Goal: Task Accomplishment & Management: Use online tool/utility

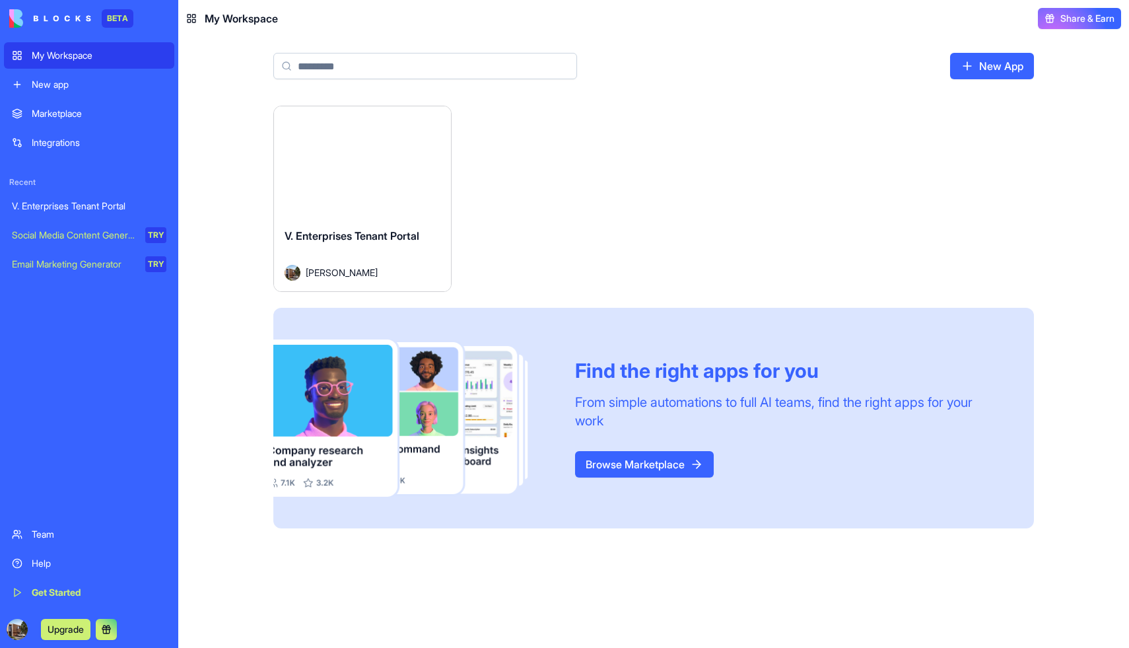
click at [61, 208] on div "V. Enterprises Tenant Portal" at bounding box center [89, 205] width 155 height 13
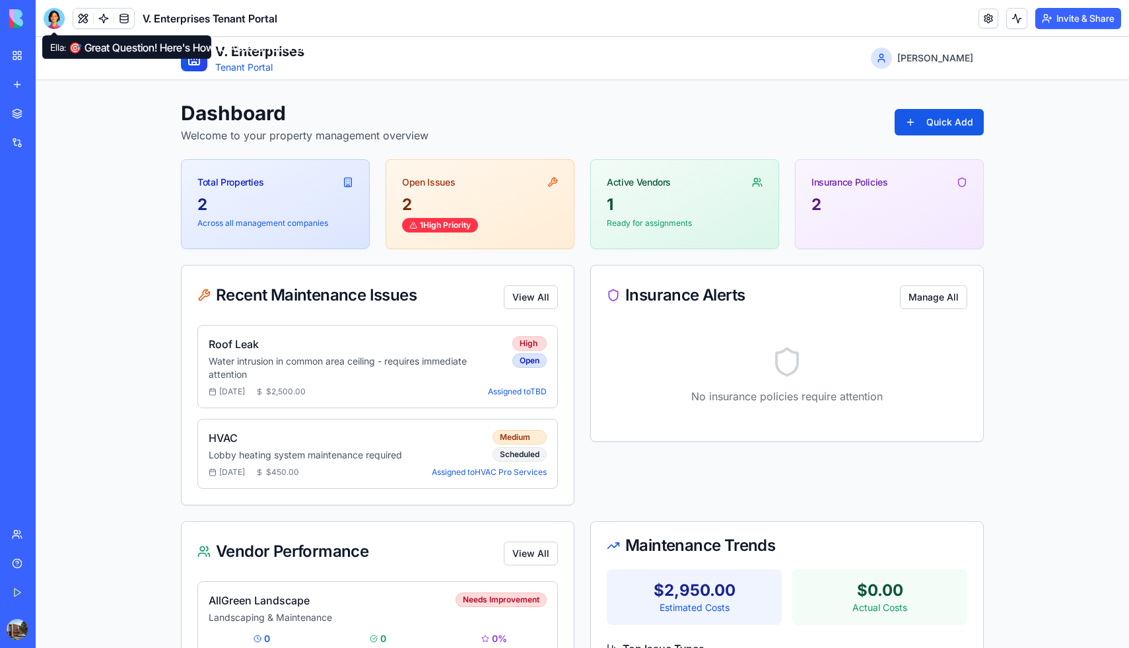
click at [52, 19] on div at bounding box center [54, 18] width 21 height 21
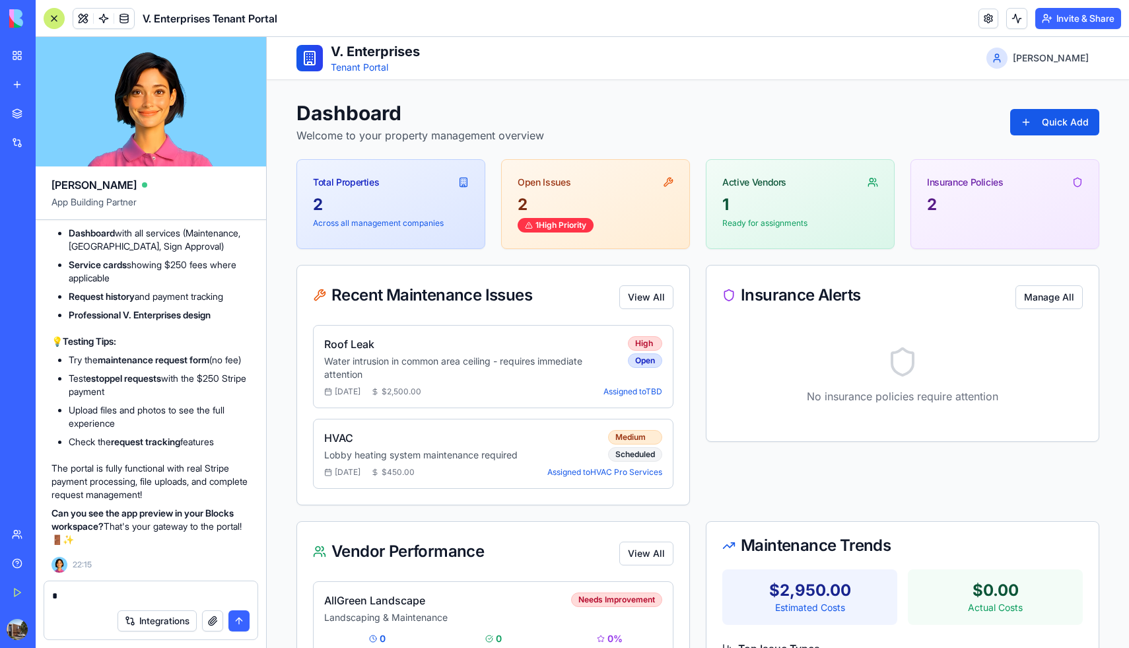
type textarea "**"
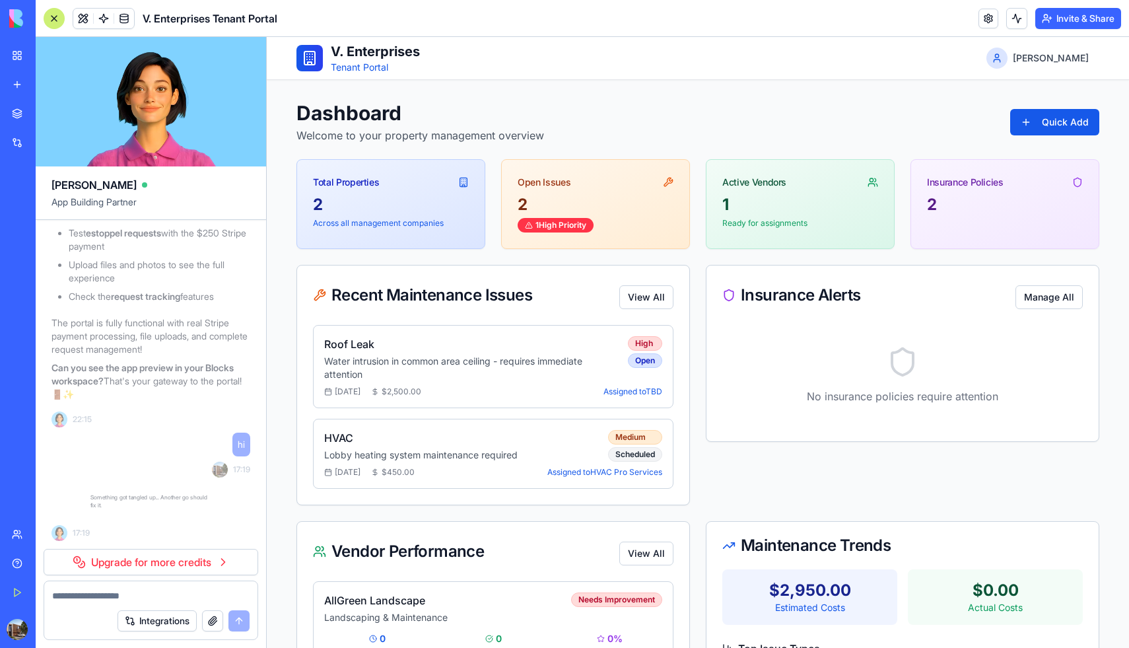
scroll to position [14998, 0]
click at [427, 209] on div "2" at bounding box center [391, 204] width 156 height 21
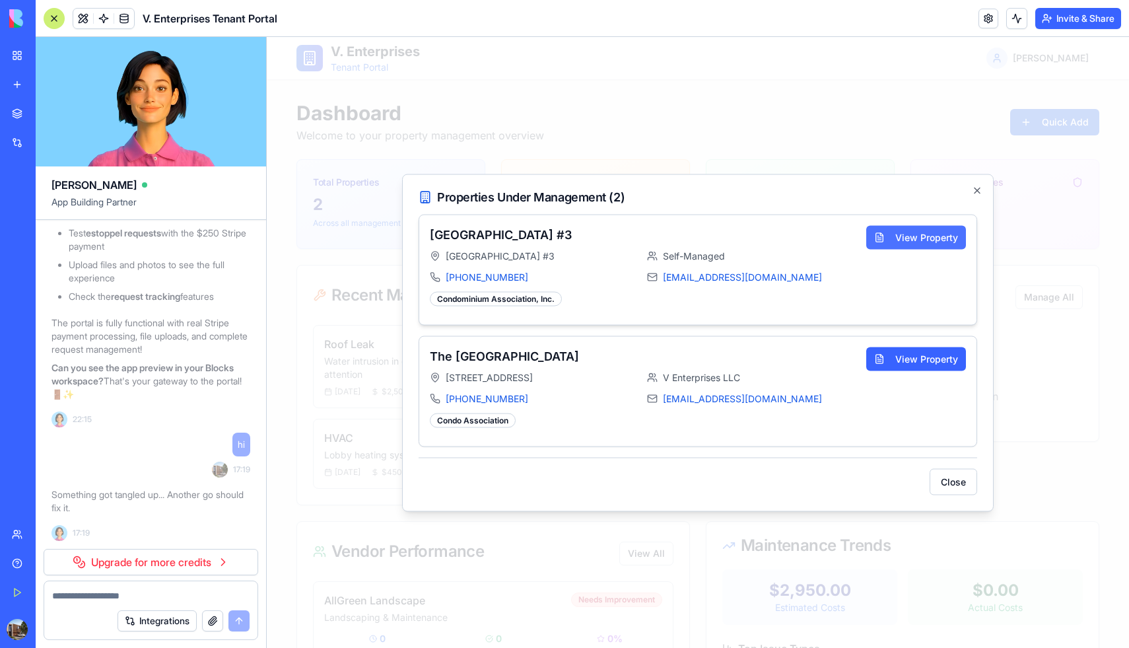
click at [913, 238] on button "View Property" at bounding box center [917, 237] width 100 height 24
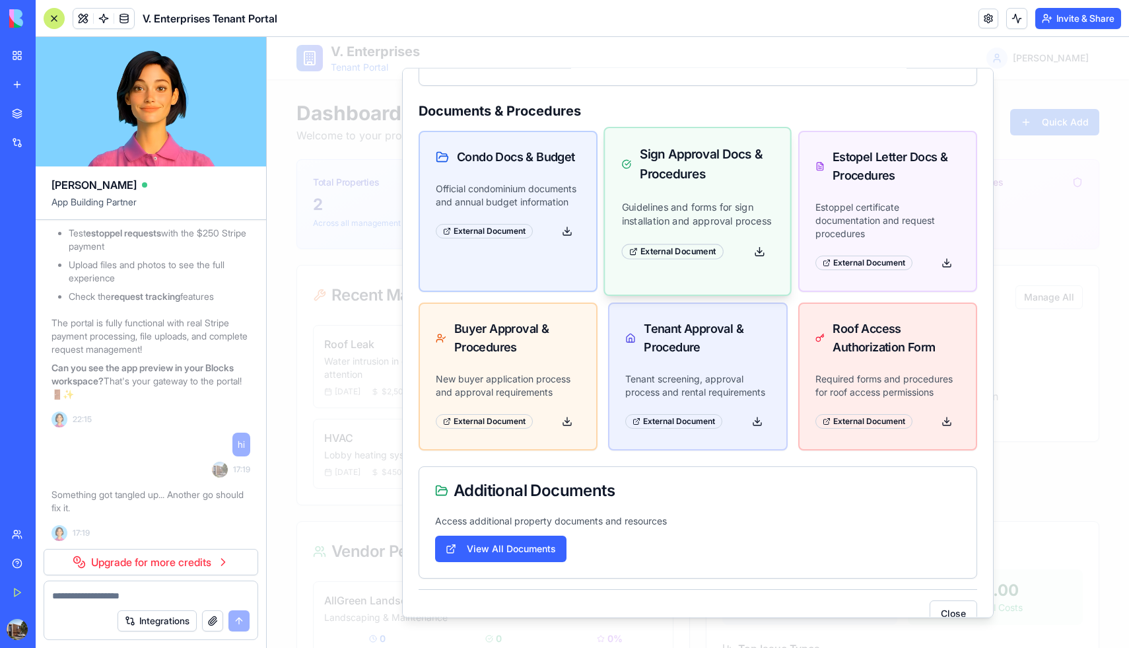
scroll to position [219, 0]
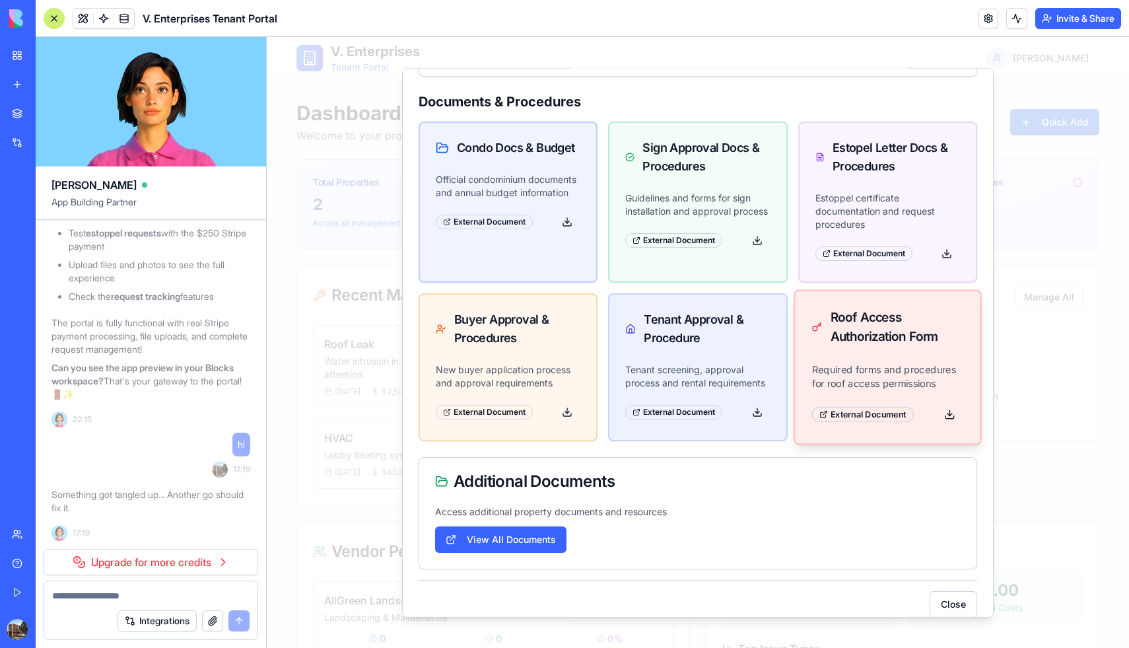
click at [871, 406] on div "External Document" at bounding box center [863, 413] width 102 height 15
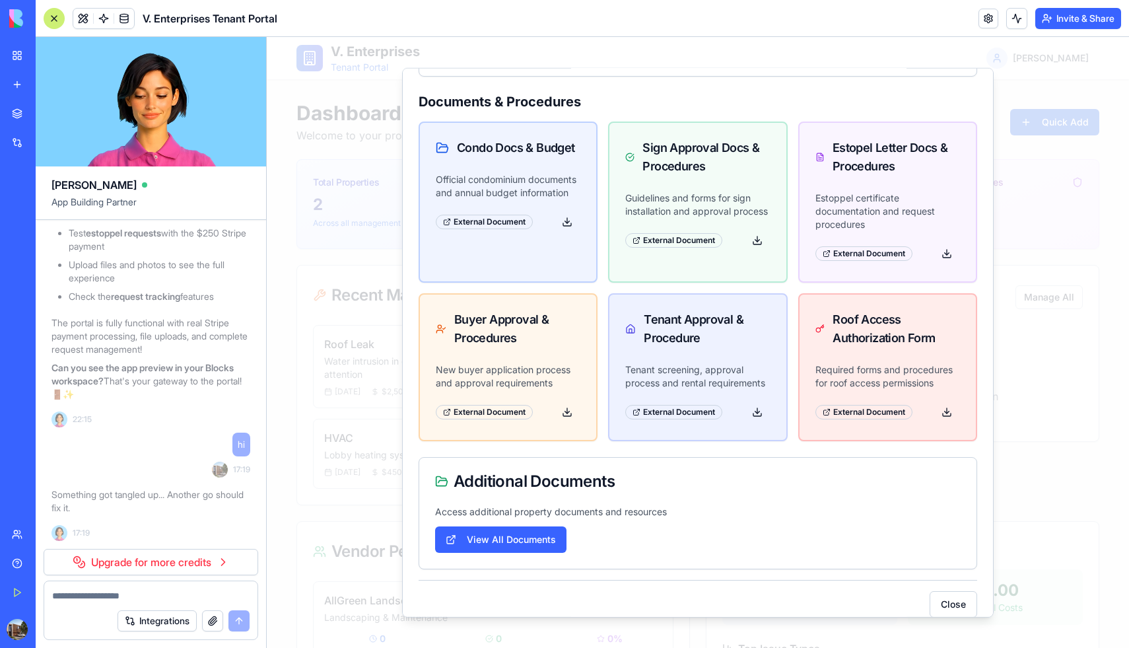
click at [21, 52] on link "My Workspace" at bounding box center [30, 55] width 53 height 26
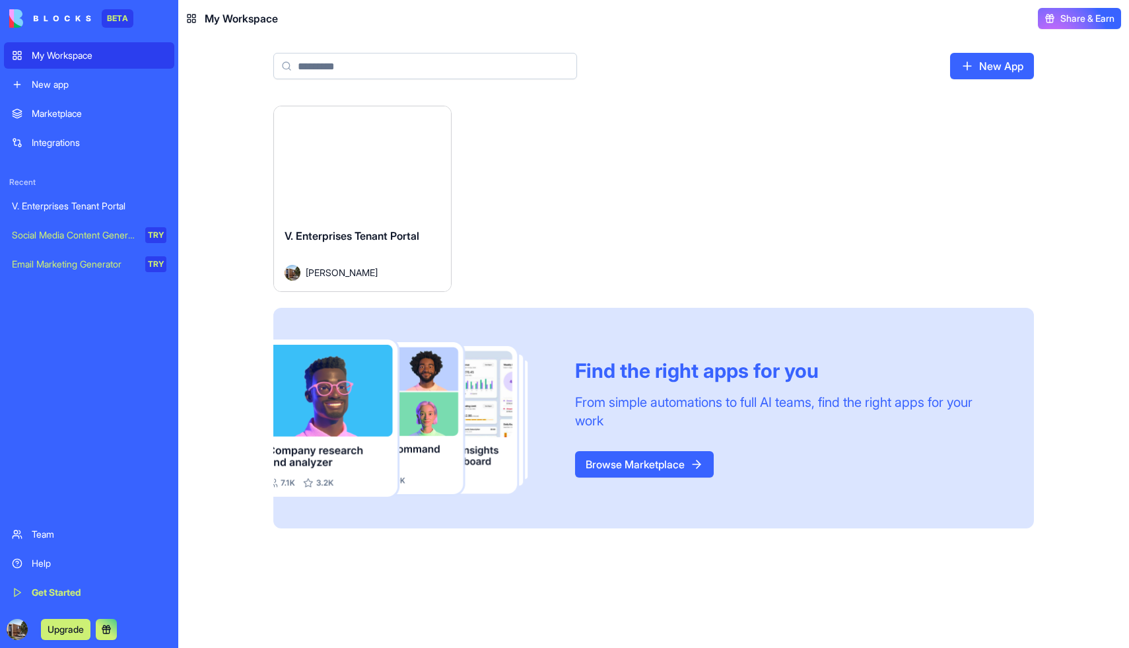
click at [661, 461] on link "Browse Marketplace" at bounding box center [644, 464] width 139 height 26
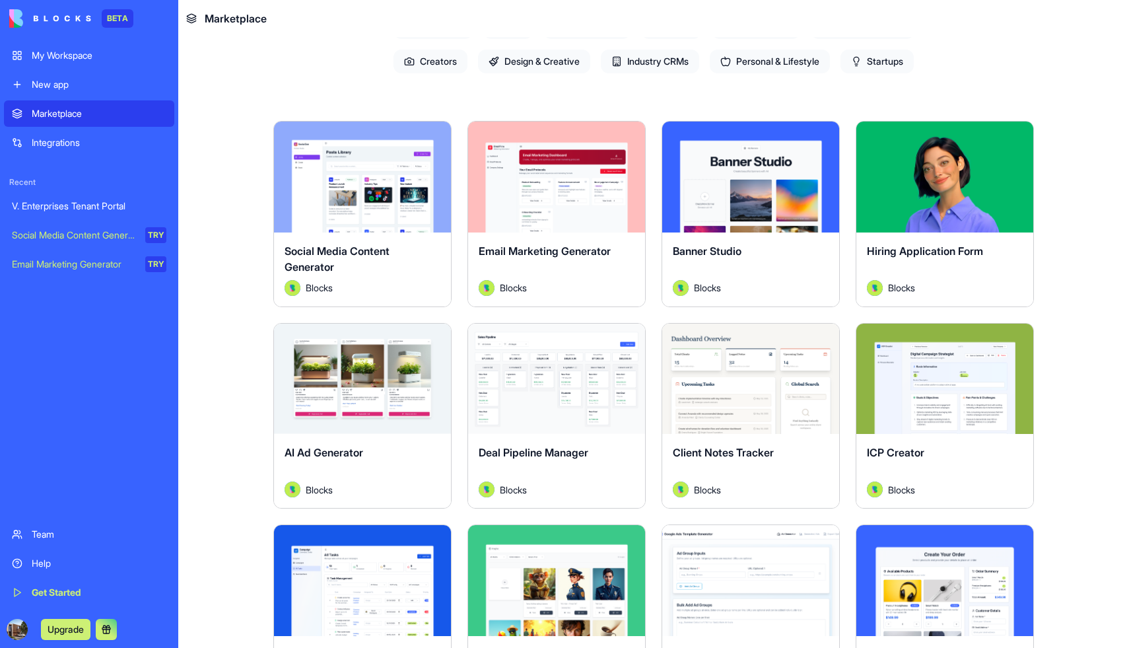
scroll to position [192, 0]
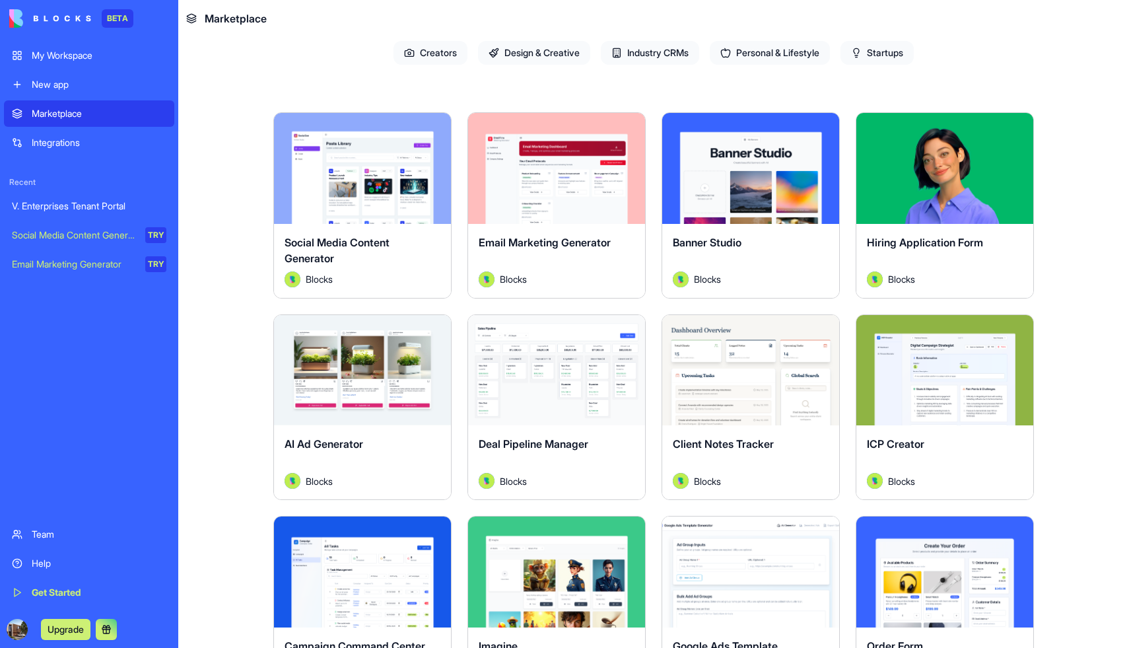
click at [569, 352] on div "Explore" at bounding box center [556, 370] width 177 height 111
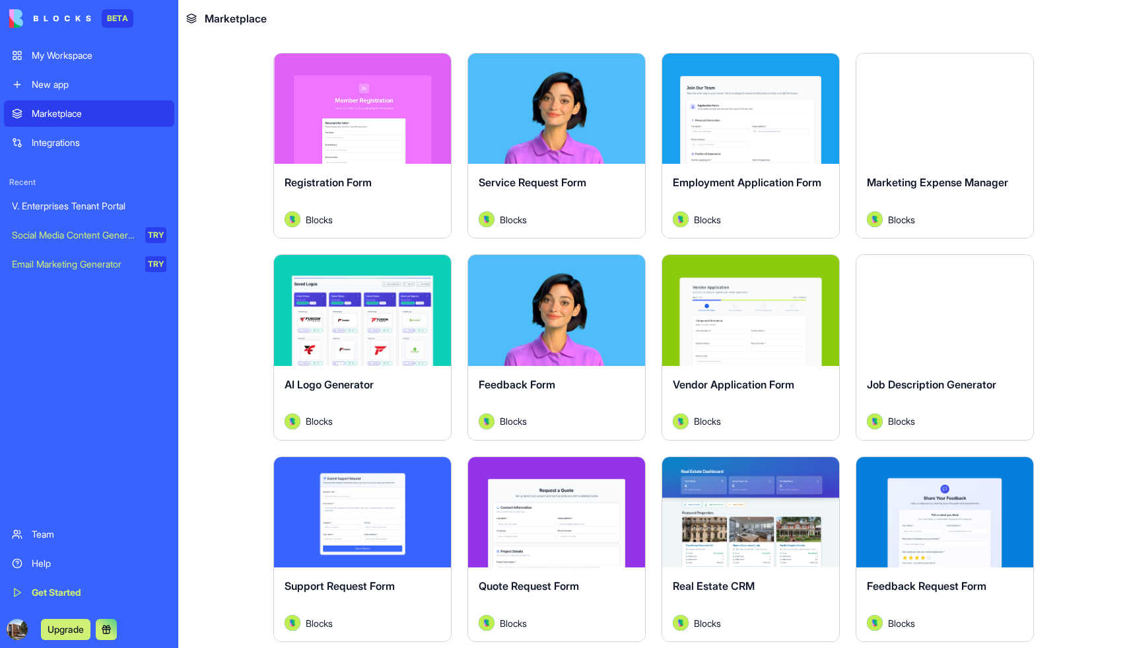
scroll to position [1284, 0]
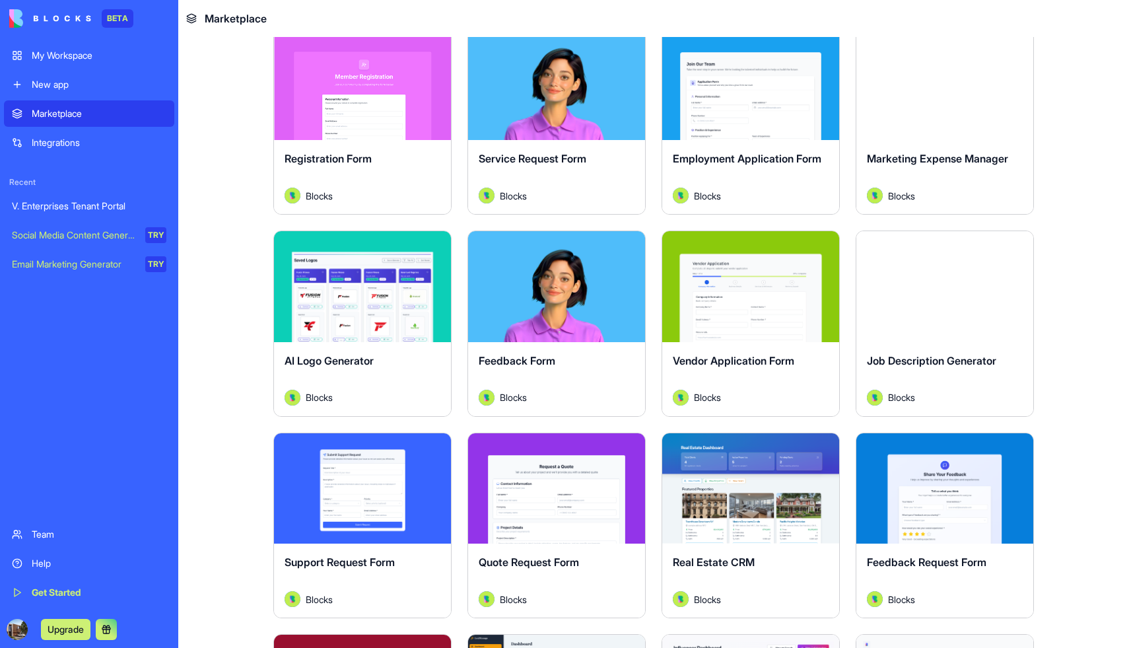
click at [739, 282] on button "Explore" at bounding box center [750, 286] width 99 height 26
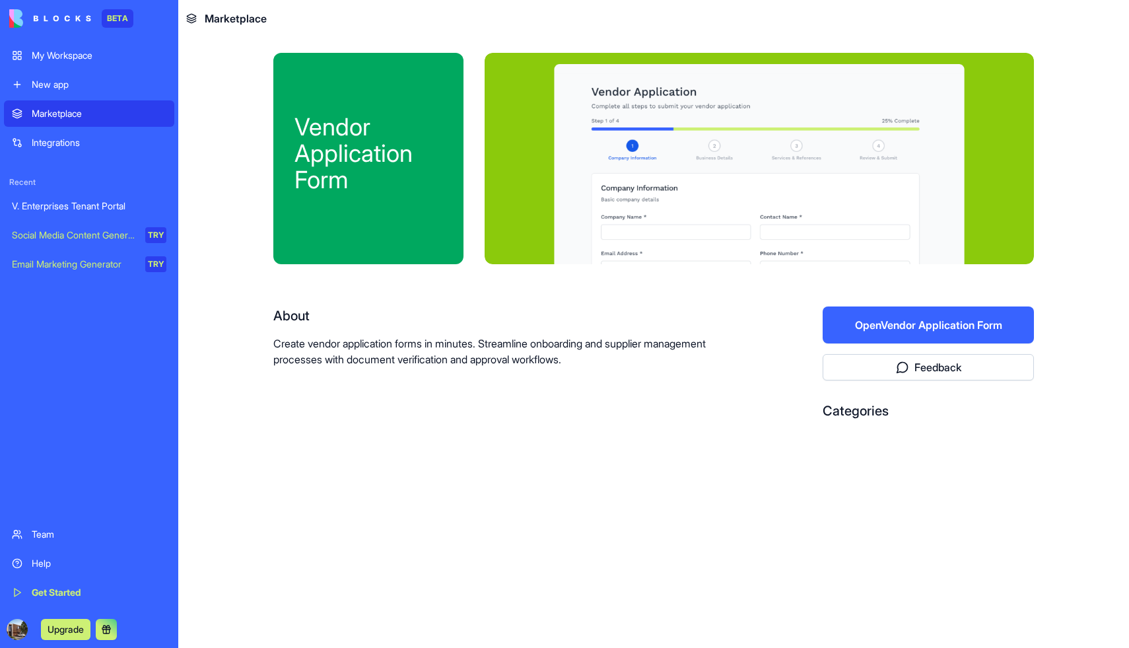
click at [875, 320] on button "Open Vendor Application Form" at bounding box center [928, 324] width 211 height 37
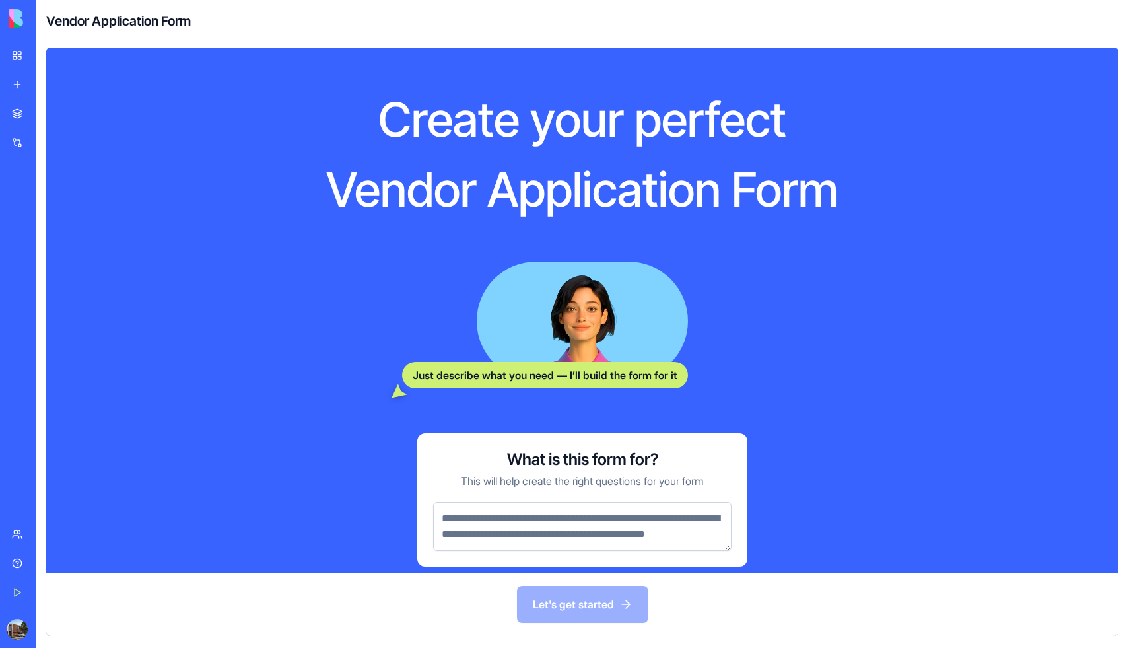
scroll to position [52, 0]
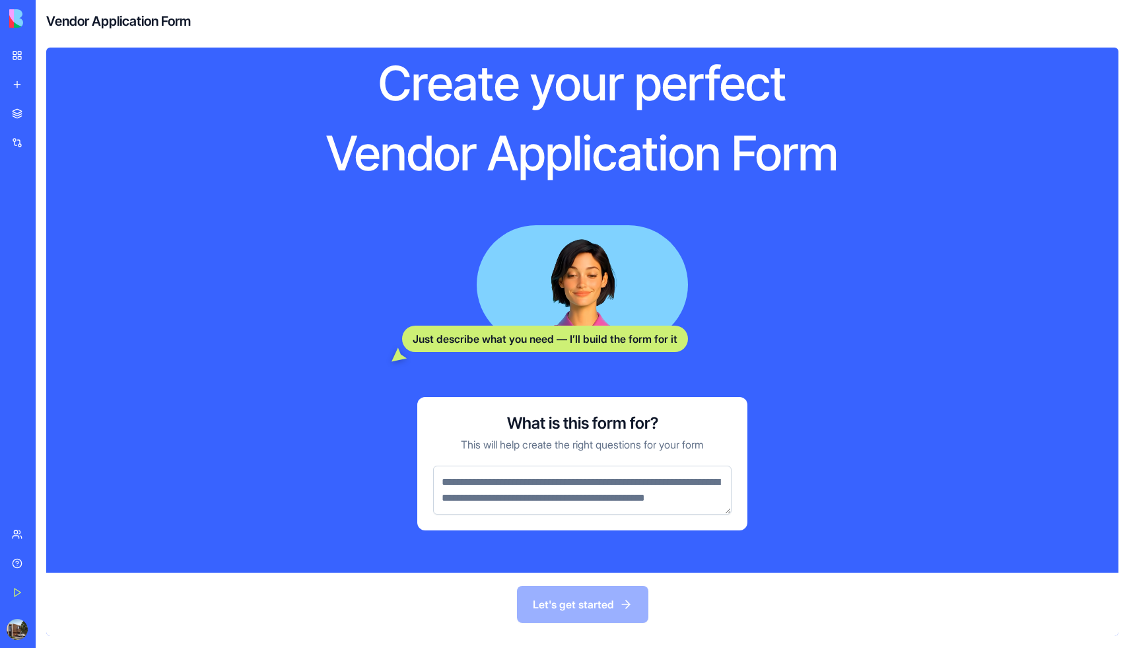
click at [24, 22] on img at bounding box center [50, 18] width 82 height 18
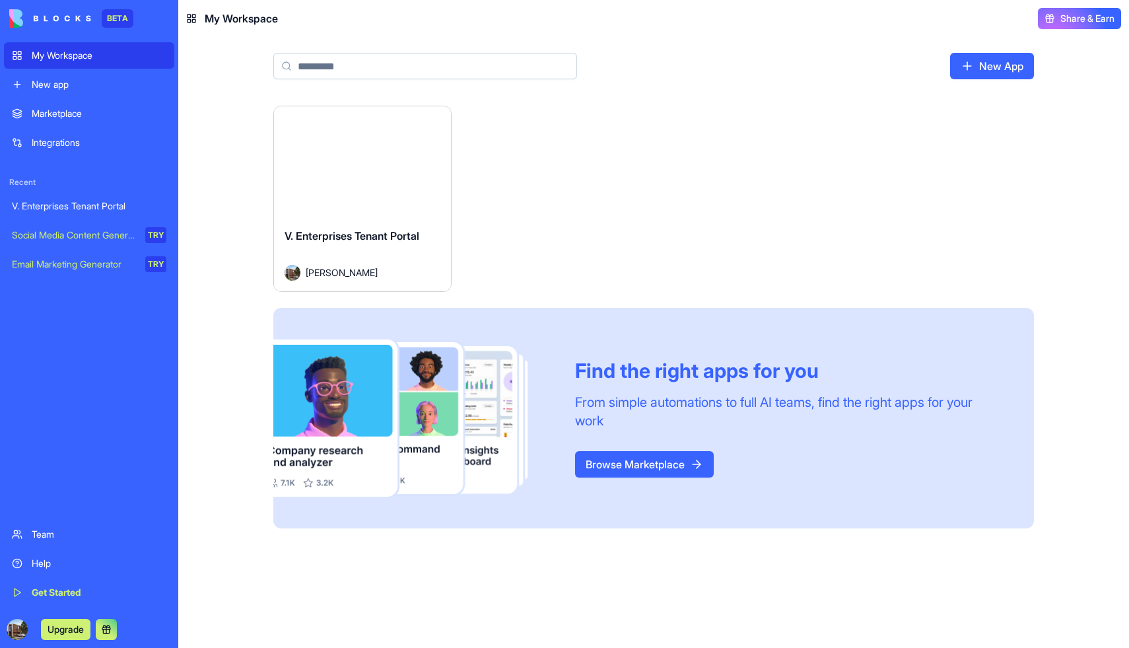
click at [355, 175] on div "Launch" at bounding box center [362, 161] width 177 height 111
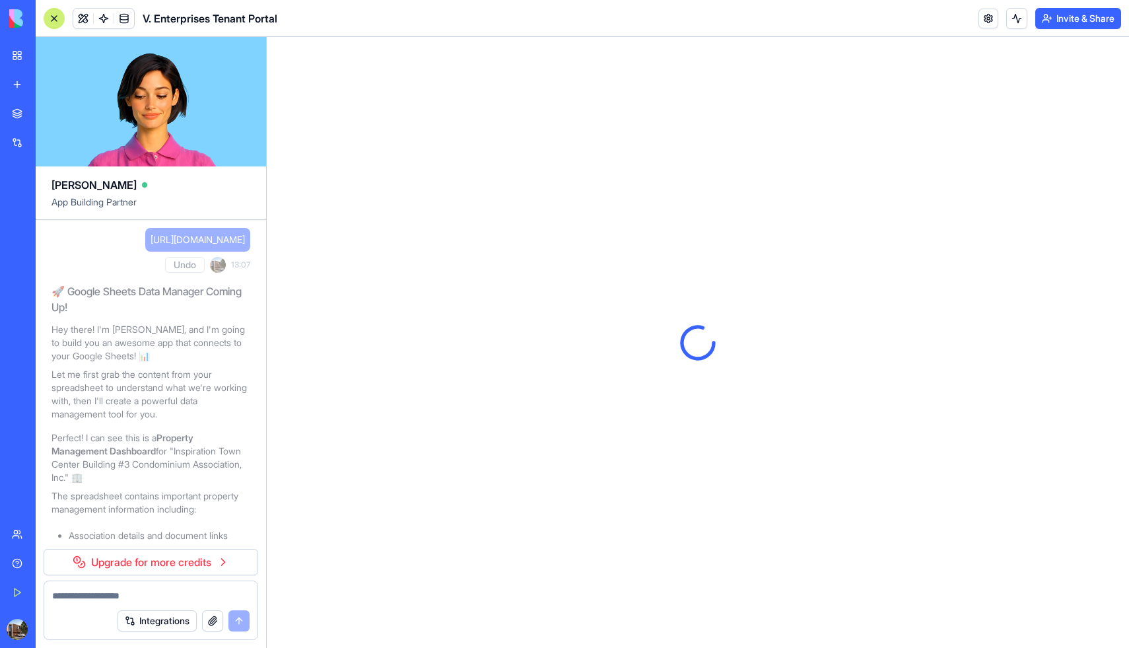
scroll to position [14998, 0]
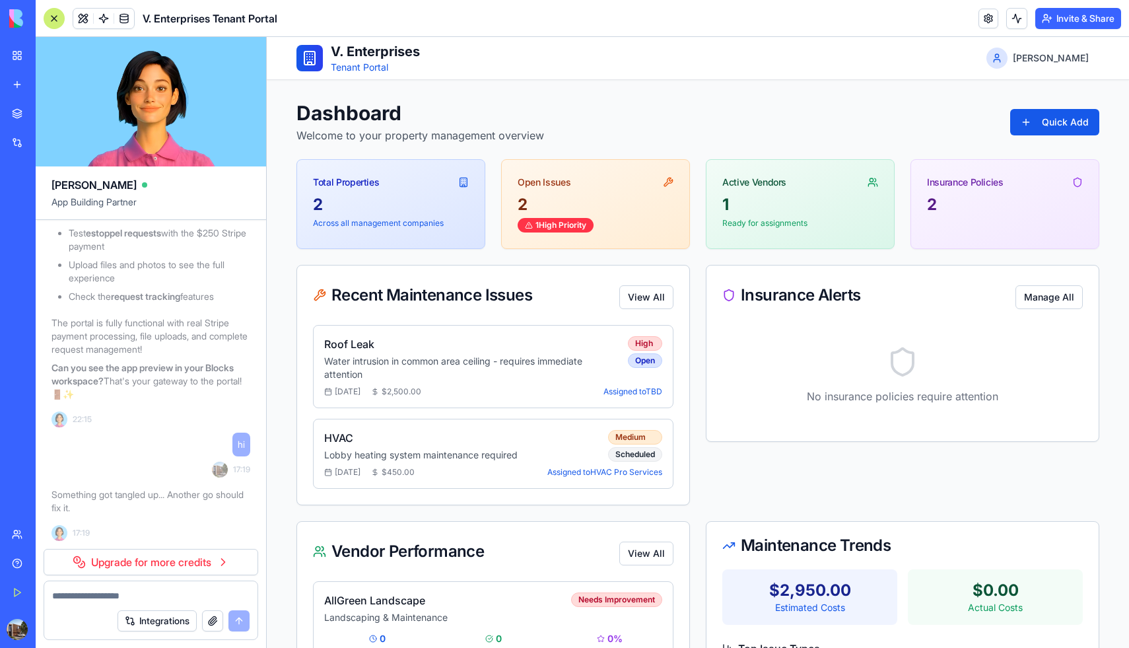
click at [137, 558] on link "Upgrade for more credits" at bounding box center [151, 562] width 215 height 26
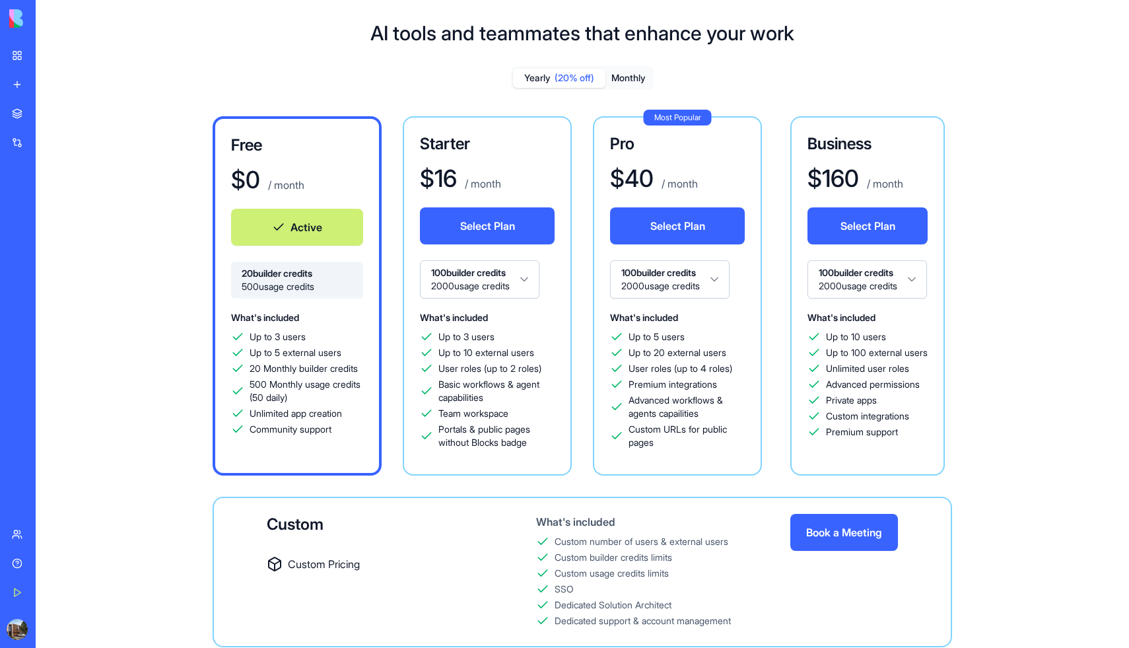
click at [499, 219] on button "Select Plan" at bounding box center [487, 225] width 135 height 37
click at [631, 74] on button "Monthly" at bounding box center [629, 78] width 46 height 19
click at [485, 224] on button "Select Plan" at bounding box center [487, 225] width 135 height 37
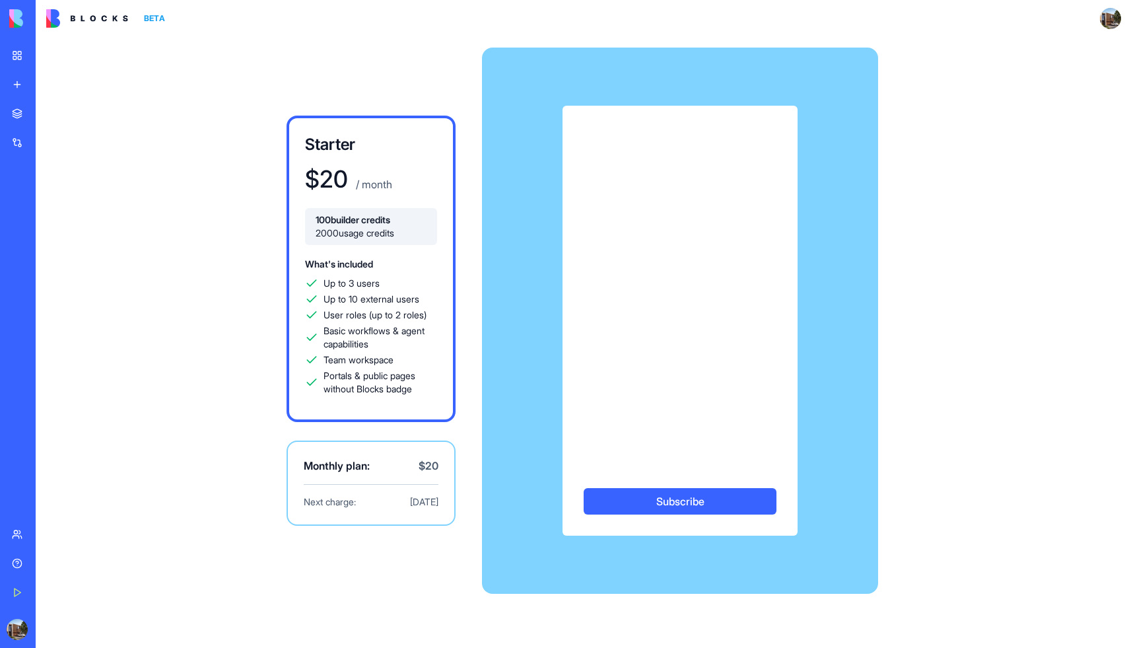
click at [680, 502] on button "Subscribe" at bounding box center [680, 501] width 193 height 26
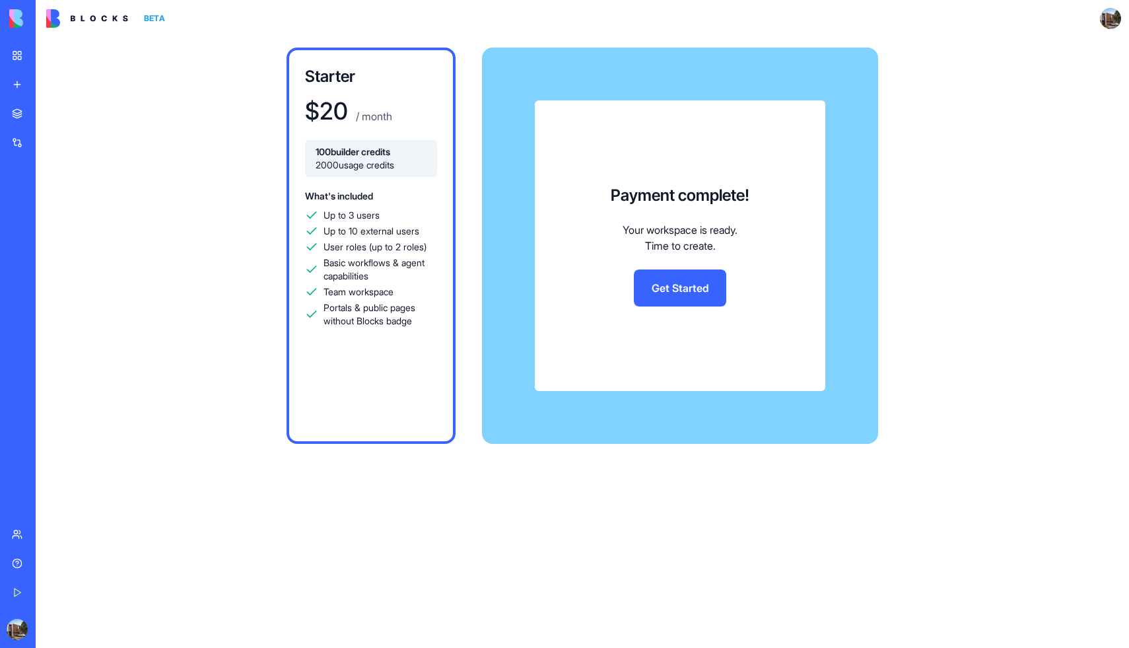
click at [680, 282] on link "Get Started" at bounding box center [680, 287] width 92 height 37
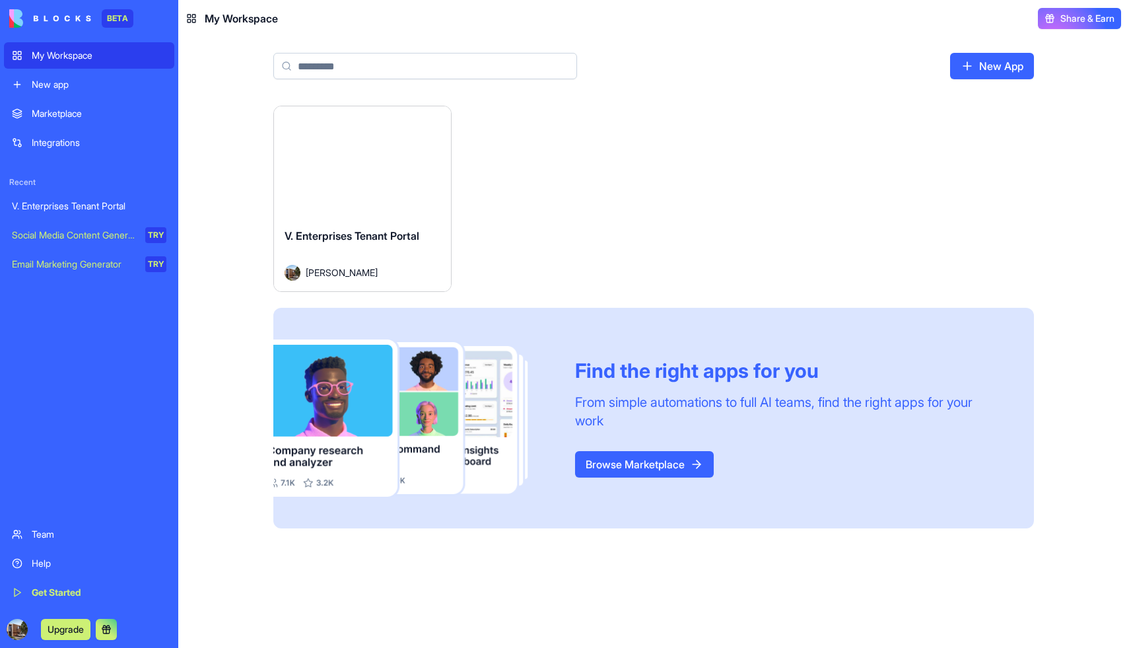
click at [67, 205] on div "V. Enterprises Tenant Portal" at bounding box center [89, 205] width 155 height 13
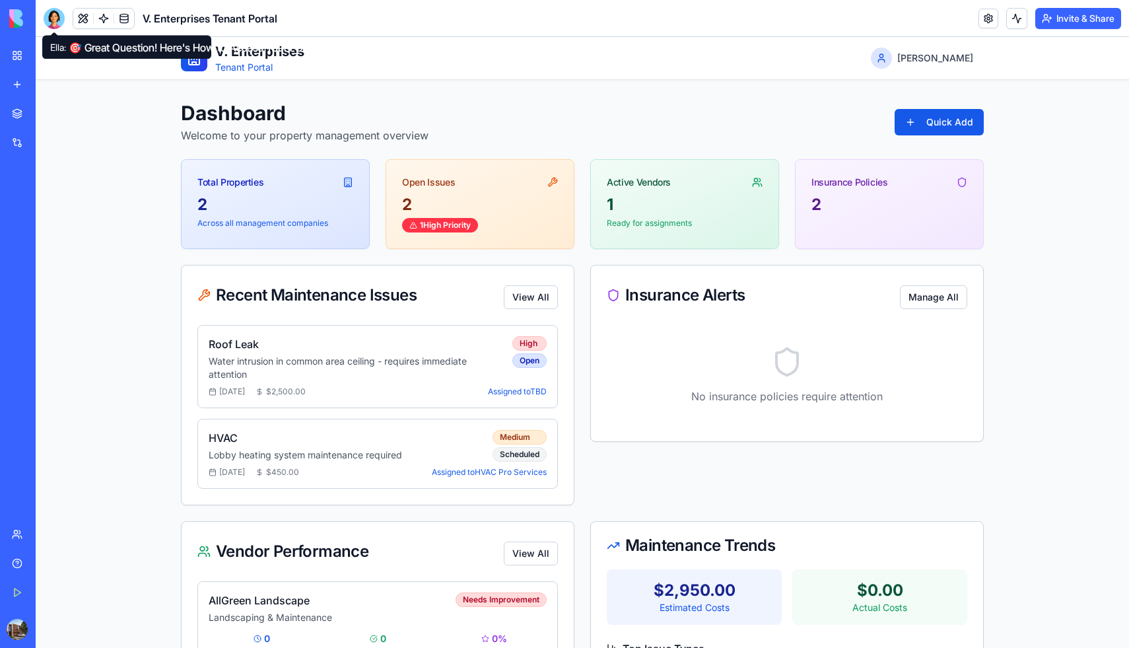
click at [57, 18] on div at bounding box center [54, 18] width 21 height 21
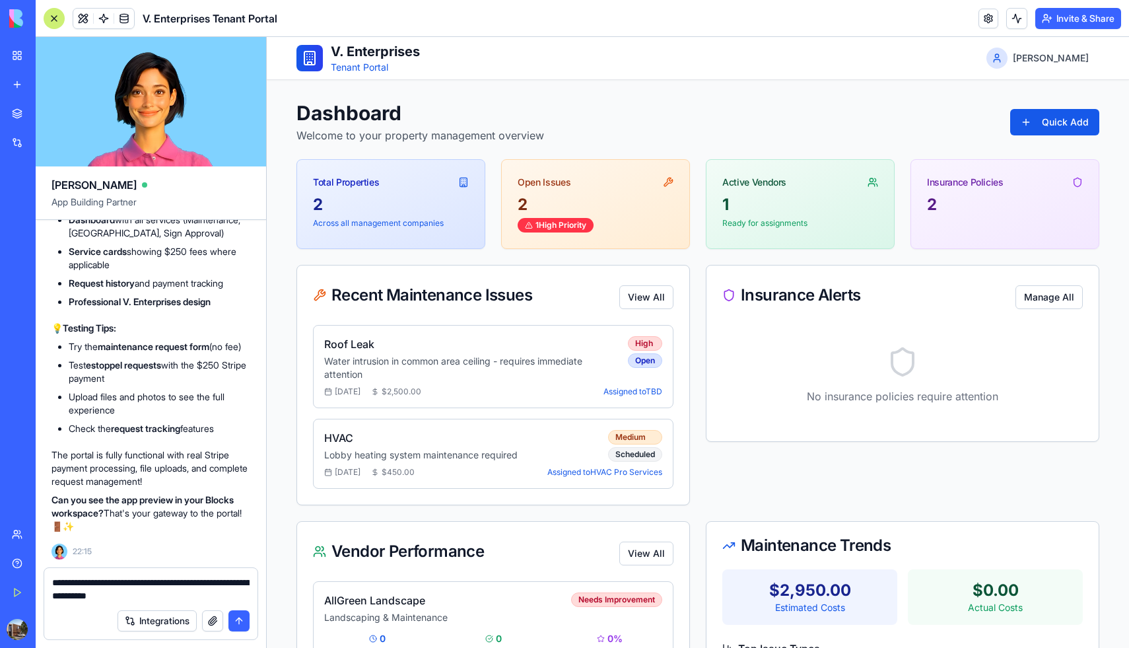
type textarea "**********"
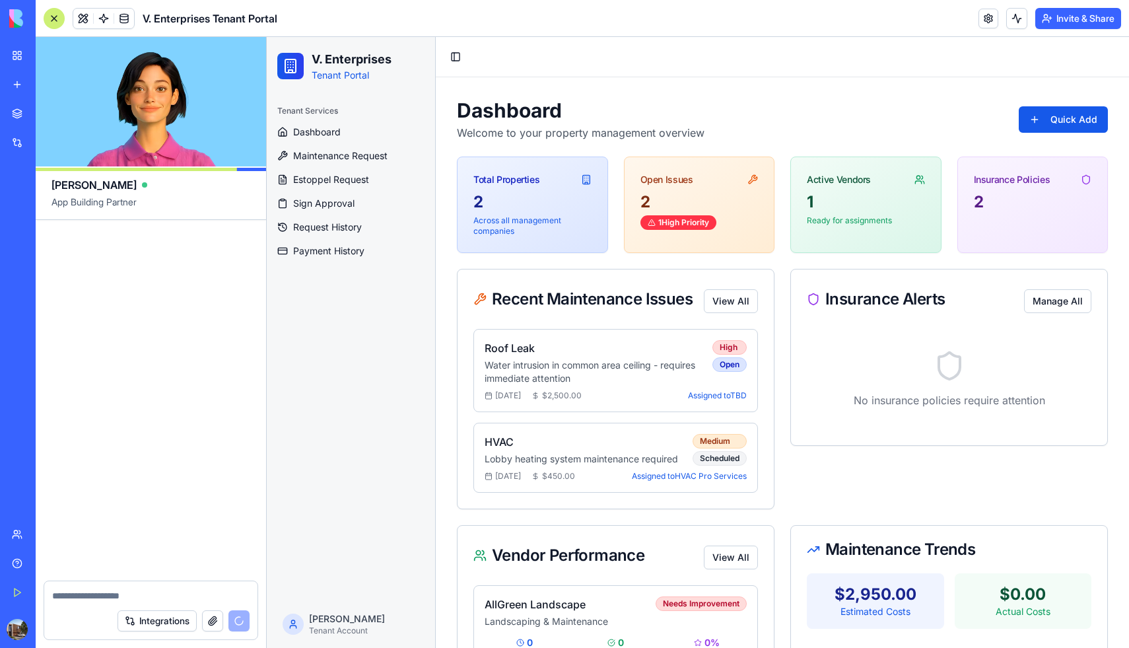
scroll to position [15553, 0]
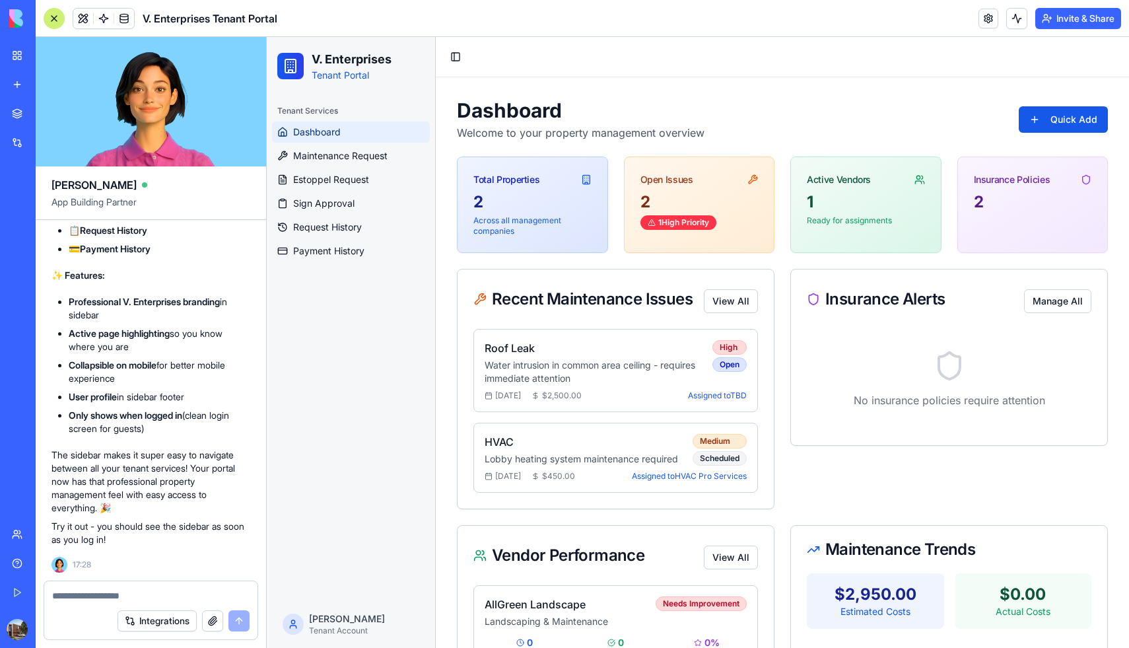
click at [336, 131] on span "Dashboard" at bounding box center [317, 131] width 48 height 13
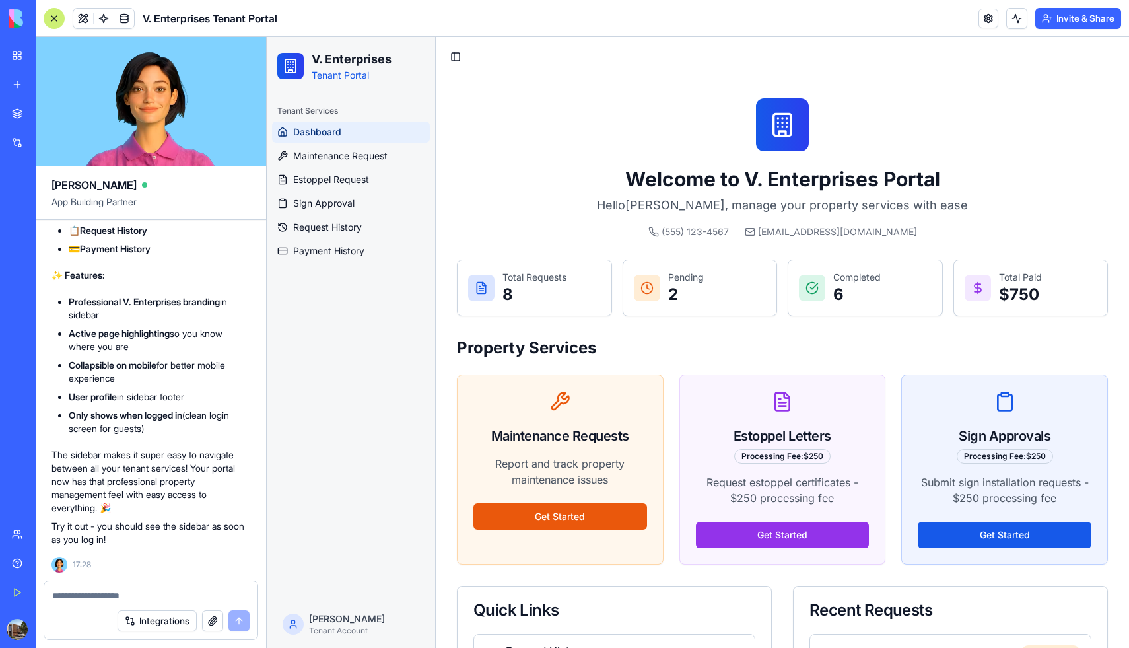
click at [336, 131] on span "Dashboard" at bounding box center [317, 131] width 48 height 13
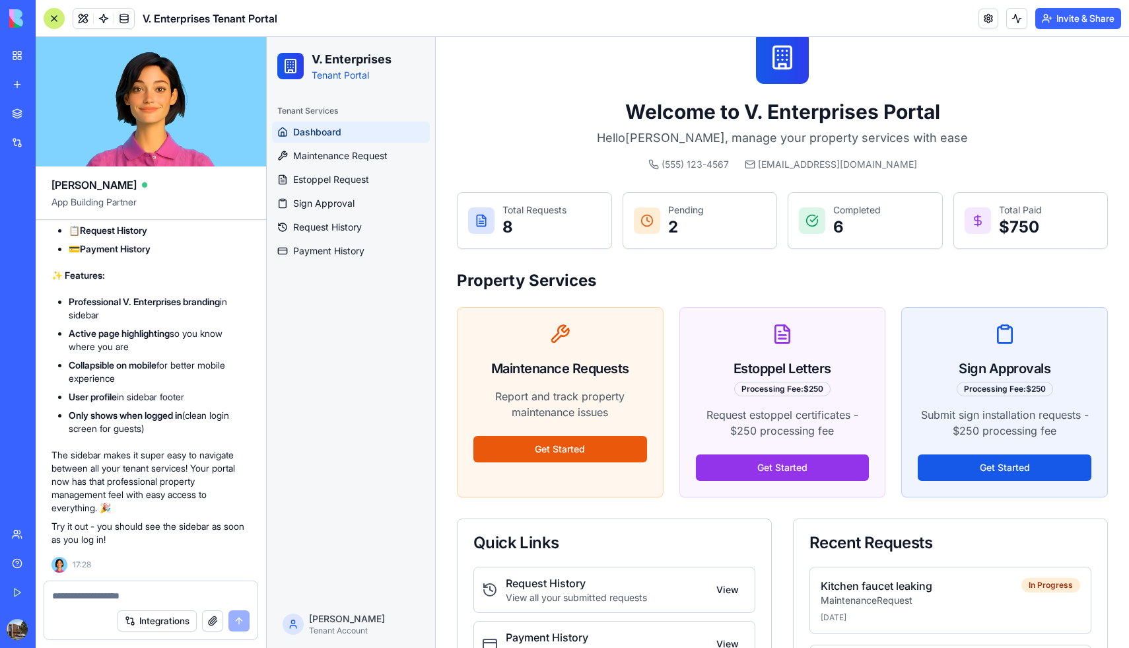
scroll to position [70, 0]
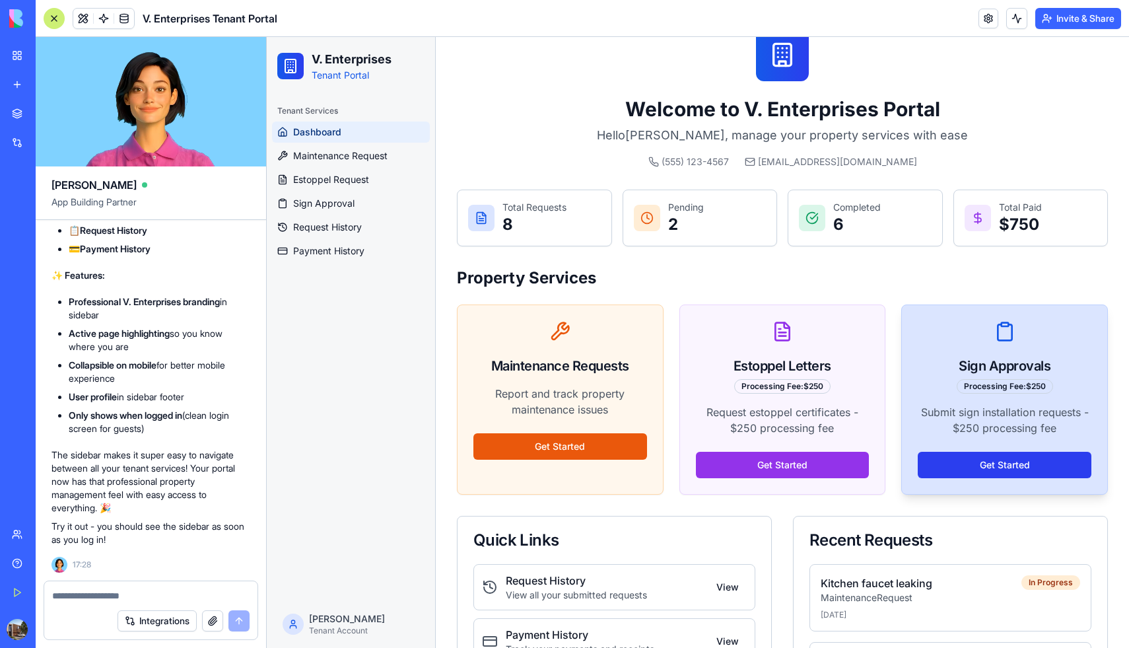
click at [1006, 456] on button "Get Started" at bounding box center [1005, 465] width 174 height 26
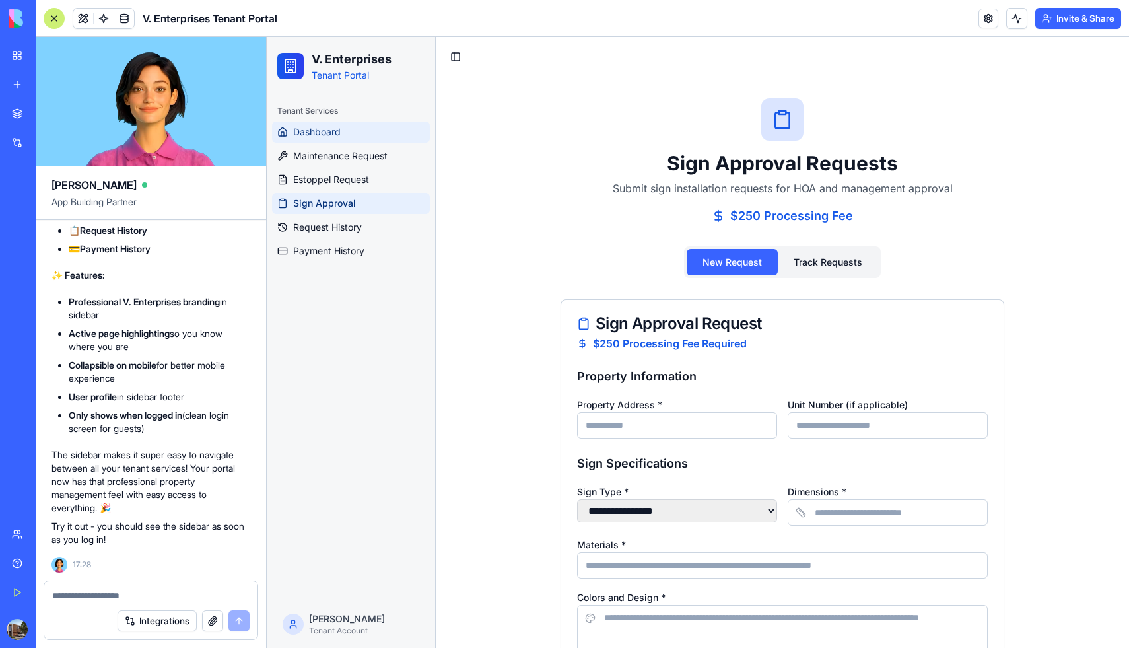
click at [306, 133] on span "Dashboard" at bounding box center [317, 131] width 48 height 13
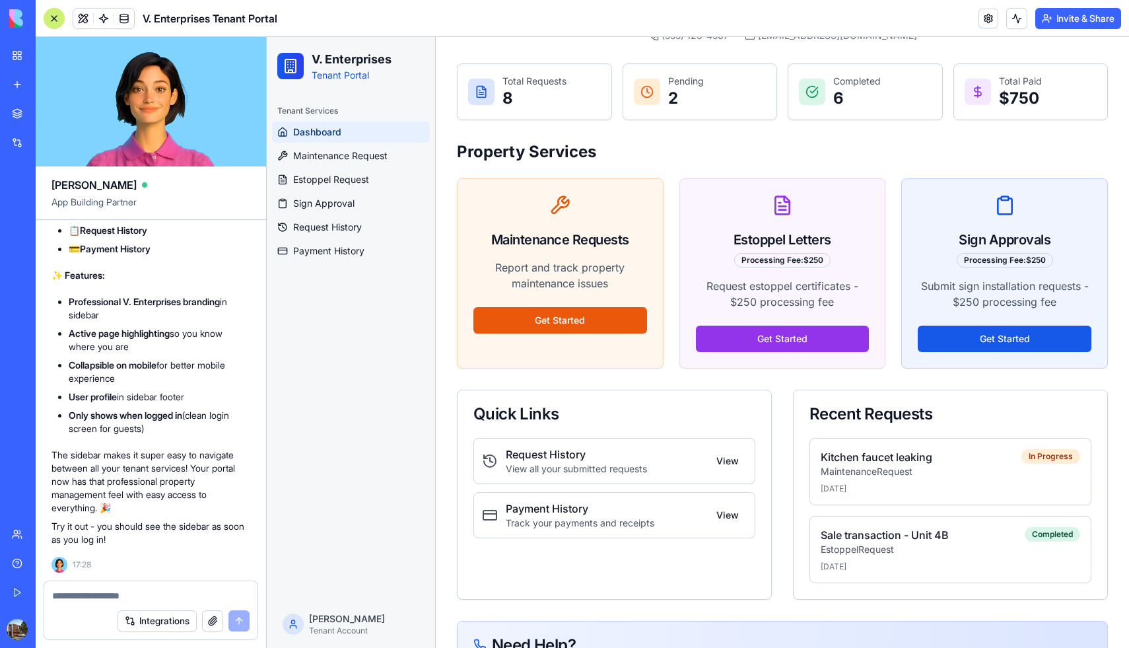
scroll to position [33, 0]
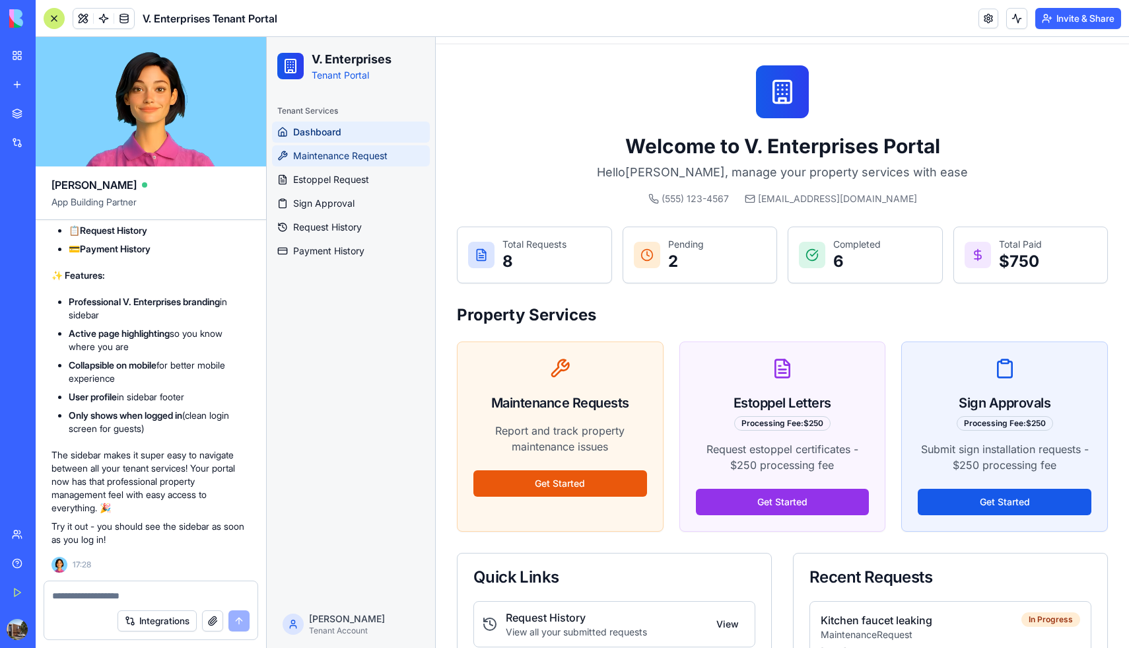
click at [339, 155] on span "Maintenance Request" at bounding box center [340, 155] width 94 height 13
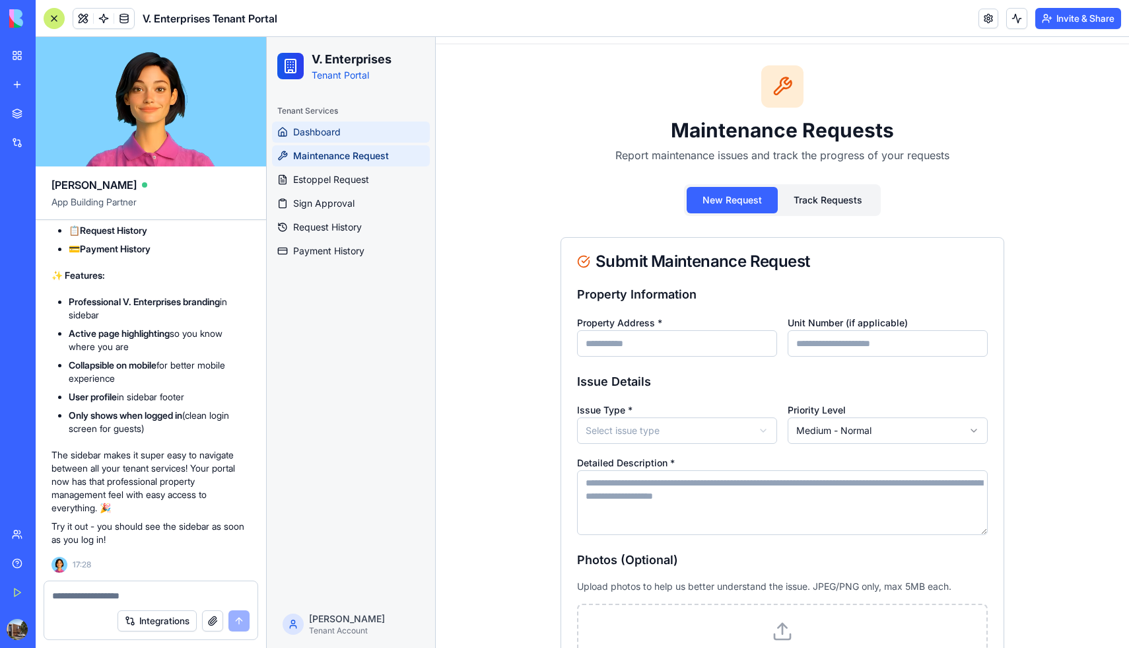
click at [320, 127] on span "Dashboard" at bounding box center [317, 131] width 48 height 13
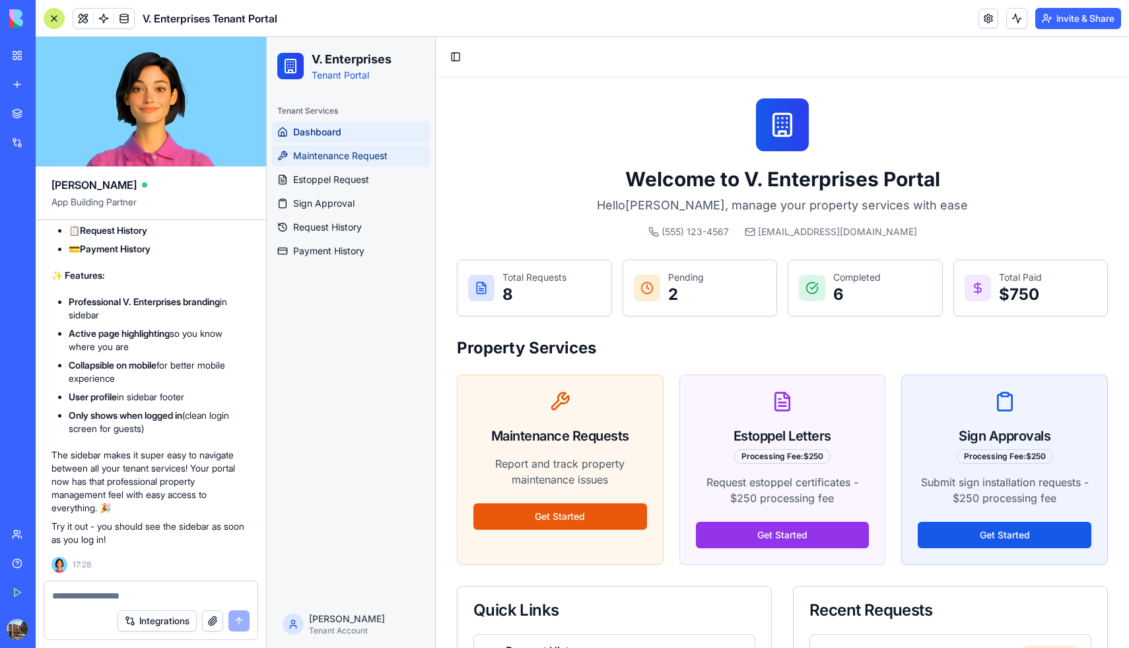
click at [368, 161] on span "Maintenance Request" at bounding box center [340, 155] width 94 height 13
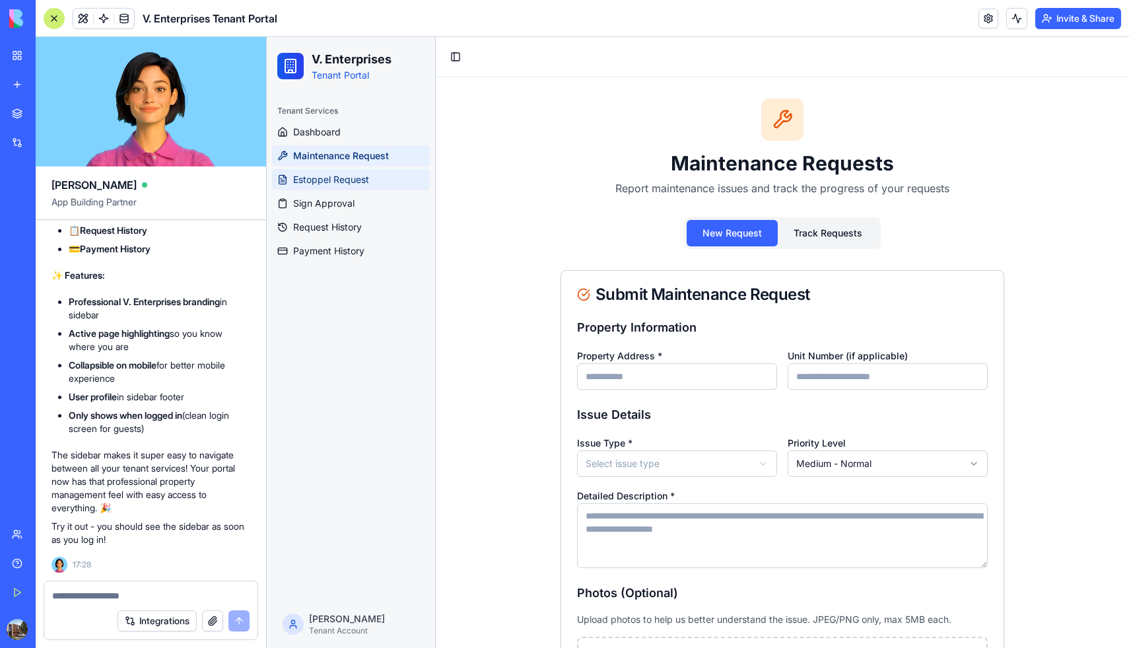
click at [320, 178] on span "Estoppel Request" at bounding box center [331, 179] width 76 height 13
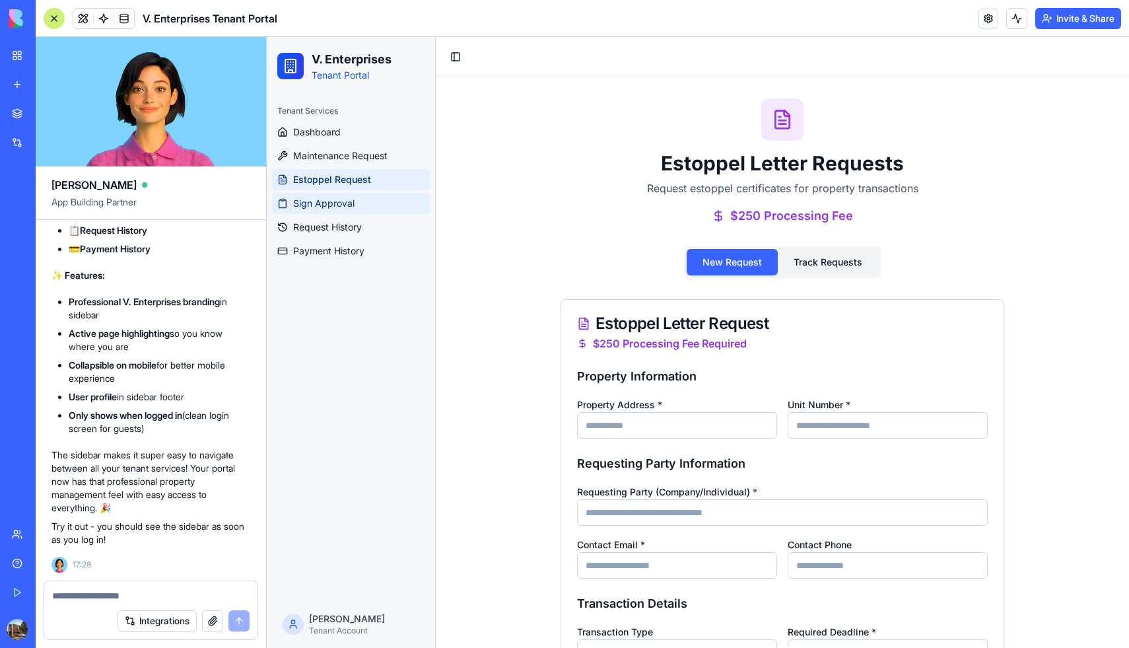
click at [314, 203] on span "Sign Approval" at bounding box center [323, 203] width 61 height 13
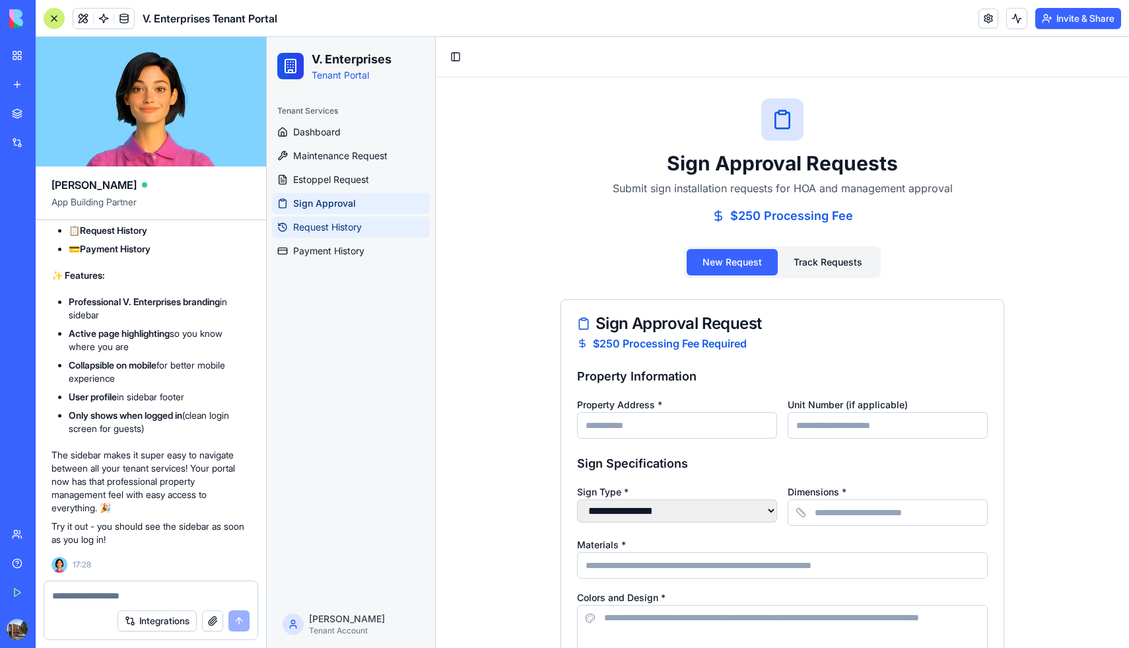
click at [309, 226] on span "Request History" at bounding box center [327, 227] width 69 height 13
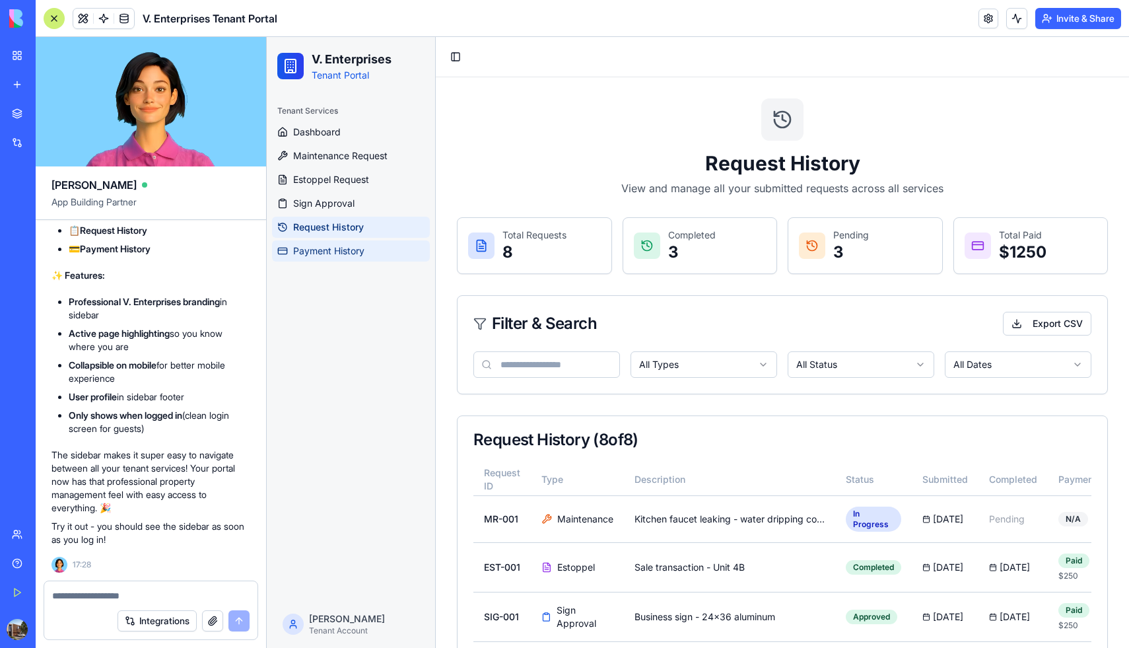
click at [353, 250] on span "Payment History" at bounding box center [328, 250] width 71 height 13
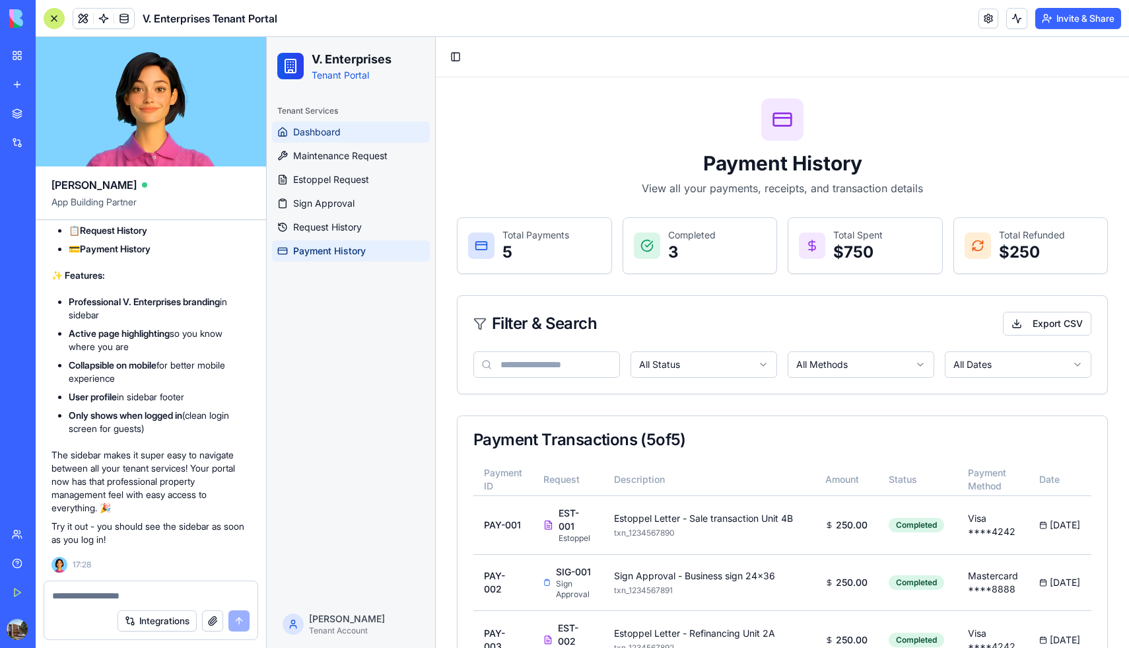
click at [299, 133] on span "Dashboard" at bounding box center [317, 131] width 48 height 13
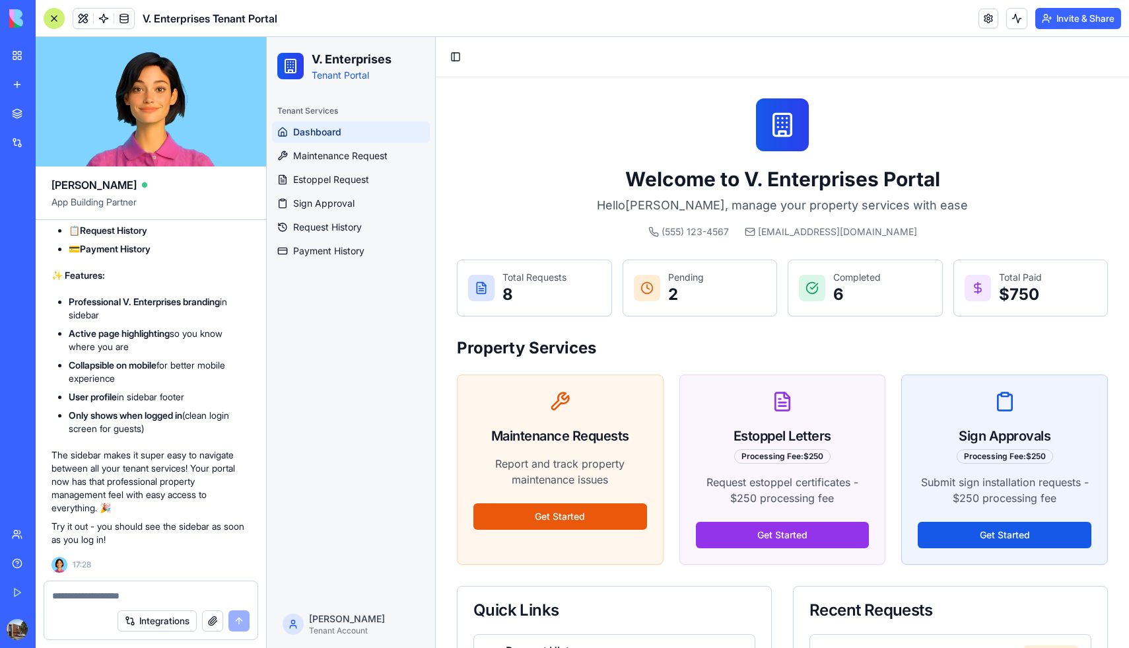
click at [81, 594] on textarea at bounding box center [150, 595] width 197 height 13
click at [453, 55] on button "Toggle Sidebar" at bounding box center [456, 57] width 18 height 18
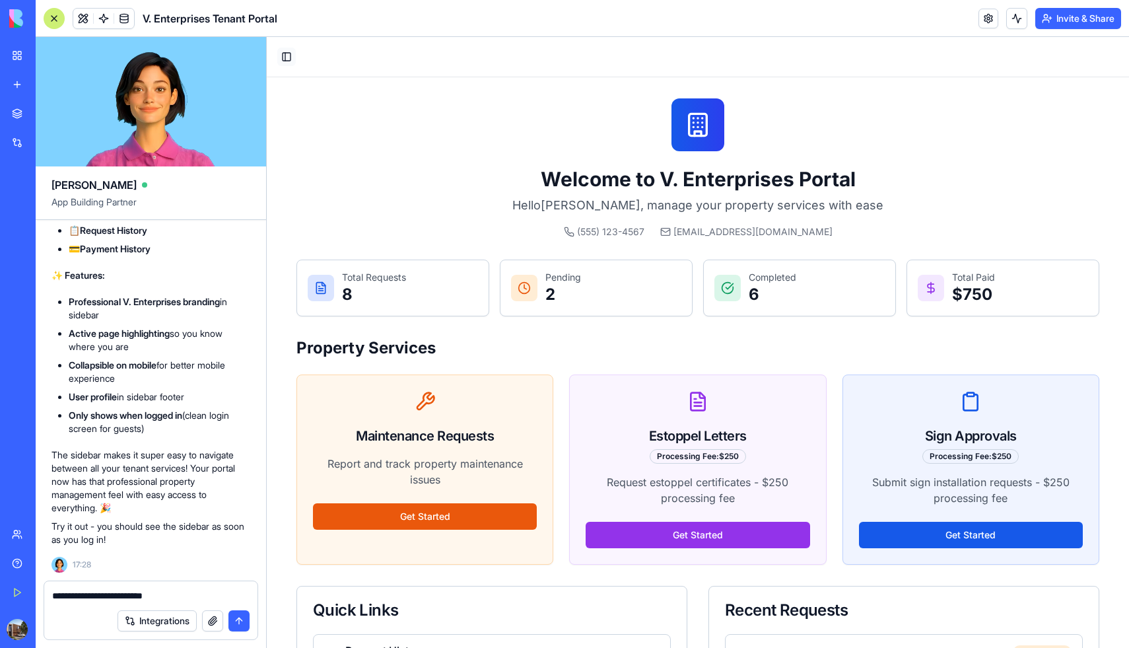
click at [285, 56] on button "Toggle Sidebar" at bounding box center [286, 57] width 18 height 18
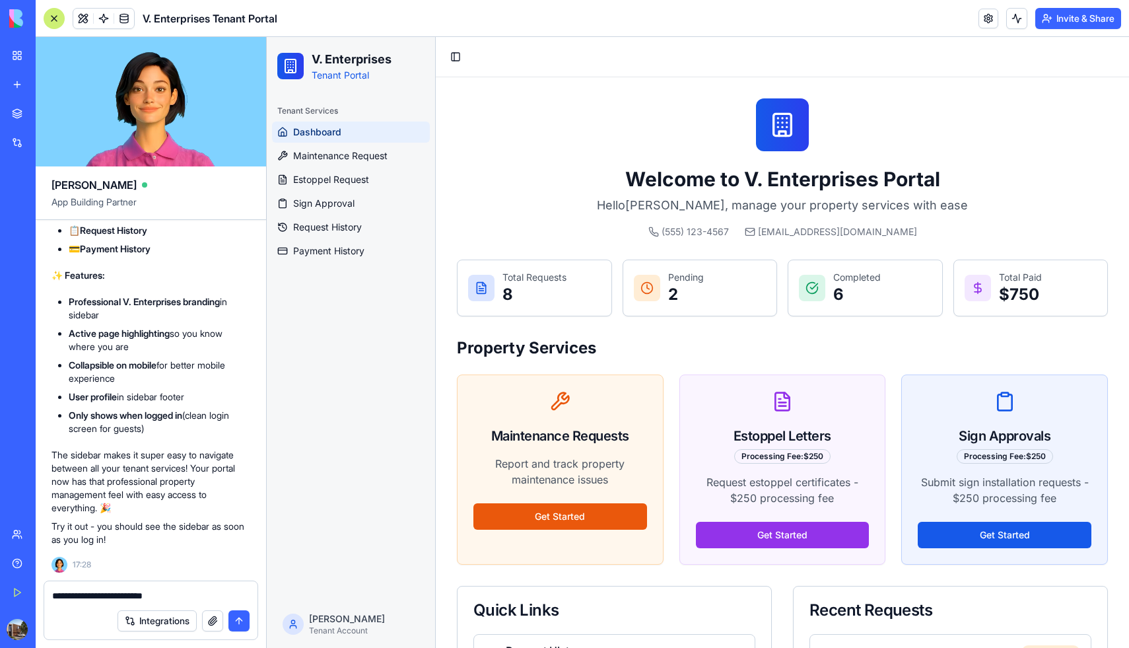
click at [483, 288] on icon at bounding box center [481, 287] width 13 height 13
click at [182, 591] on textarea "**********" at bounding box center [150, 595] width 197 height 13
click at [320, 630] on html "V. Enterprises Tenant Portal Tenant Services Dashboard Maintenance Request Esto…" at bounding box center [698, 600] width 863 height 1127
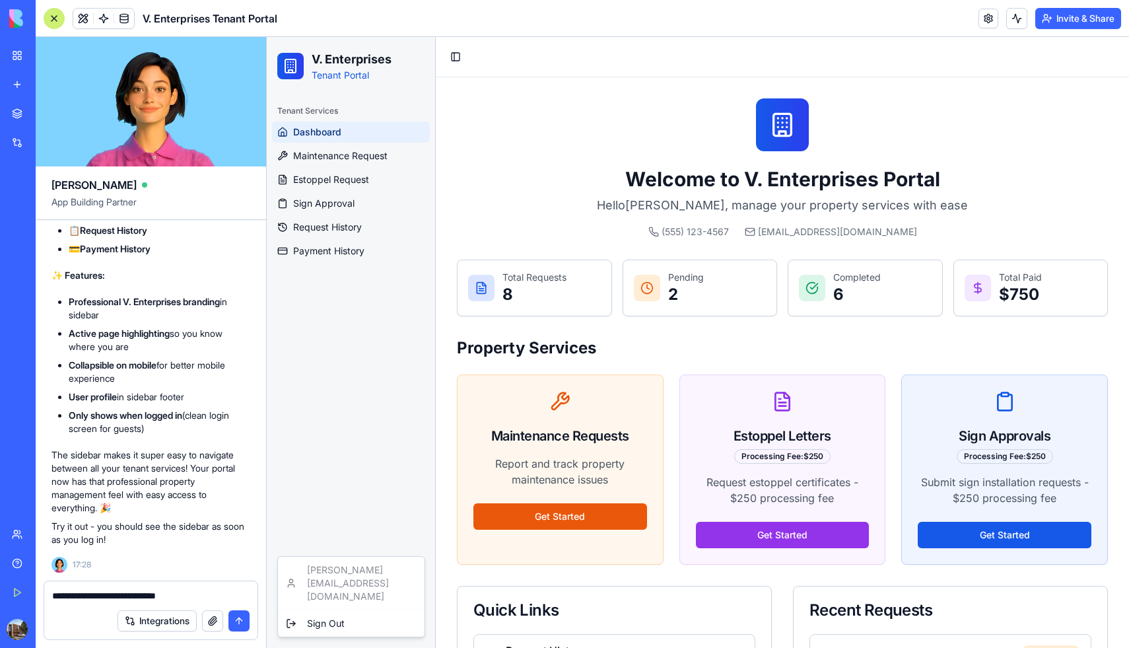
click at [320, 630] on html "V. Enterprises Tenant Portal Tenant Services Dashboard Maintenance Request Esto…" at bounding box center [698, 600] width 863 height 1127
click at [332, 613] on div "Sign Out" at bounding box center [351, 623] width 141 height 21
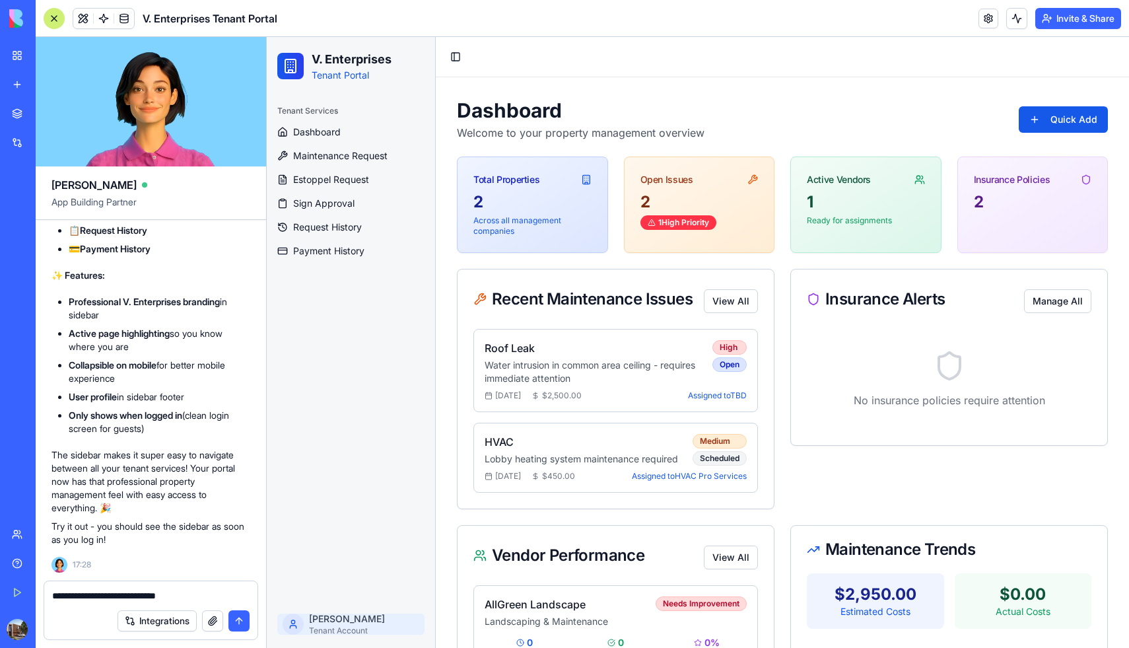
click at [324, 623] on html "V. Enterprises Tenant Portal Tenant Services Dashboard Maintenance Request Esto…" at bounding box center [698, 520] width 863 height 966
click at [330, 613] on div "Sign Out" at bounding box center [351, 623] width 141 height 21
click at [307, 128] on span "Dashboard" at bounding box center [317, 131] width 48 height 13
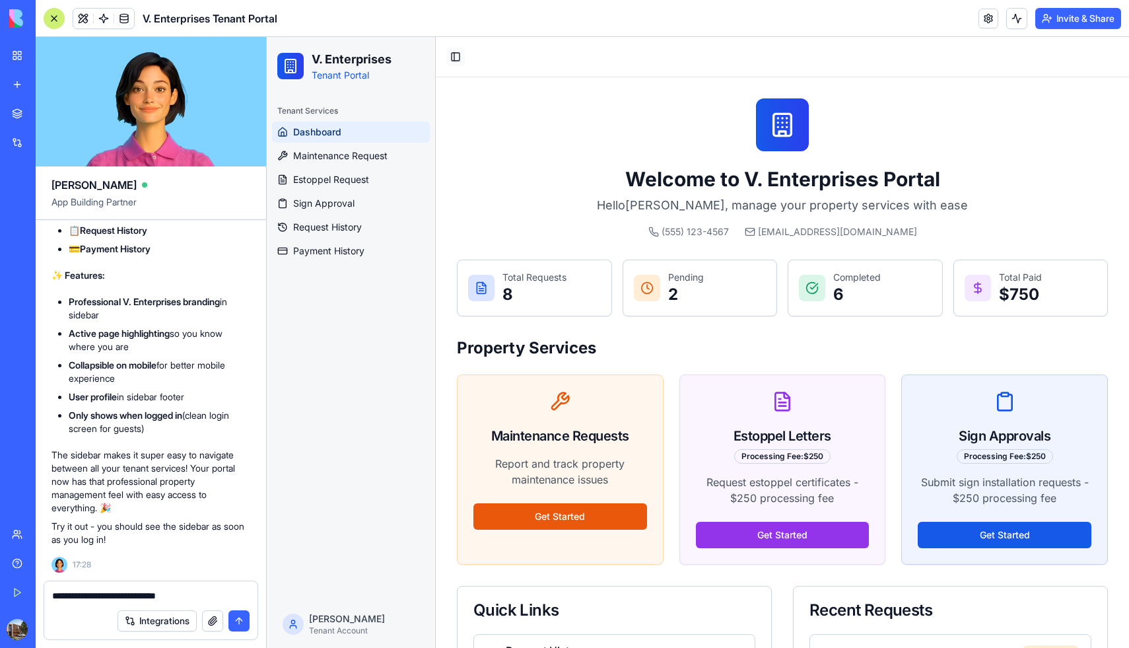
click at [456, 59] on button "Toggle Sidebar" at bounding box center [456, 57] width 18 height 18
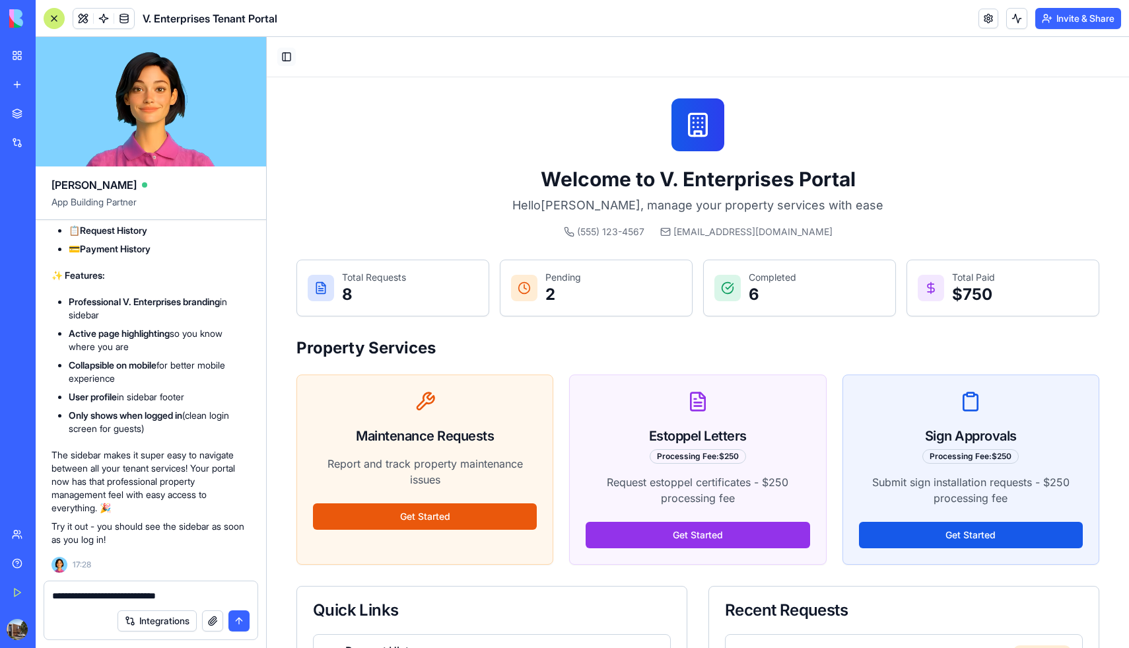
click at [294, 57] on button "Toggle Sidebar" at bounding box center [286, 57] width 18 height 18
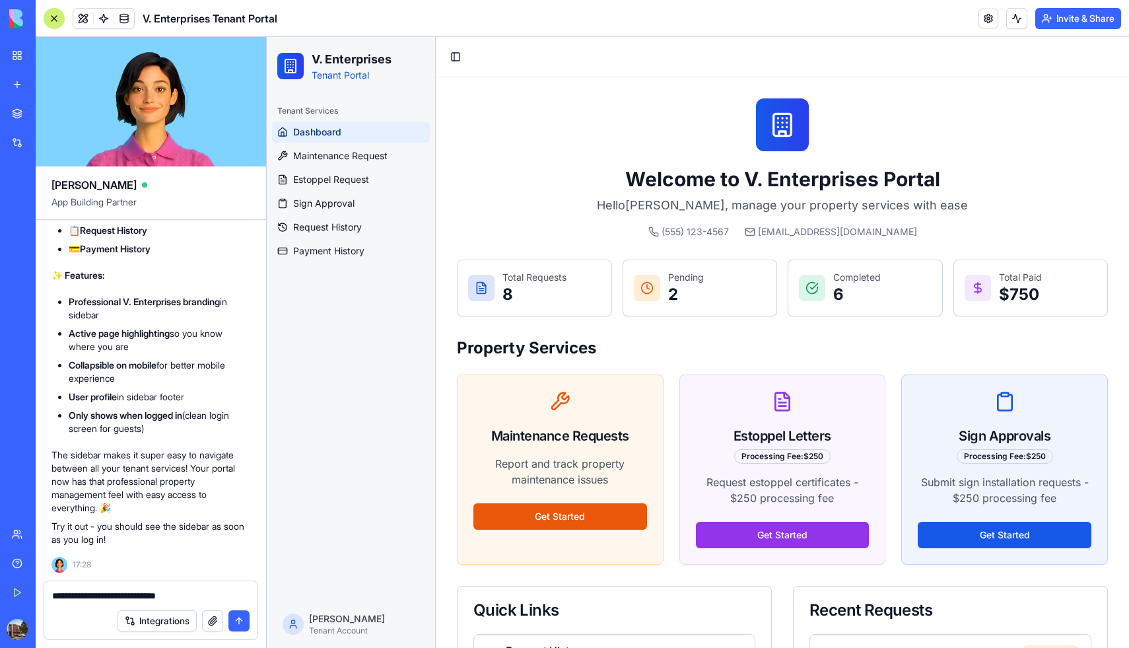
click at [211, 592] on textarea "**********" at bounding box center [150, 595] width 197 height 13
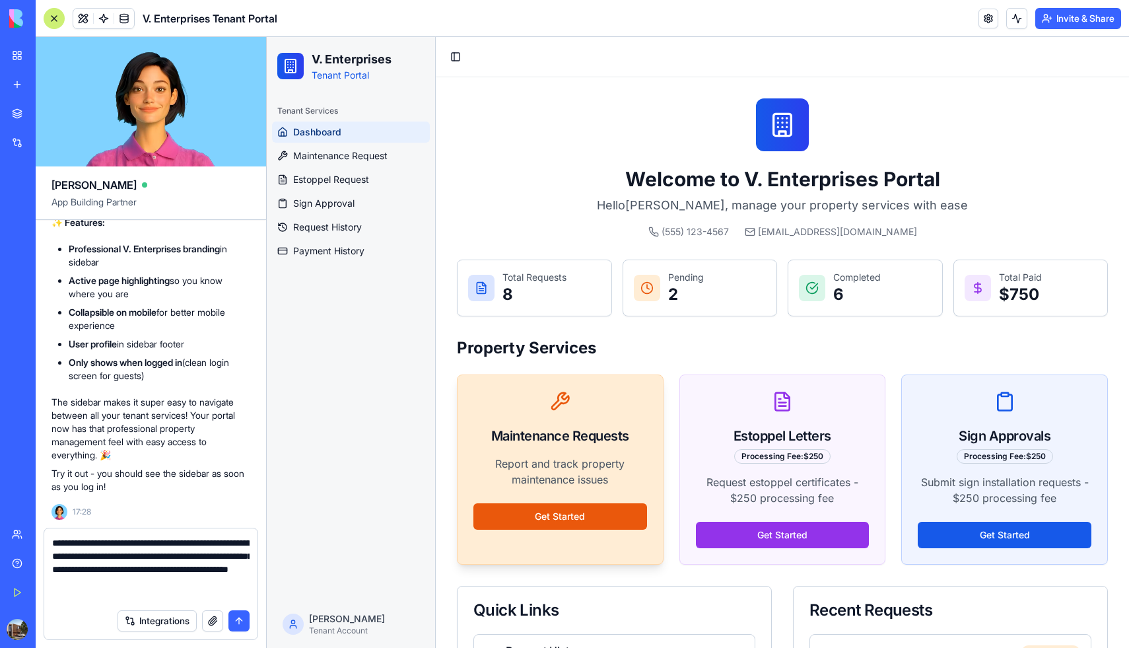
type textarea "**********"
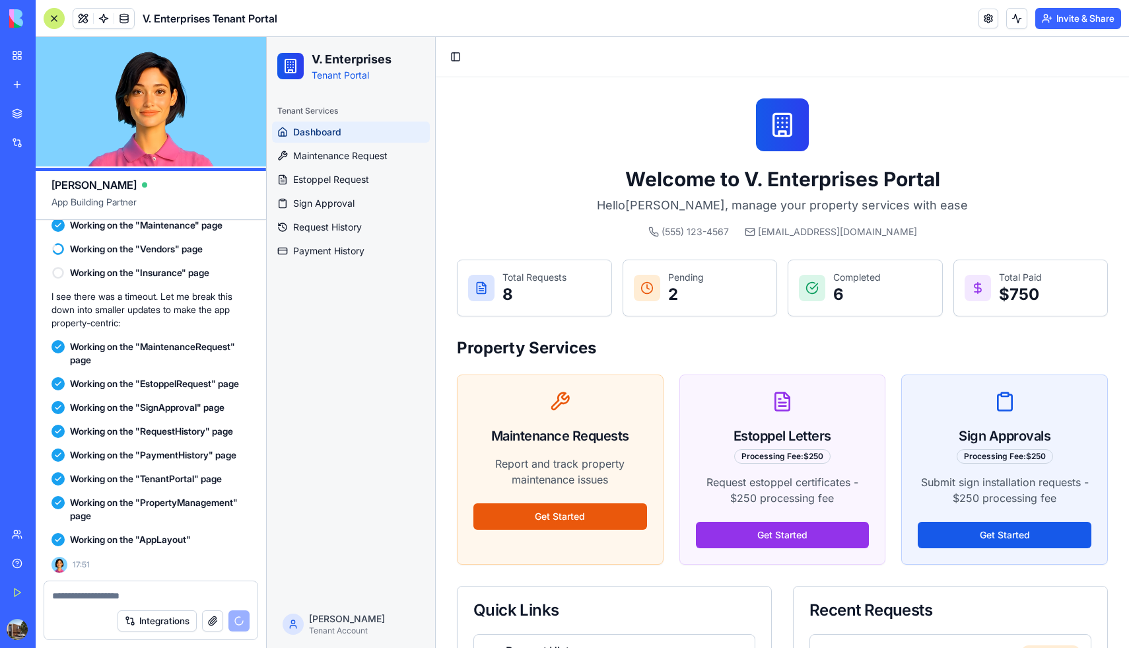
scroll to position [16314, 0]
click at [343, 131] on link "Dashboard" at bounding box center [351, 132] width 158 height 21
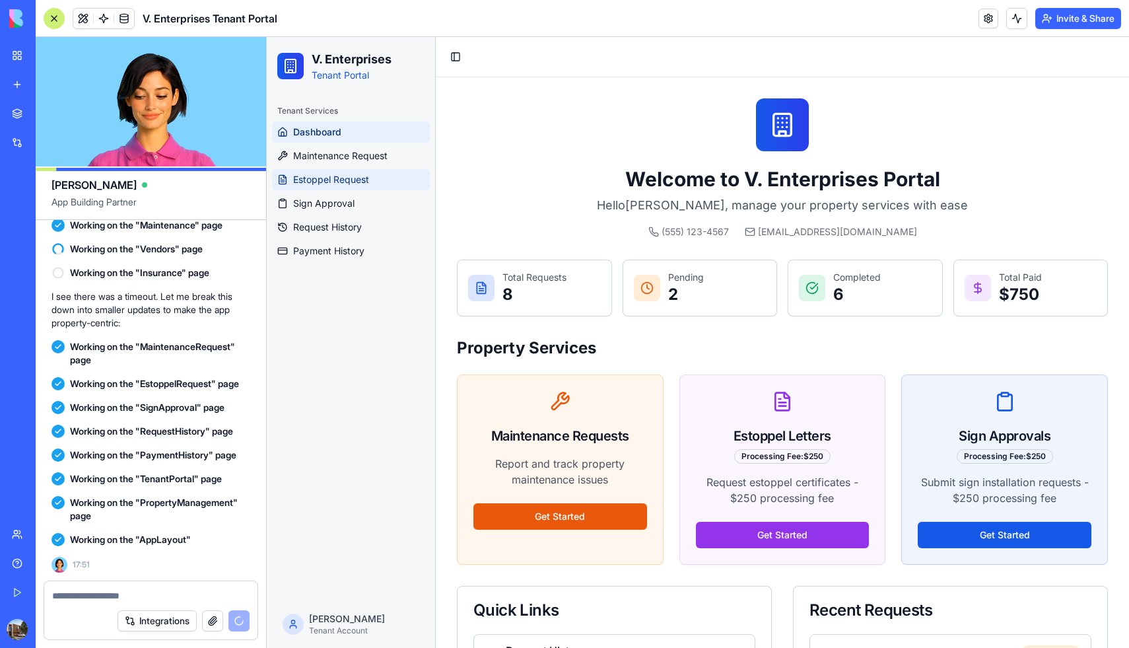
click at [336, 184] on span "Estoppel Request" at bounding box center [331, 179] width 76 height 13
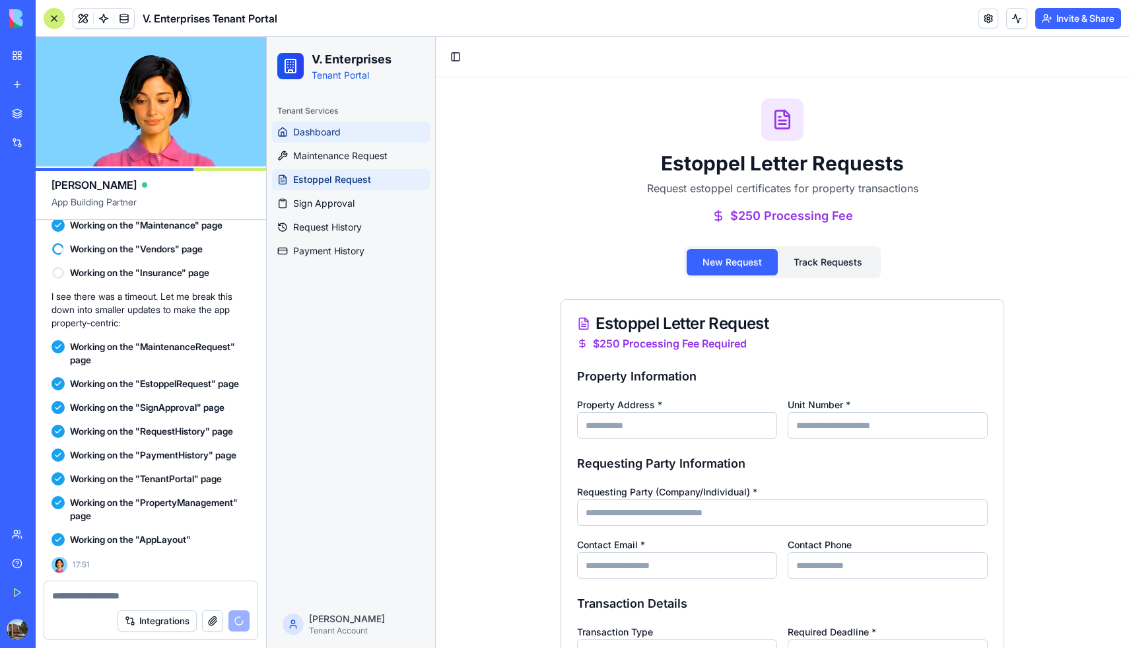
click at [331, 129] on span "Dashboard" at bounding box center [317, 131] width 48 height 13
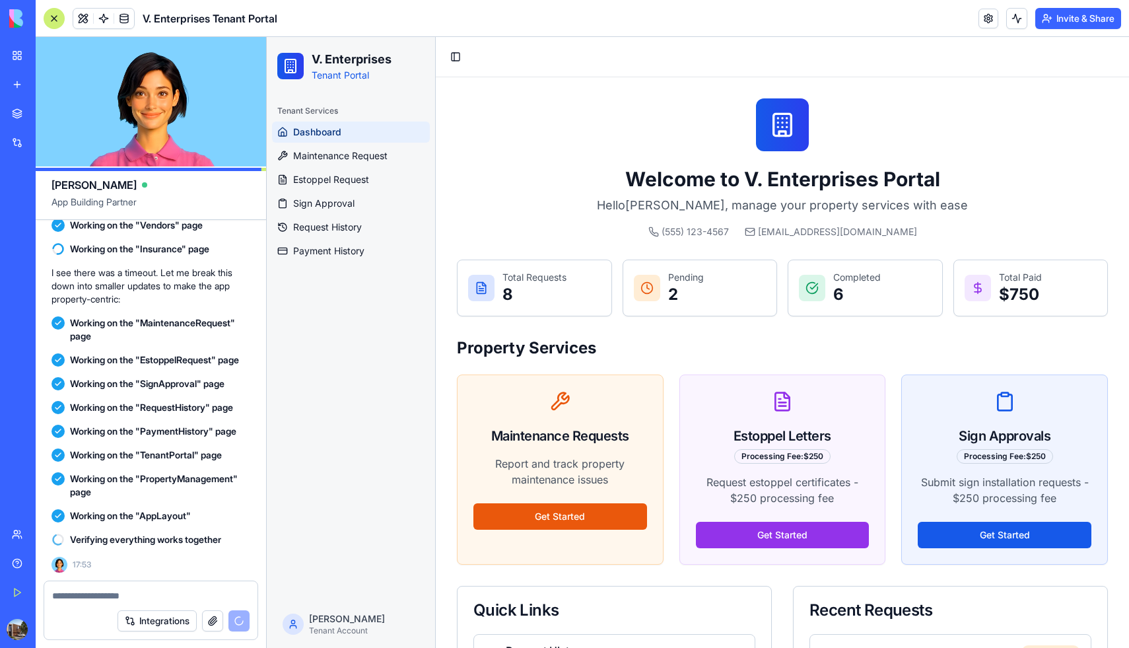
scroll to position [16375, 0]
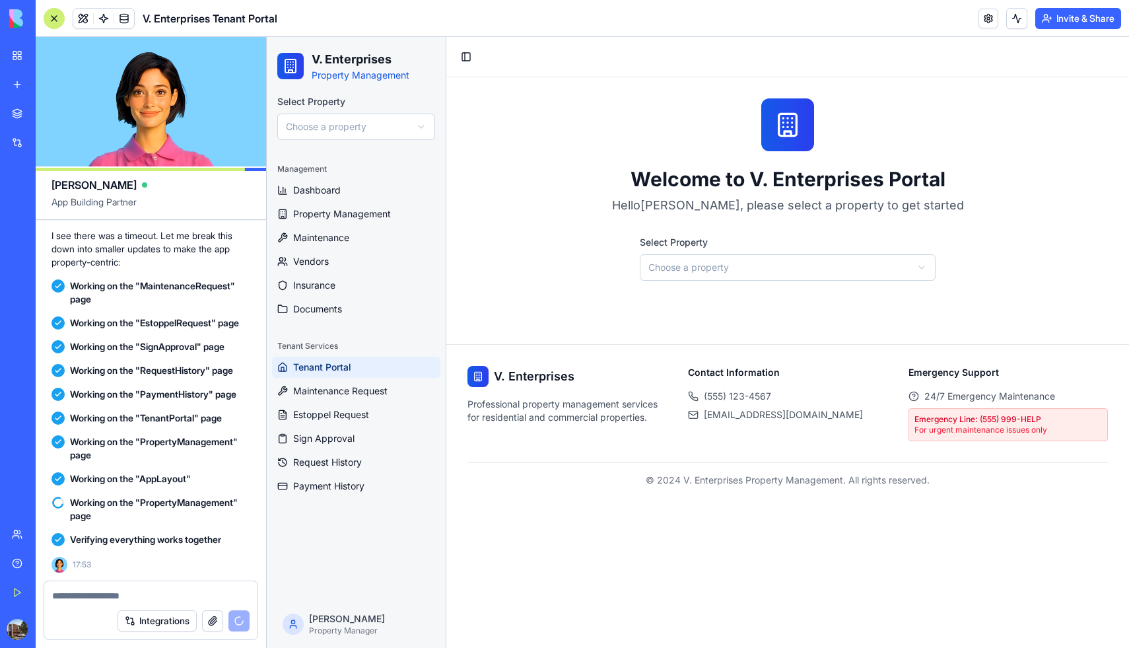
click at [705, 270] on html "V. Enterprises Property Management Select Property Choose a property Management…" at bounding box center [698, 342] width 863 height 611
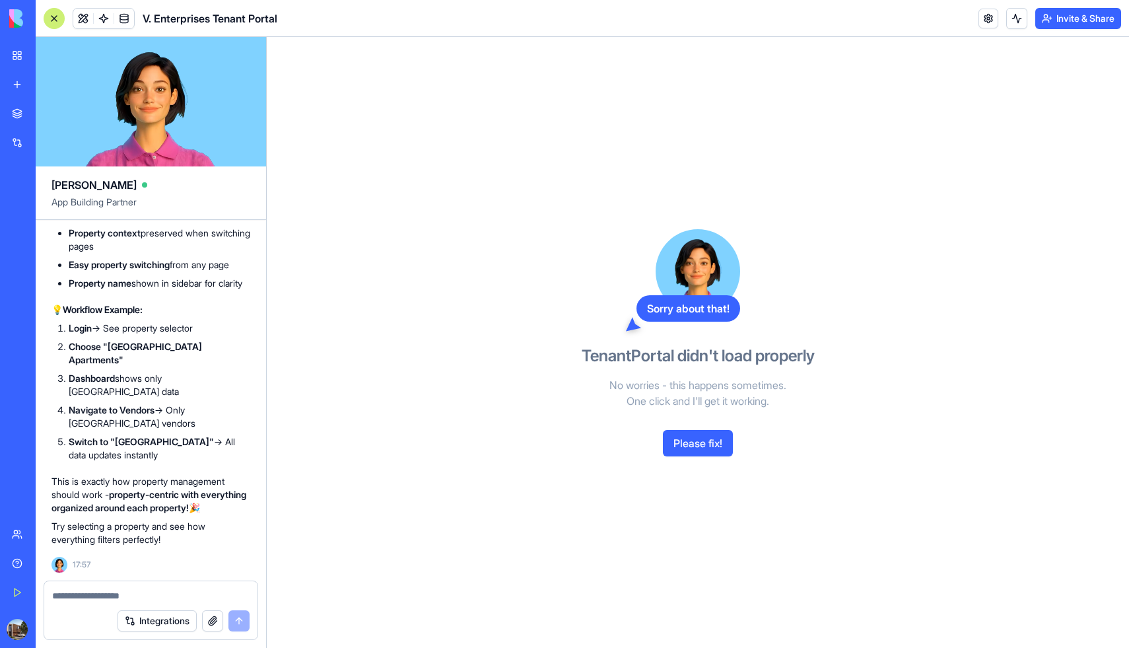
scroll to position [17421, 0]
click at [49, 211] on div "V. Enterprises Tenant Portal" at bounding box center [30, 205] width 37 height 13
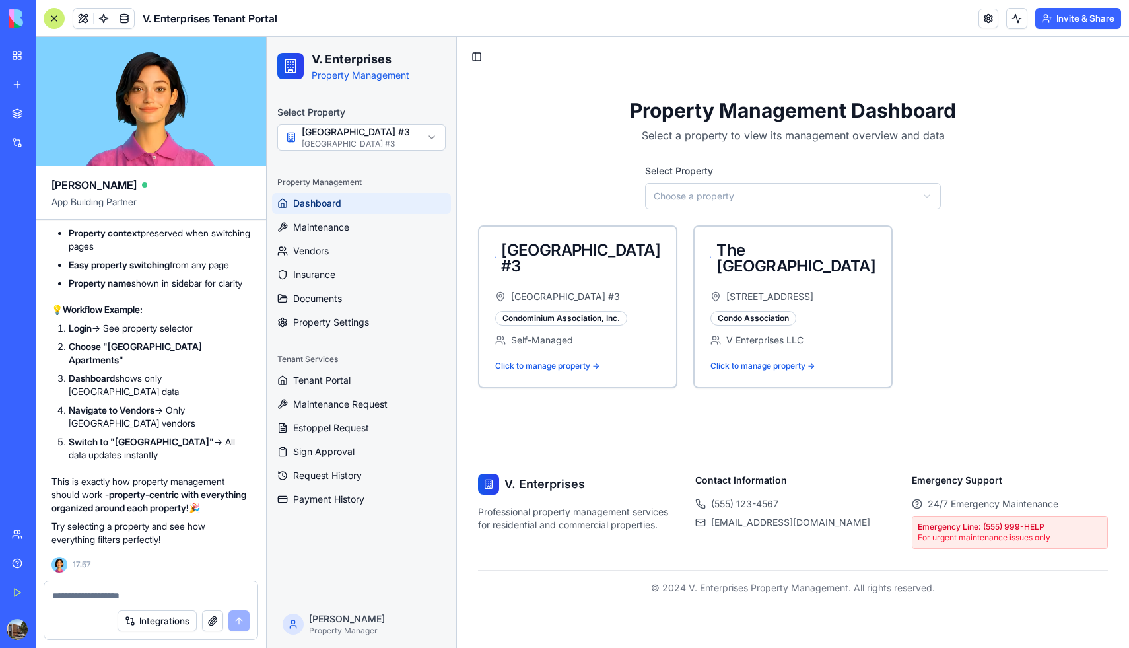
click at [948, 296] on div "Inspiration Town Center Building #3 Inspiration Town Center Building #3 Condomi…" at bounding box center [793, 306] width 630 height 163
click at [363, 133] on html "V. Enterprises Property Management Select Property Inspiration Town Center Buil…" at bounding box center [698, 342] width 863 height 611
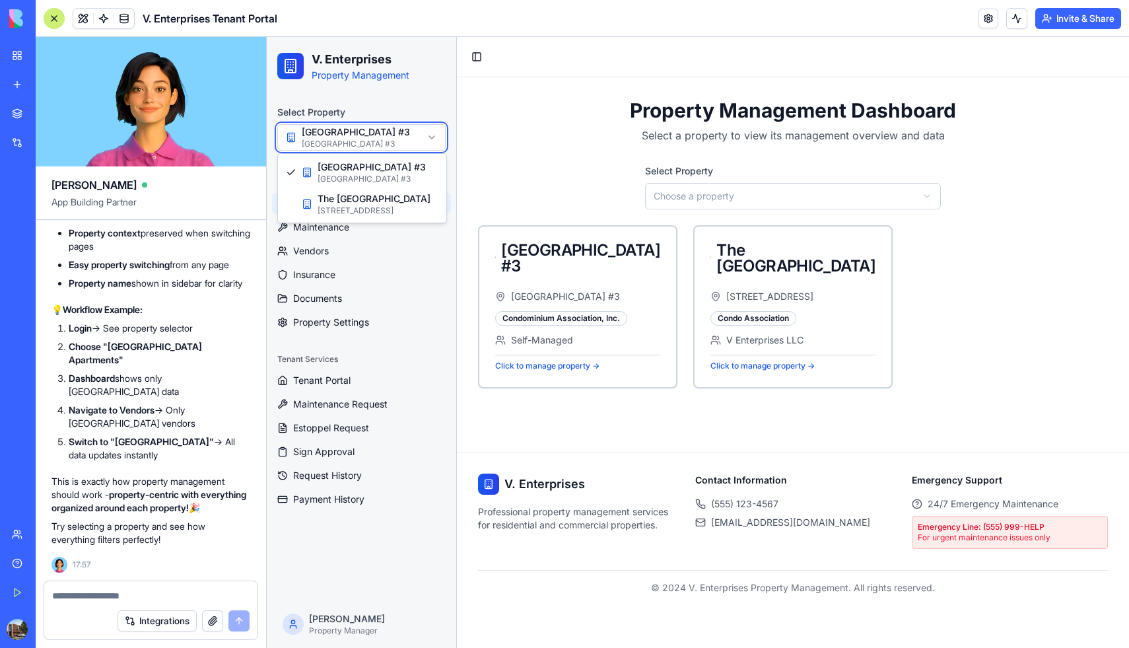
click at [363, 133] on html "V. Enterprises Property Management Select Property Inspiration Town Center Buil…" at bounding box center [698, 342] width 863 height 611
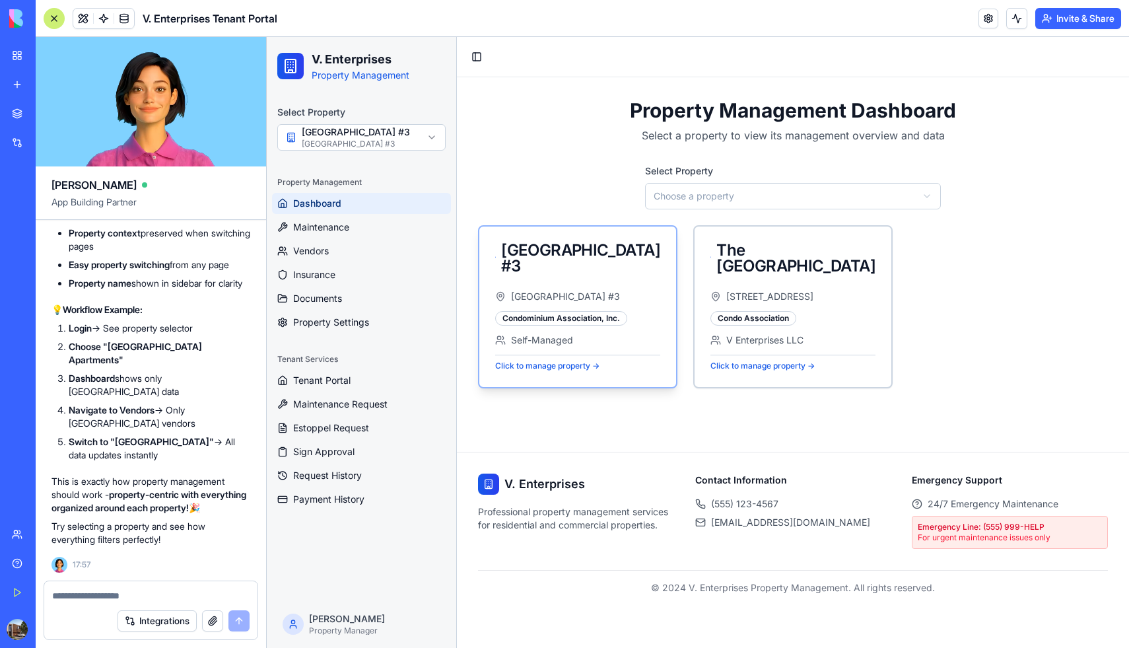
click at [555, 285] on div "[GEOGRAPHIC_DATA] #3" at bounding box center [578, 258] width 197 height 63
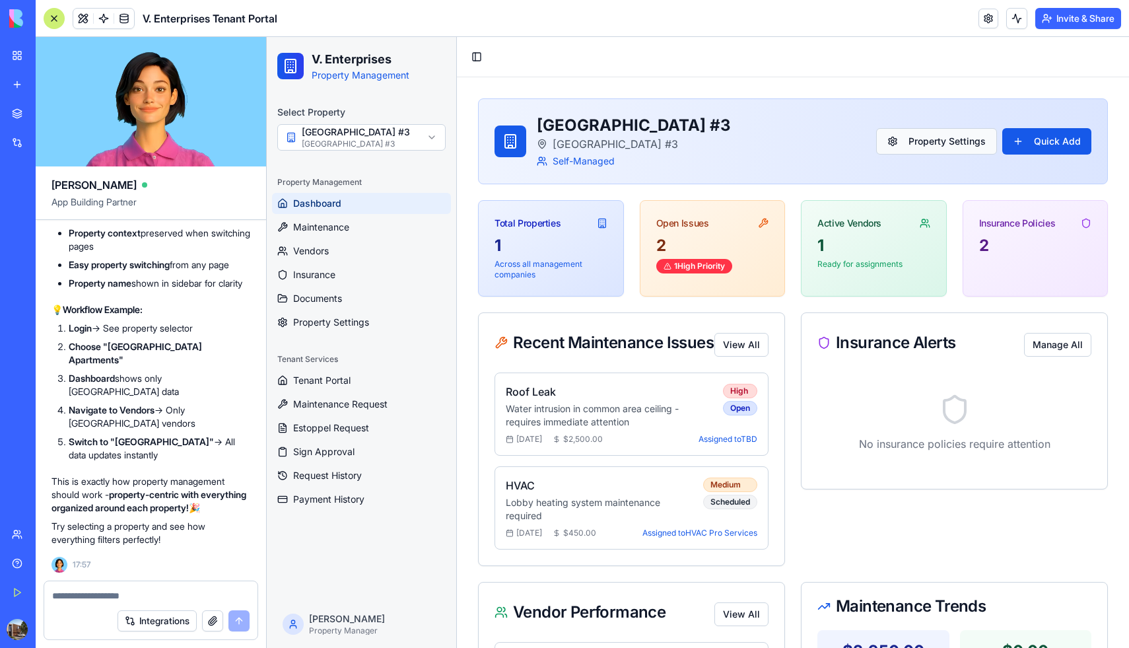
click at [941, 143] on button "Property Settings" at bounding box center [936, 141] width 121 height 26
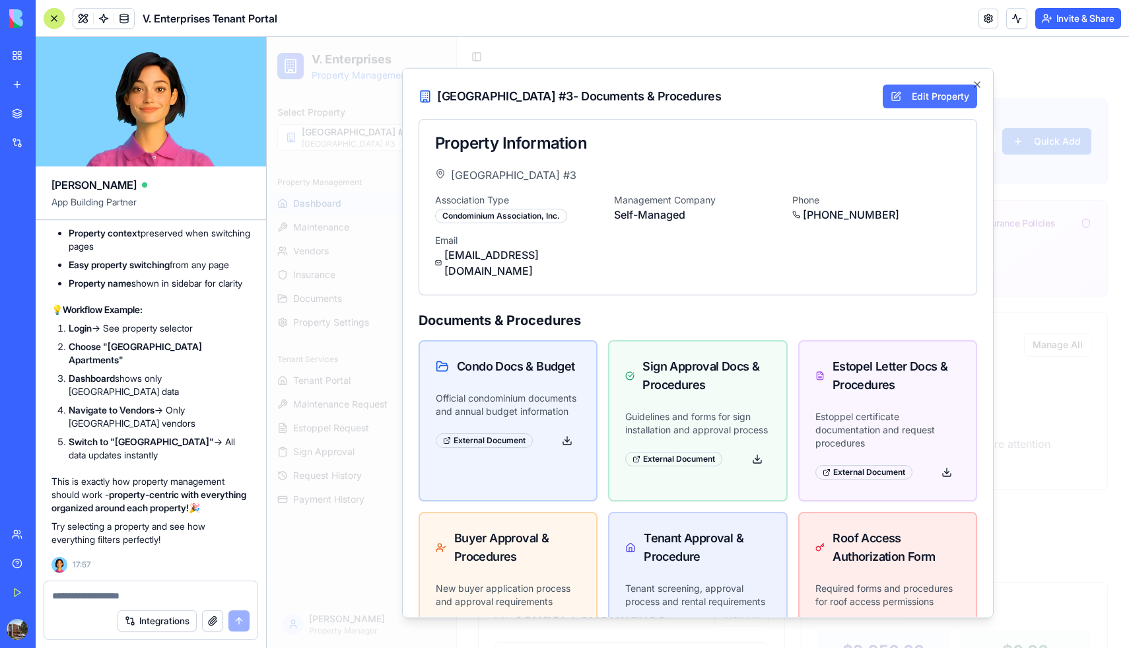
click at [918, 99] on button "Edit Property" at bounding box center [930, 96] width 94 height 24
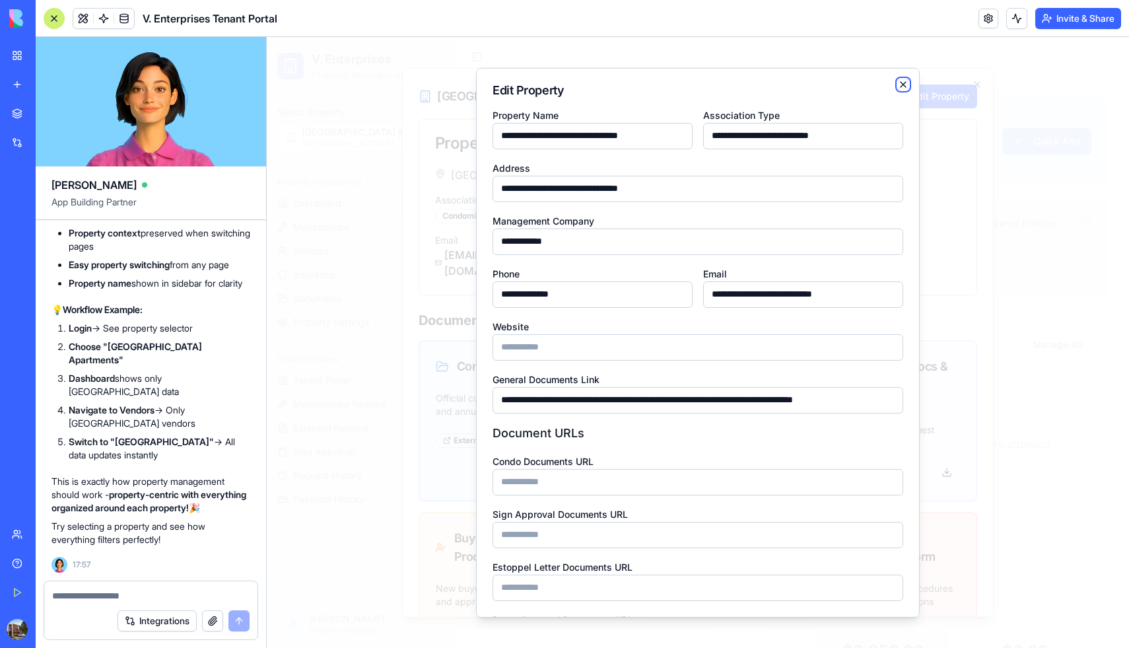
click at [901, 83] on icon "button" at bounding box center [903, 84] width 11 height 11
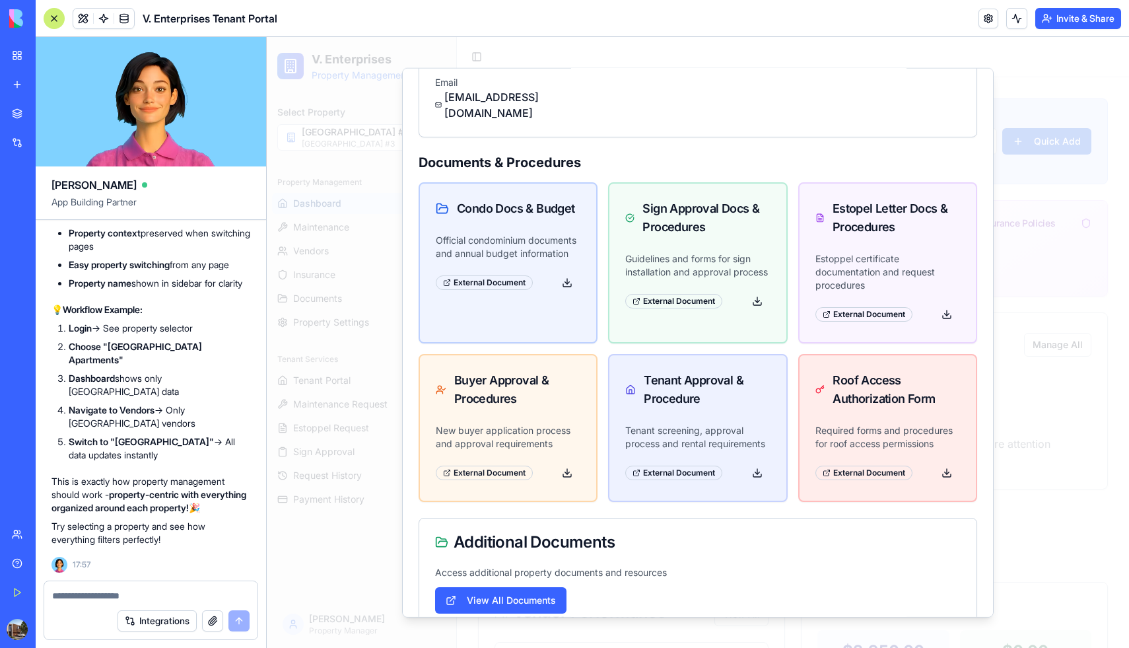
scroll to position [219, 0]
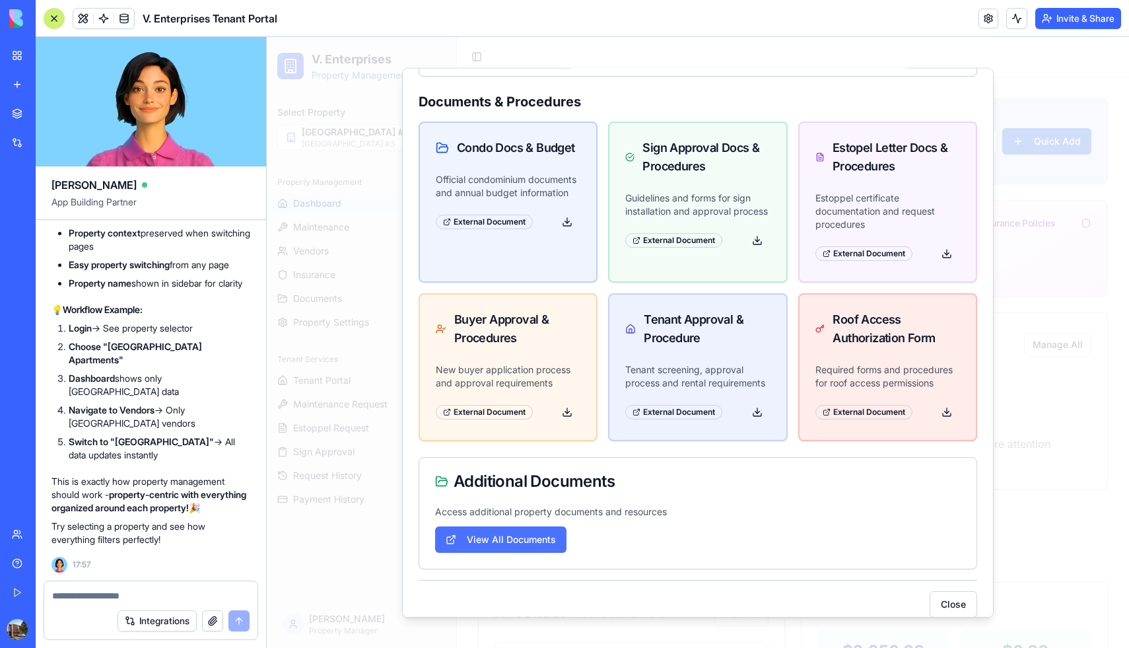
click at [502, 526] on button "View All Documents" at bounding box center [500, 539] width 131 height 26
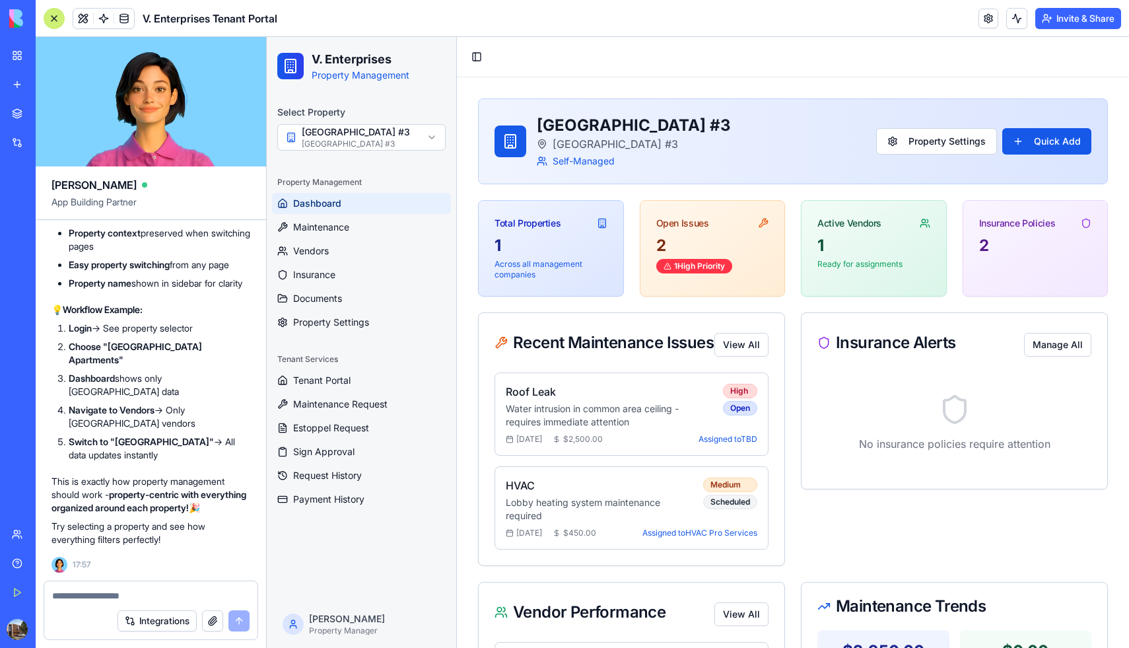
click at [353, 130] on html "V. Enterprises Property Management Select Property Inspiration Town Center Buil…" at bounding box center [698, 548] width 863 height 1022
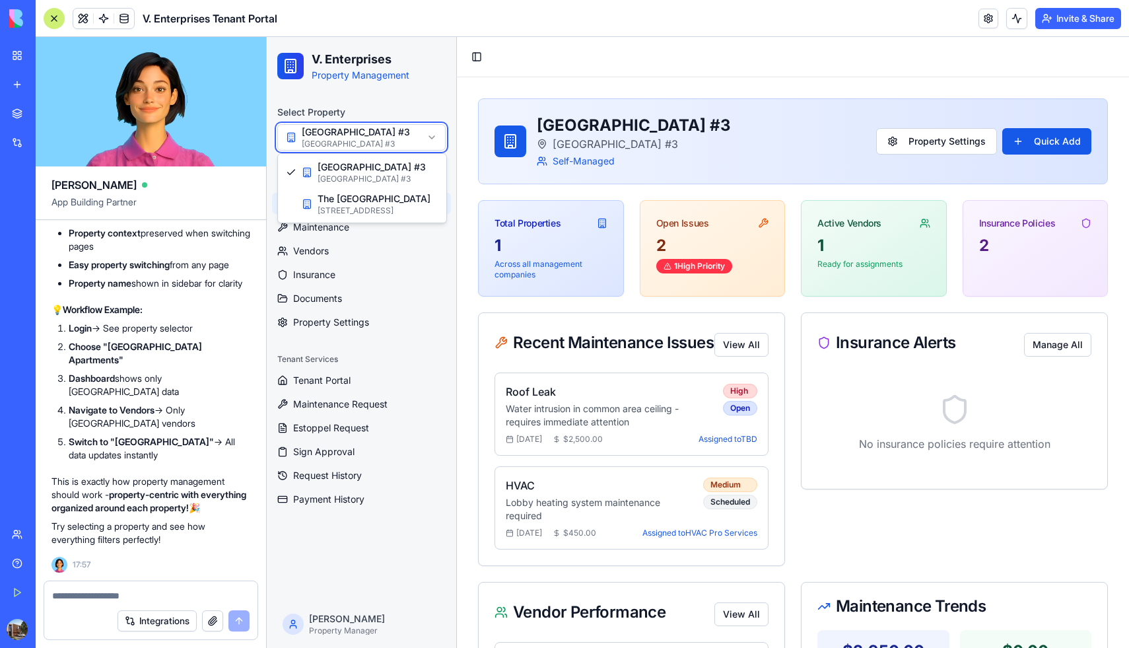
click at [476, 59] on html "V. Enterprises Property Management Select Property Inspiration Town Center Buil…" at bounding box center [698, 548] width 863 height 1022
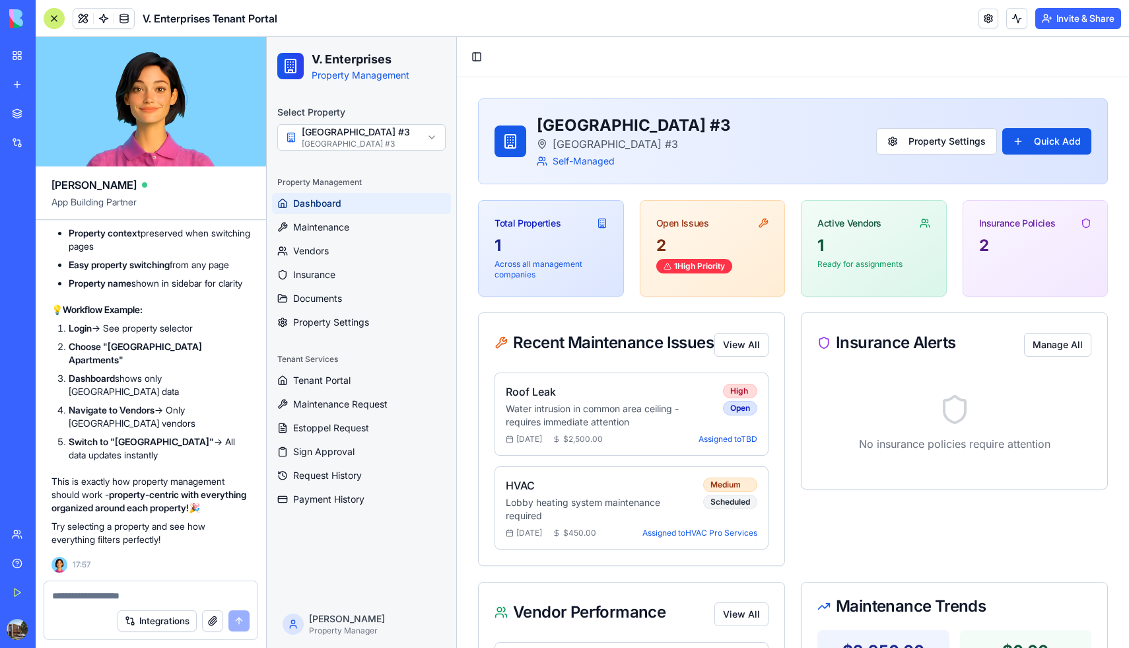
click at [476, 59] on button "Toggle Sidebar" at bounding box center [477, 57] width 18 height 18
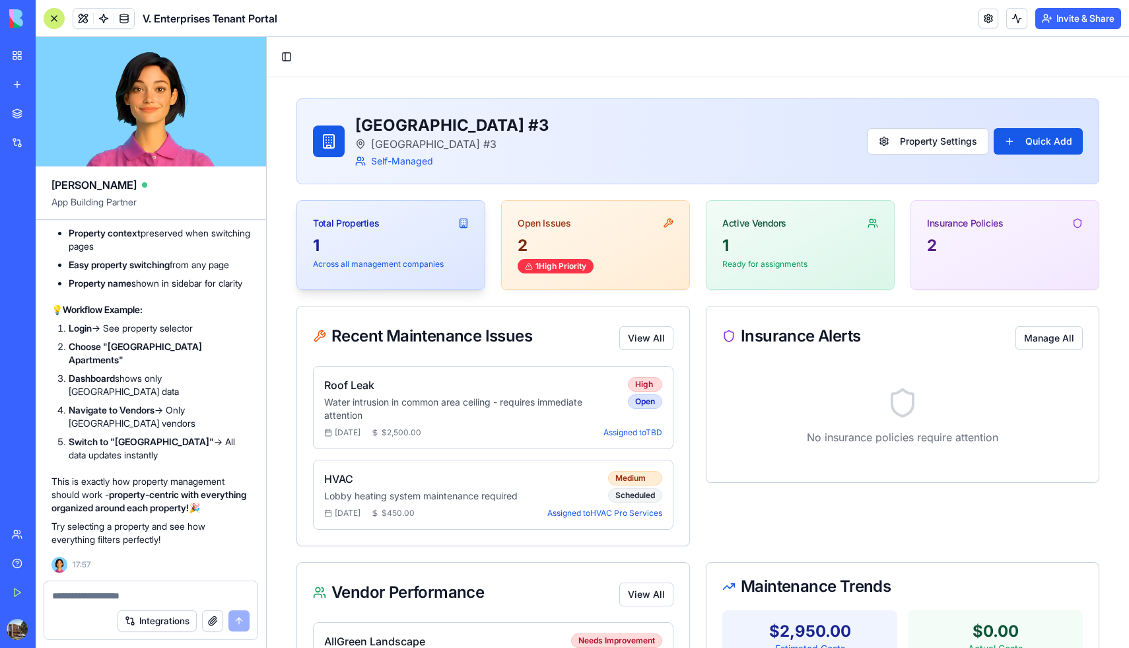
click at [363, 246] on div "1" at bounding box center [391, 245] width 156 height 21
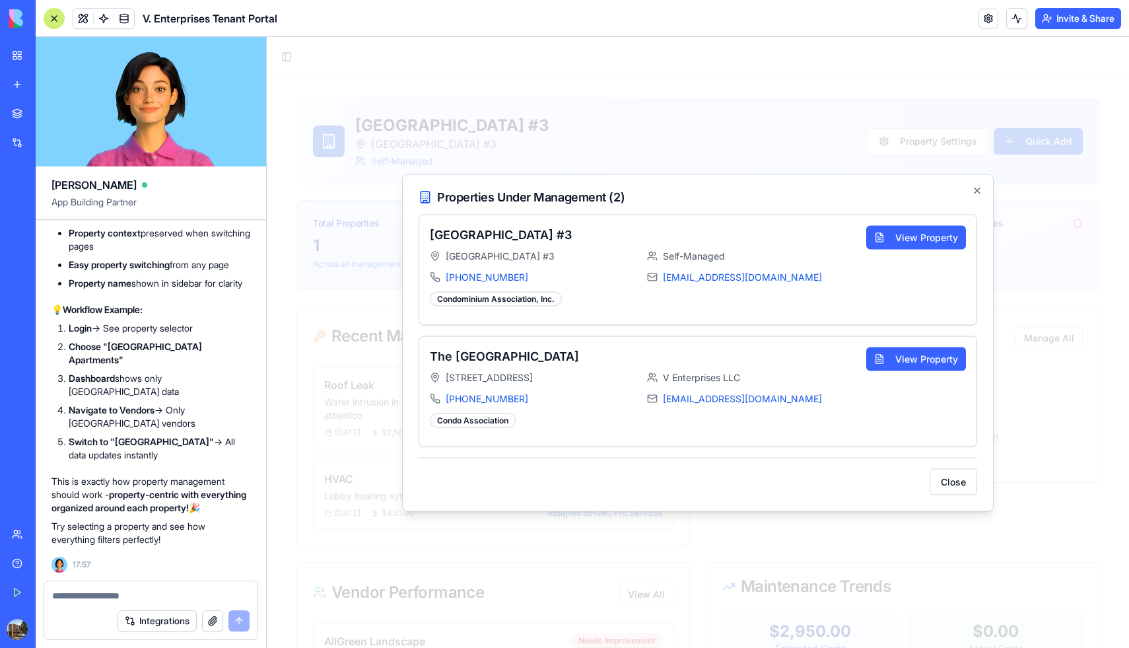
click at [369, 224] on div at bounding box center [698, 342] width 863 height 611
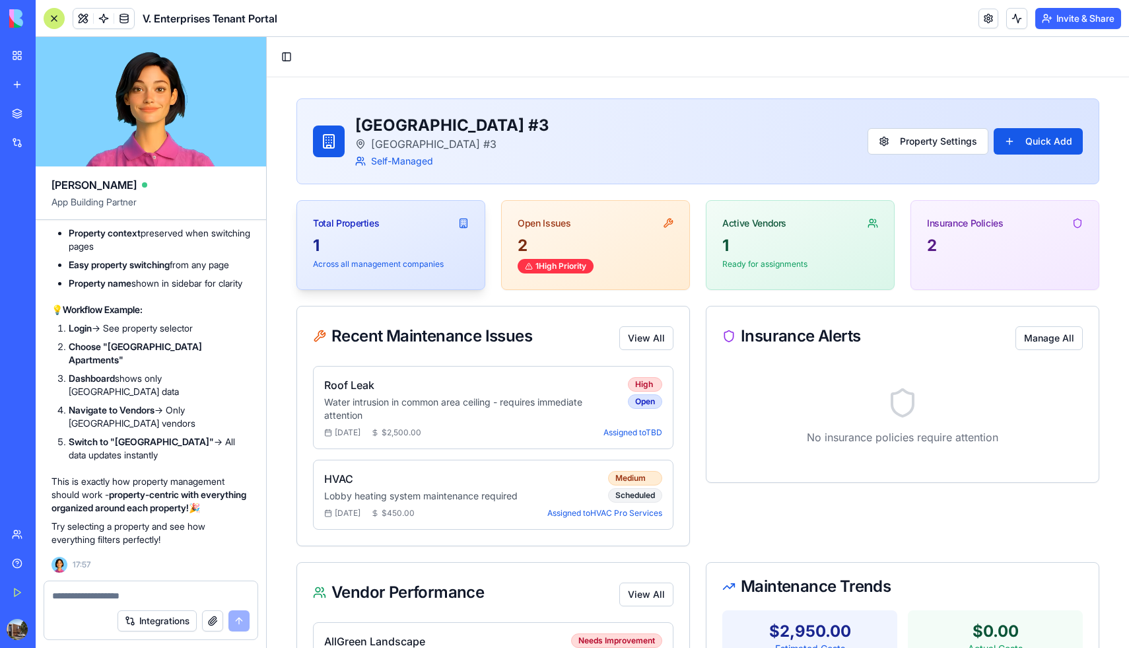
click at [380, 230] on div "Total Properties" at bounding box center [391, 218] width 188 height 34
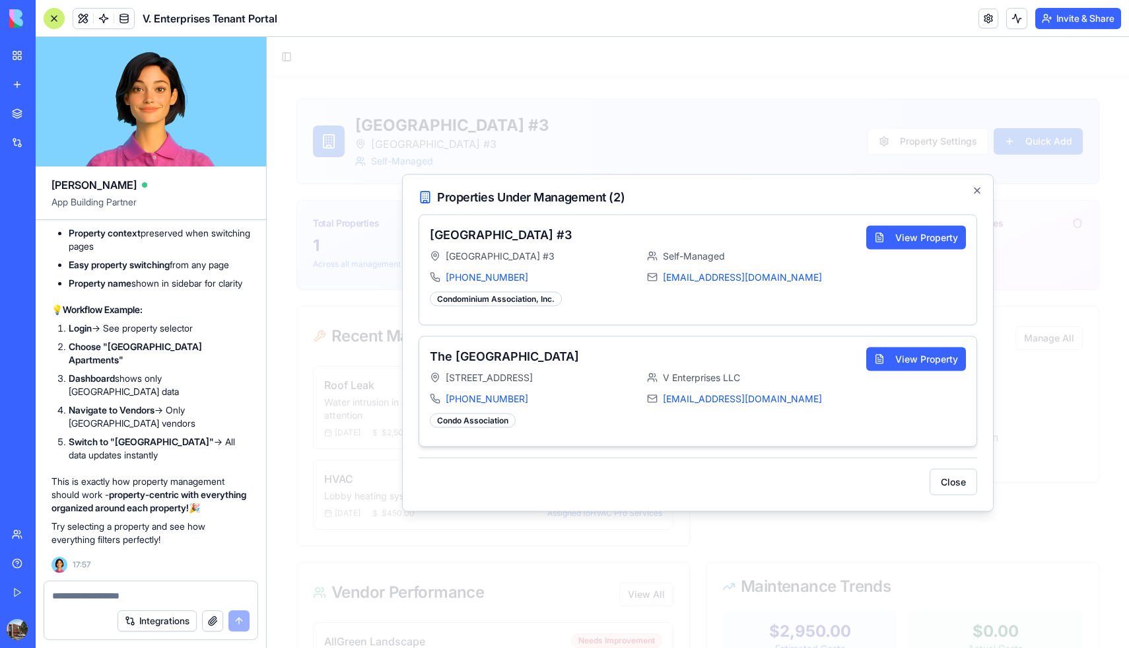
click at [566, 384] on div "101 Bellagio Cir, Sanford, FL 32771 V Enterprises LLC 321-206-5262 info@venterp…" at bounding box center [643, 388] width 426 height 34
click at [905, 357] on button "View Property" at bounding box center [917, 359] width 100 height 24
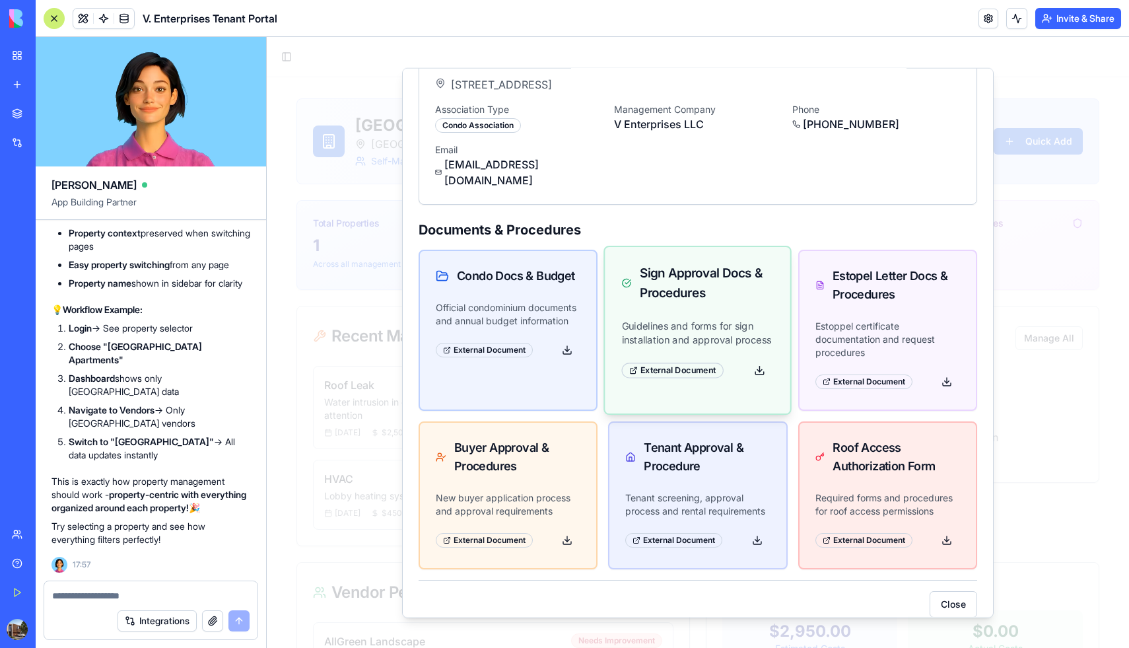
scroll to position [0, 0]
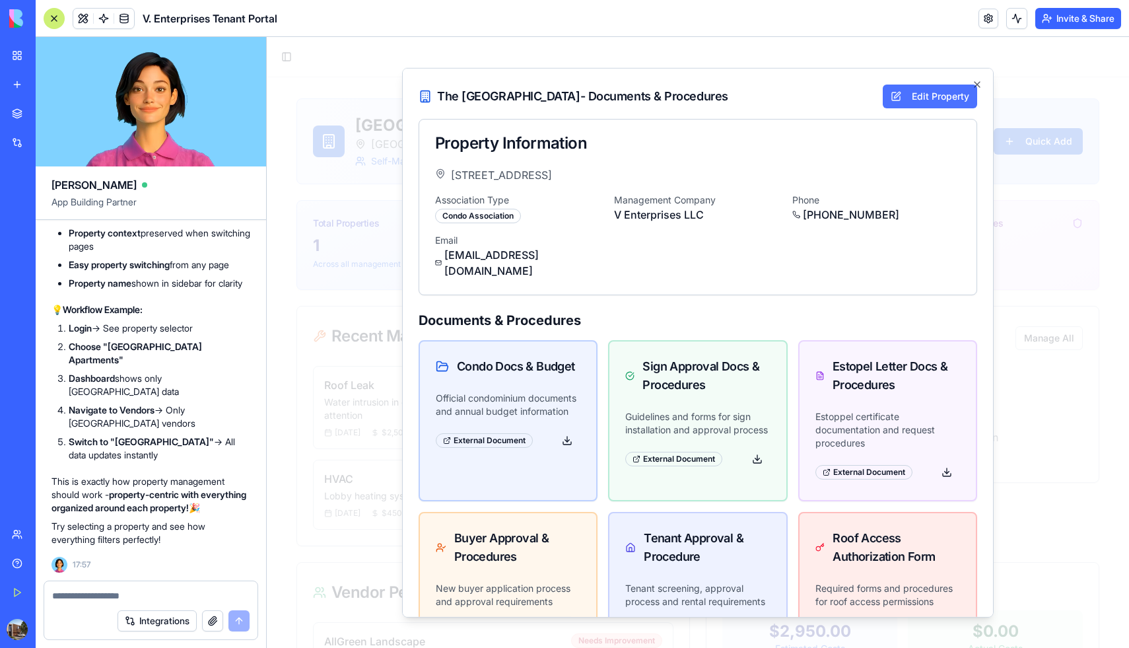
click at [919, 95] on button "Edit Property" at bounding box center [930, 96] width 94 height 24
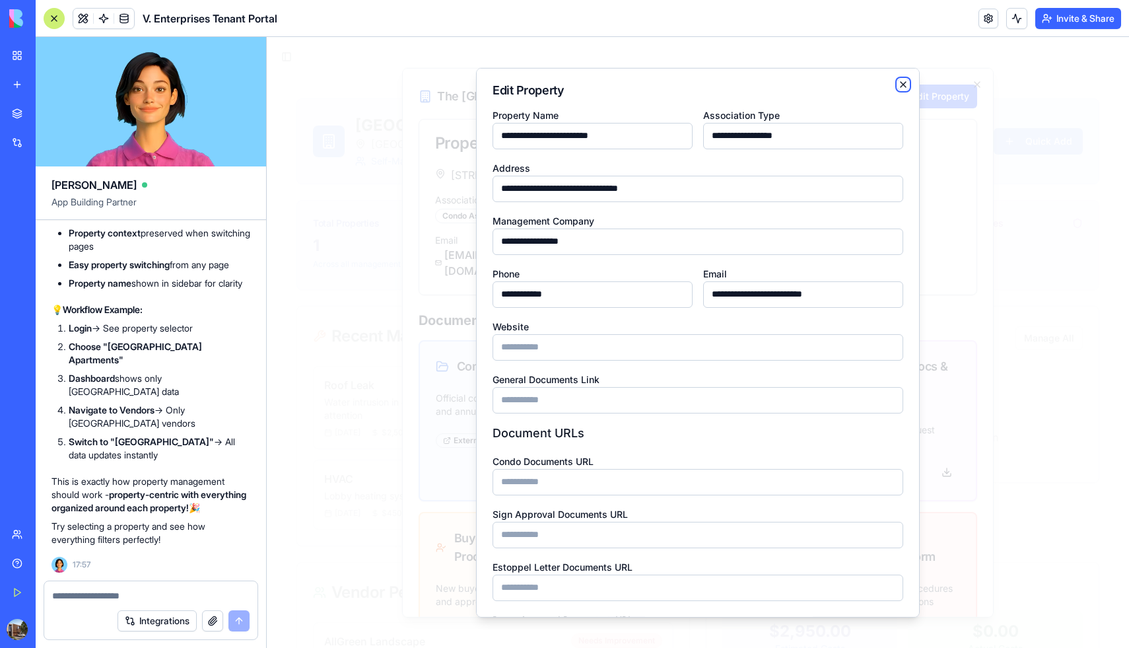
click at [902, 83] on icon "button" at bounding box center [903, 83] width 5 height 5
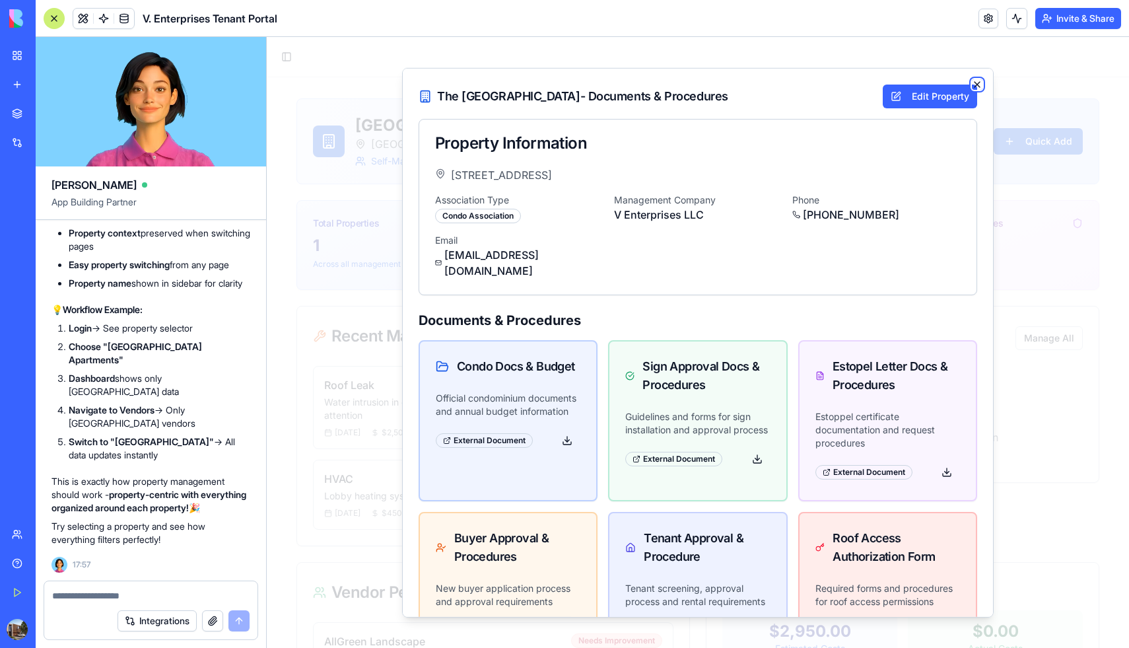
click at [978, 85] on icon "button" at bounding box center [977, 83] width 5 height 5
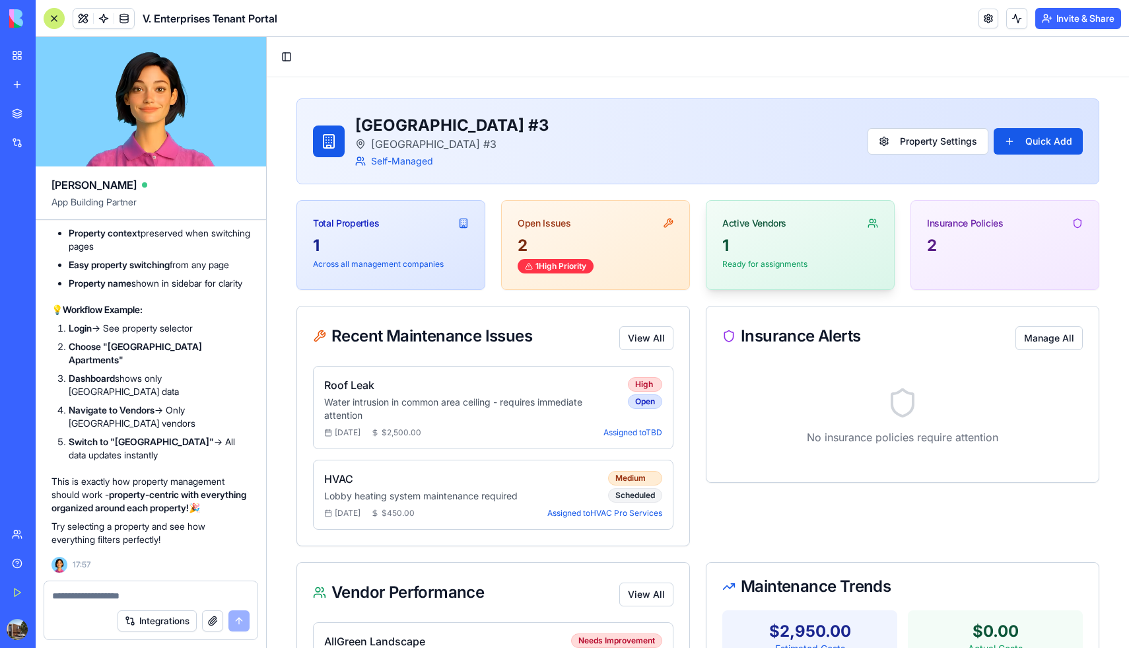
click at [781, 232] on div "Active Vendors" at bounding box center [801, 218] width 188 height 34
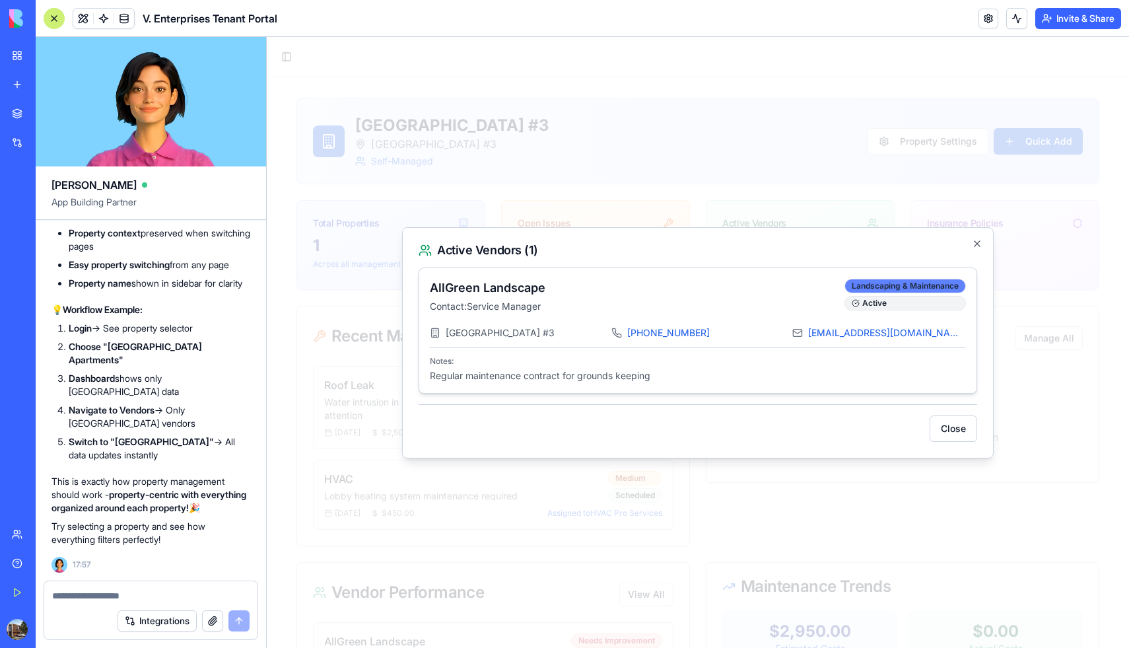
click at [948, 285] on div "Landscaping & Maintenance" at bounding box center [906, 286] width 122 height 15
click at [932, 300] on div "Active" at bounding box center [906, 303] width 122 height 15
click at [950, 423] on button "Close" at bounding box center [954, 428] width 48 height 26
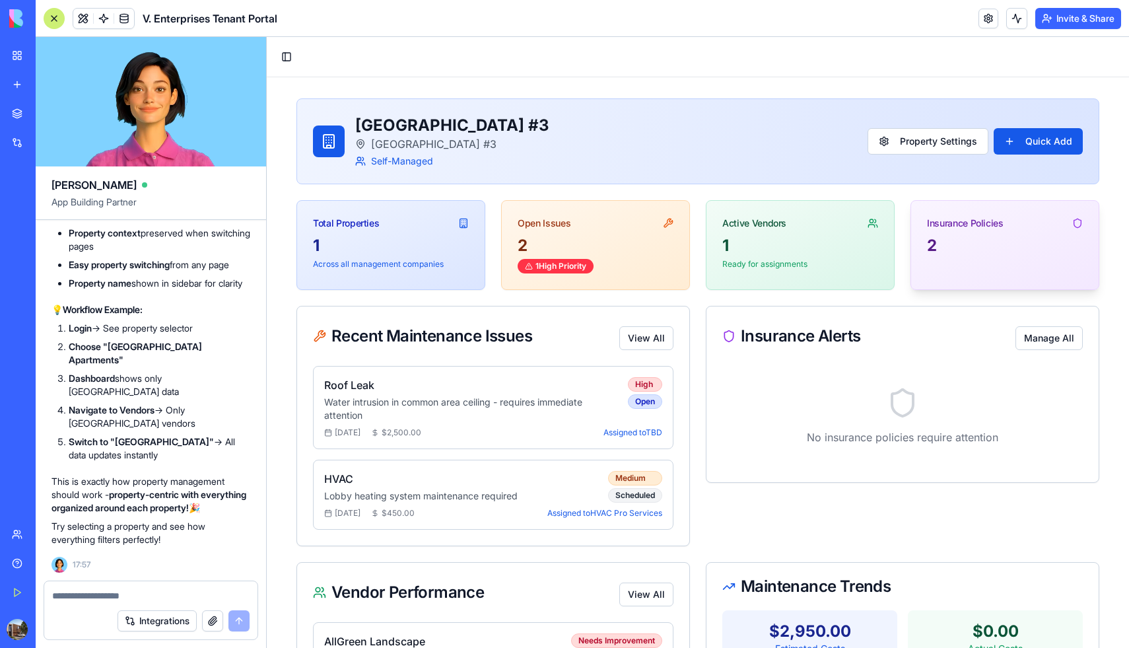
click at [956, 246] on div "2" at bounding box center [1005, 245] width 156 height 21
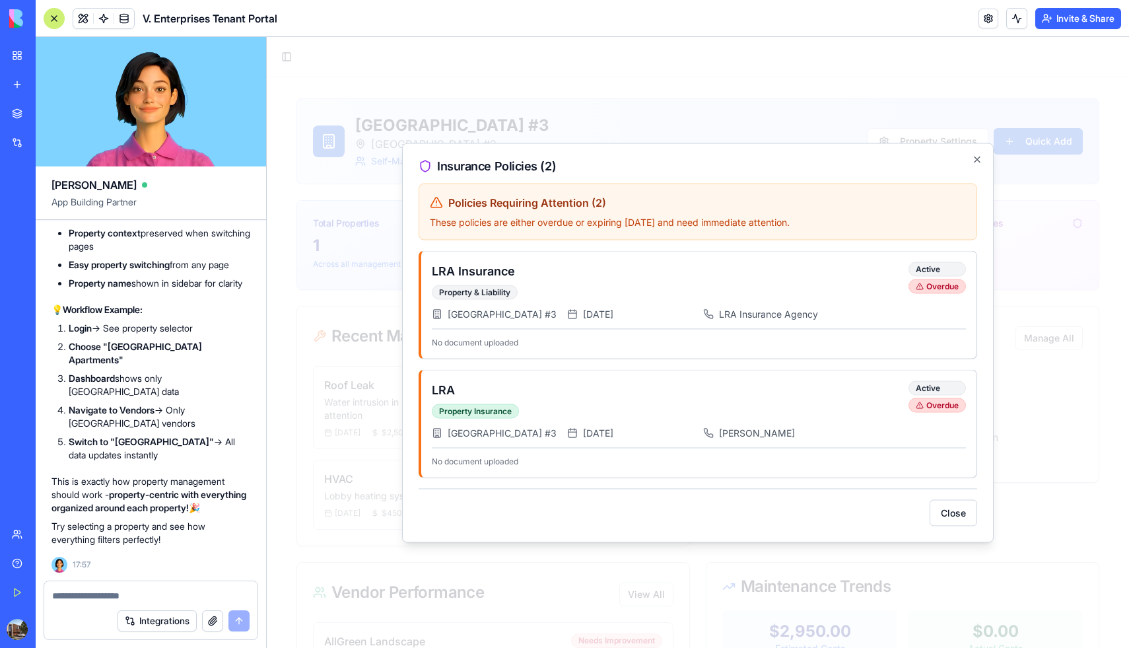
click at [830, 197] on div "Policies Requiring Attention ( 2 ) These policies are either overdue or expirin…" at bounding box center [698, 211] width 559 height 57
click at [979, 154] on icon "button" at bounding box center [977, 159] width 11 height 11
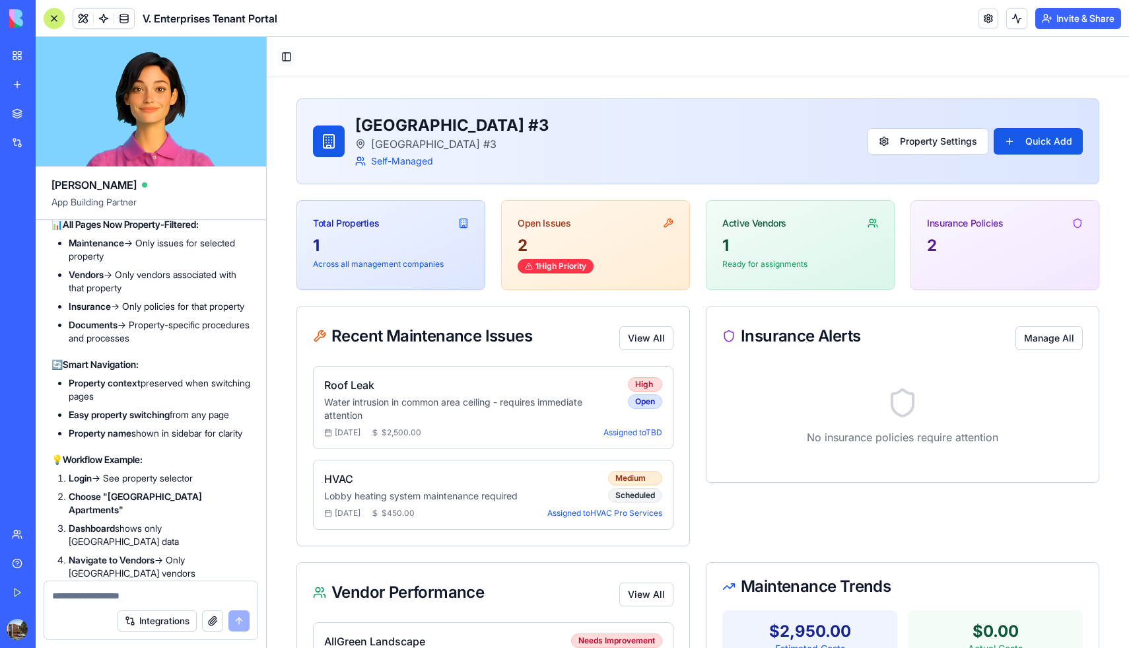
click at [291, 55] on button "Toggle Sidebar" at bounding box center [286, 57] width 18 height 18
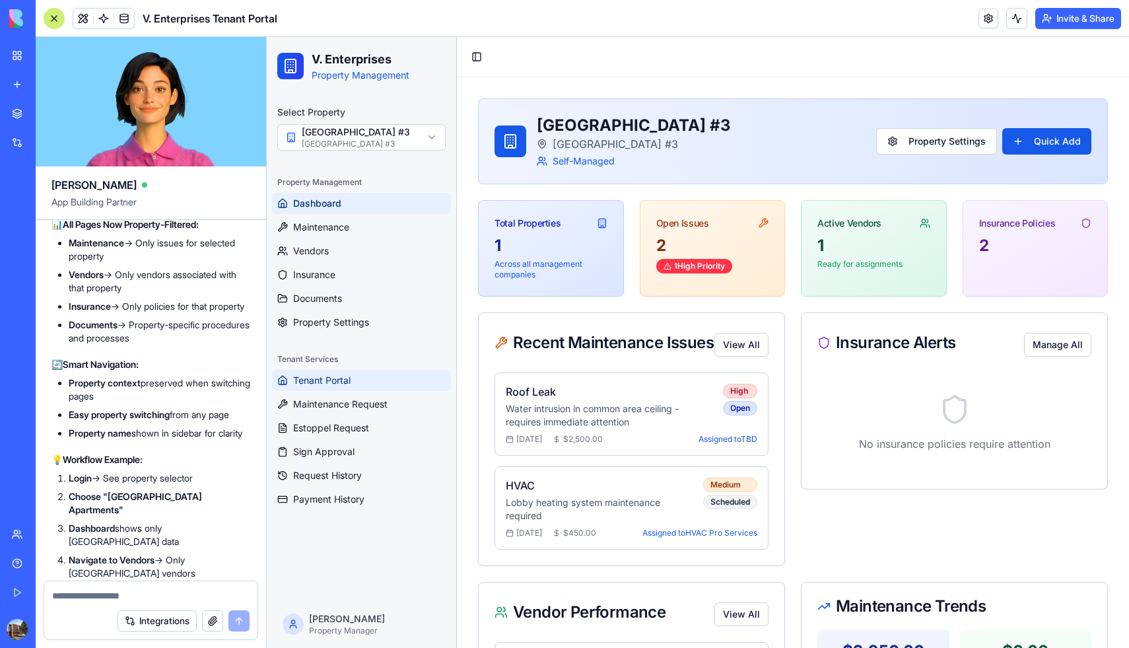
click at [323, 379] on span "Tenant Portal" at bounding box center [321, 380] width 57 height 13
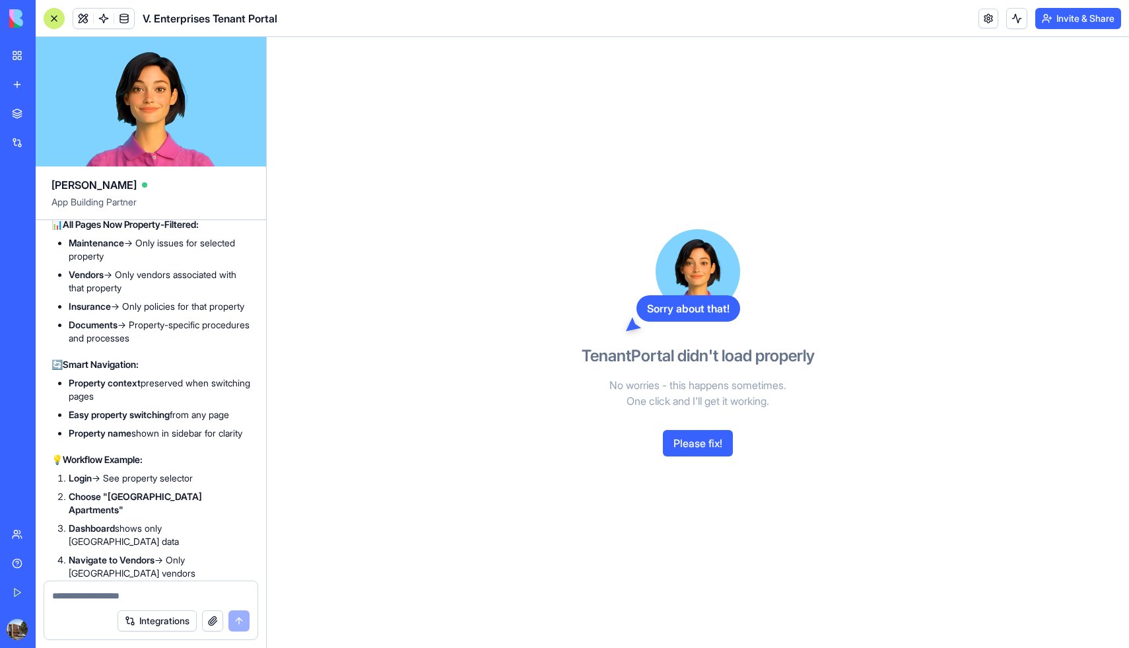
click at [692, 437] on button "Please fix!" at bounding box center [698, 443] width 70 height 26
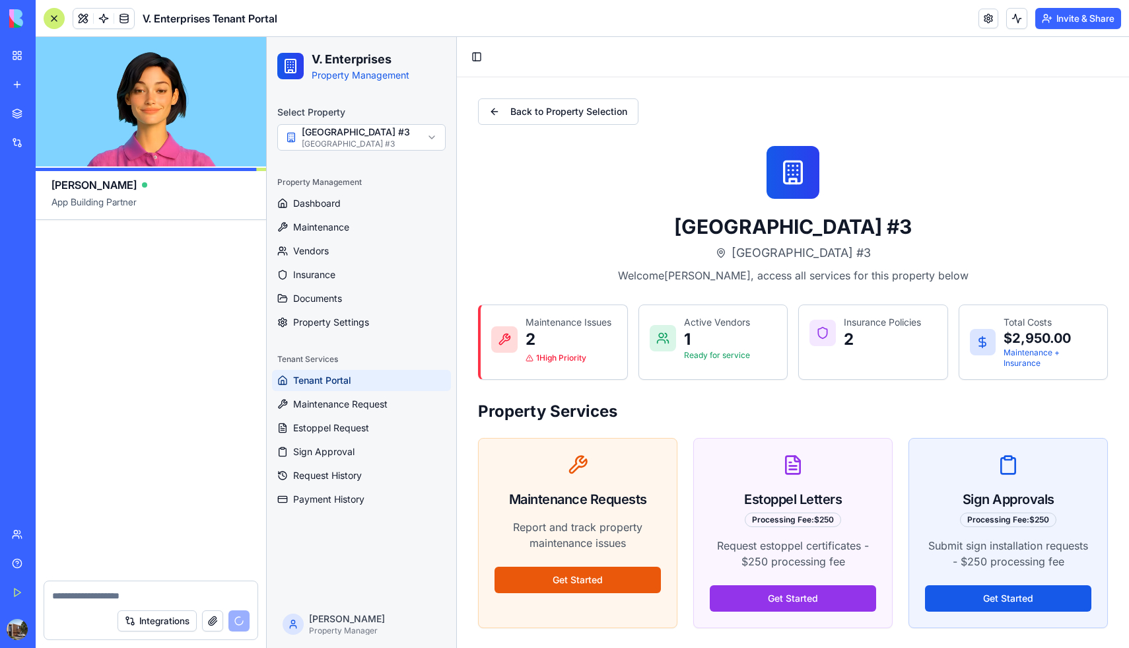
scroll to position [18114, 0]
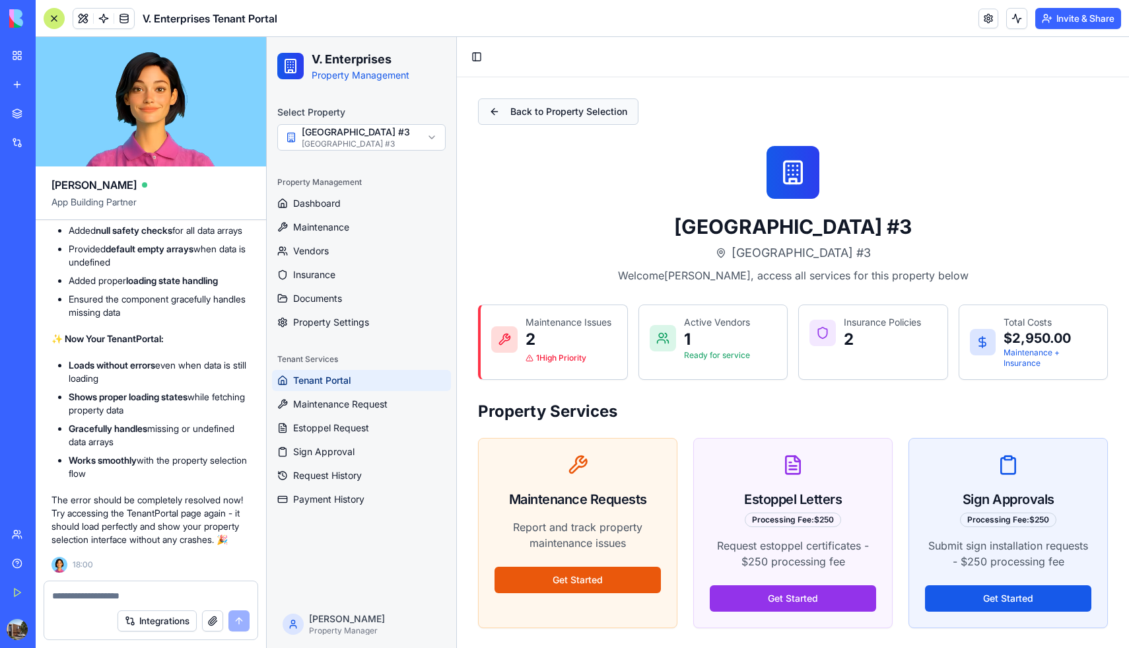
click at [541, 117] on button "Back to Property Selection" at bounding box center [558, 111] width 161 height 26
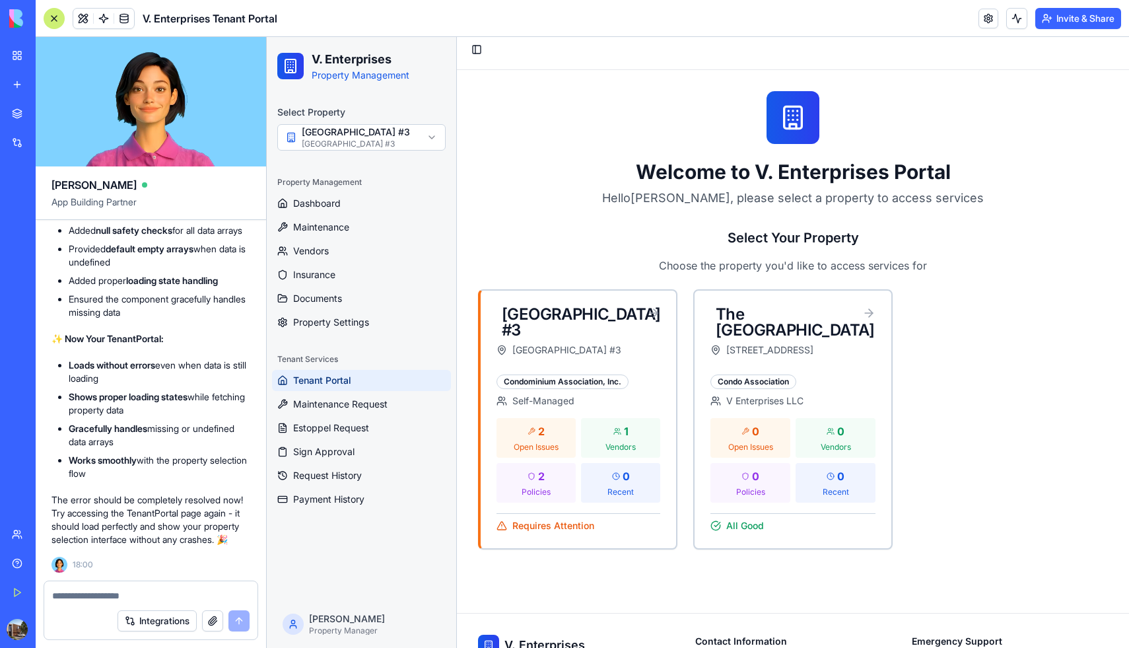
scroll to position [0, 0]
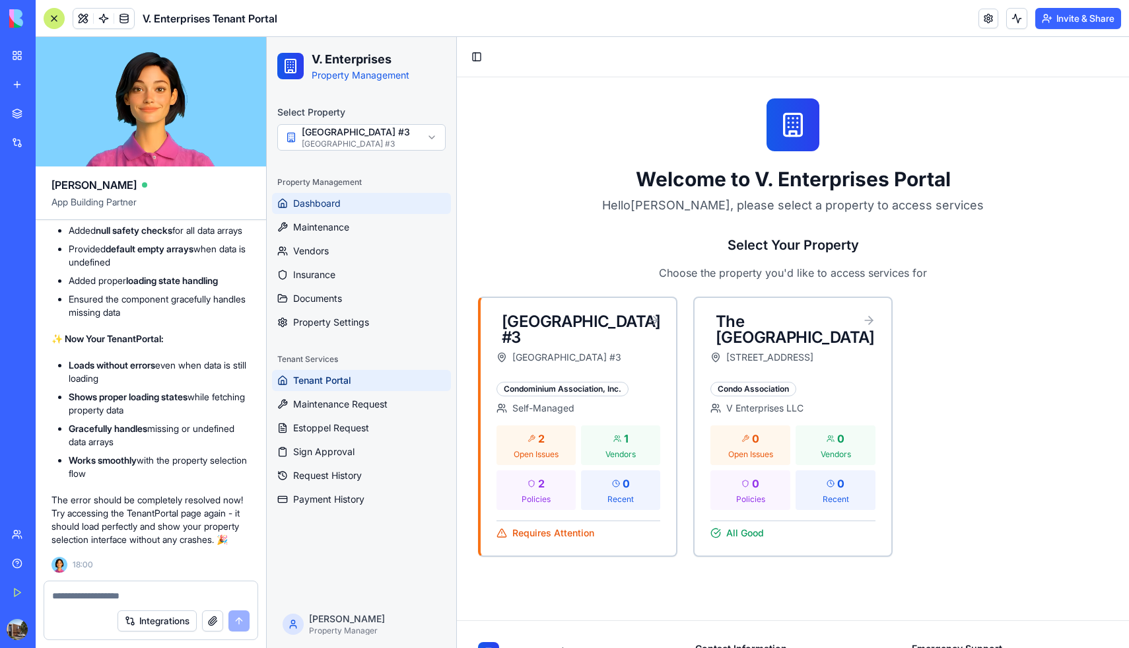
click at [326, 203] on span "Dashboard" at bounding box center [317, 203] width 48 height 13
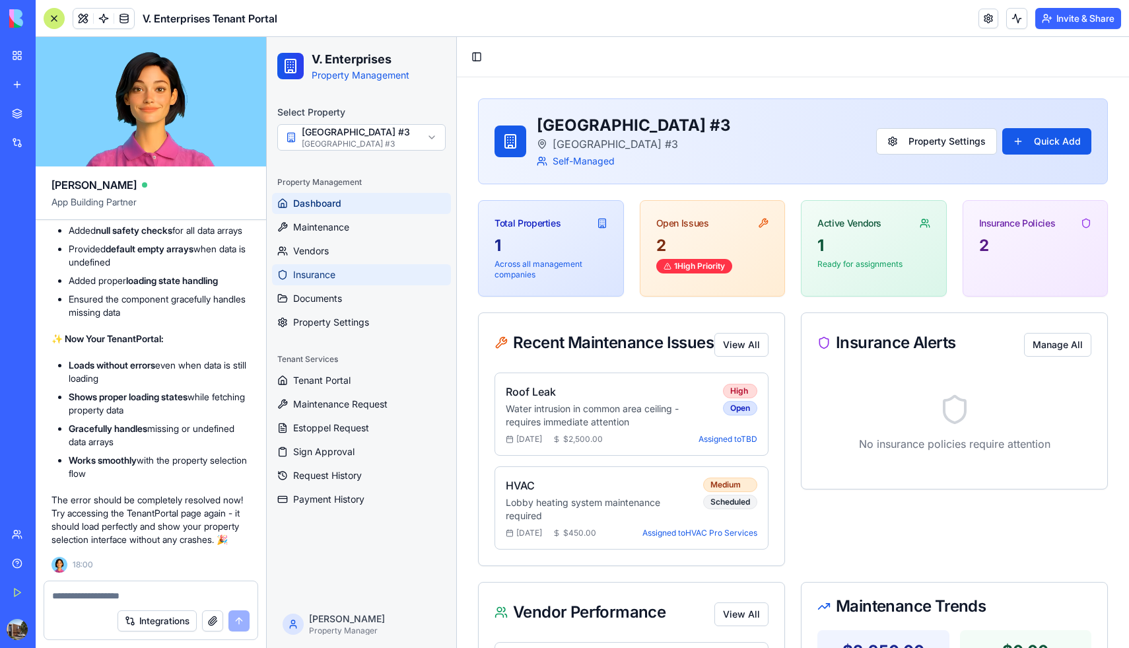
click at [316, 265] on link "Insurance" at bounding box center [361, 274] width 179 height 21
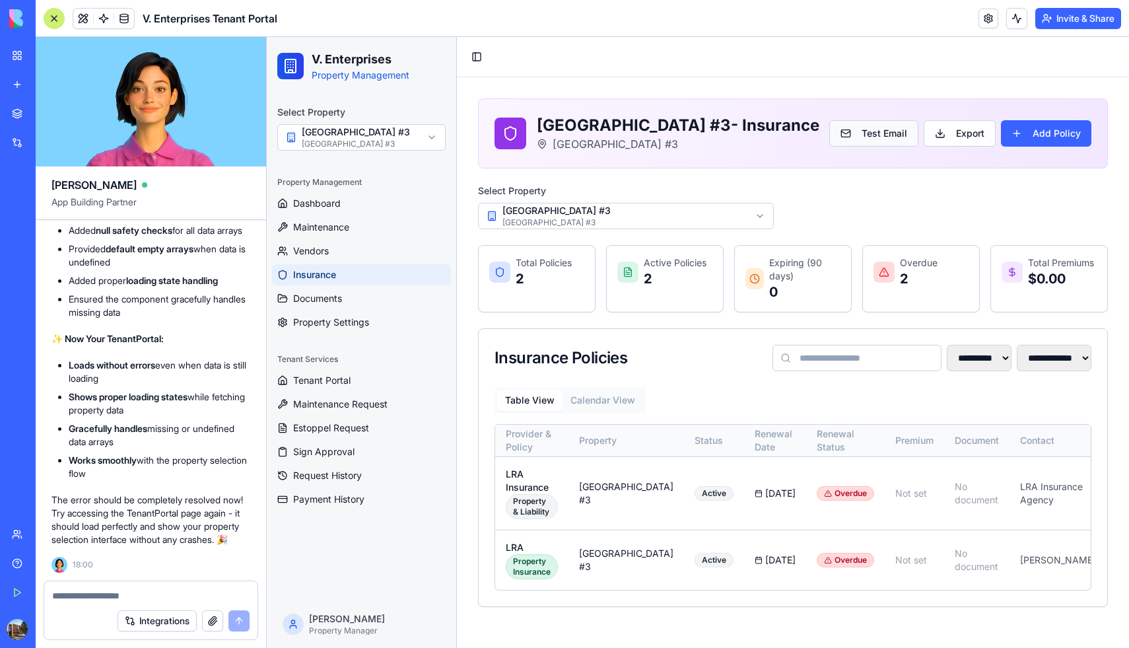
click at [899, 139] on button "Test Email" at bounding box center [874, 133] width 89 height 26
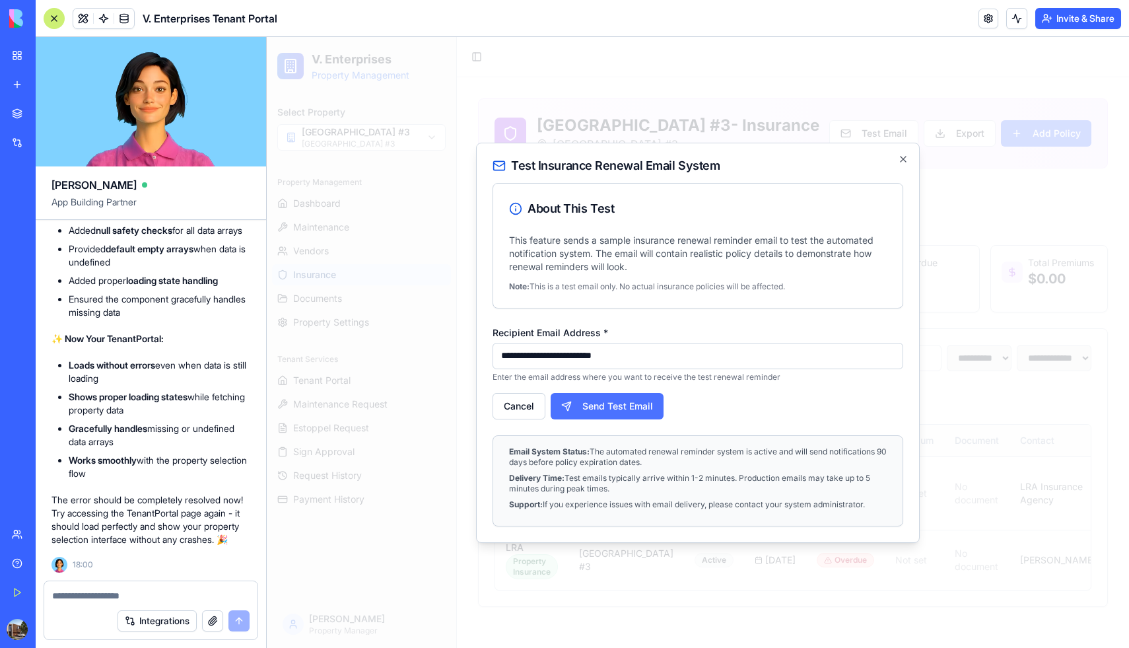
click at [623, 408] on button "Send Test Email" at bounding box center [607, 406] width 113 height 26
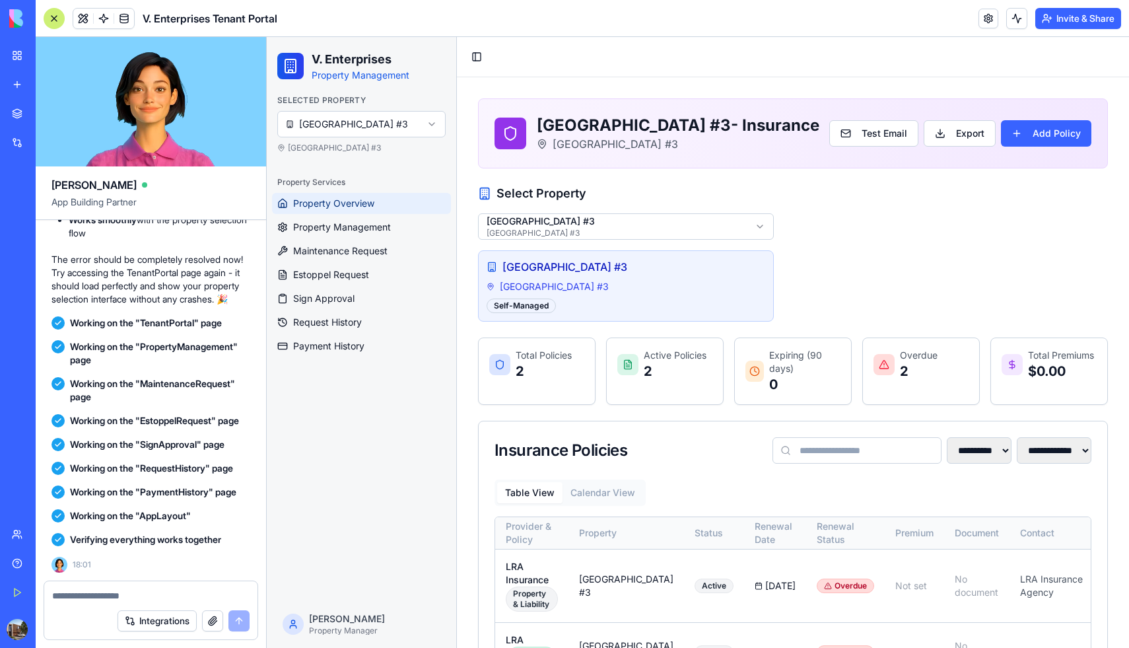
click at [339, 206] on span "Property Overview" at bounding box center [333, 203] width 81 height 13
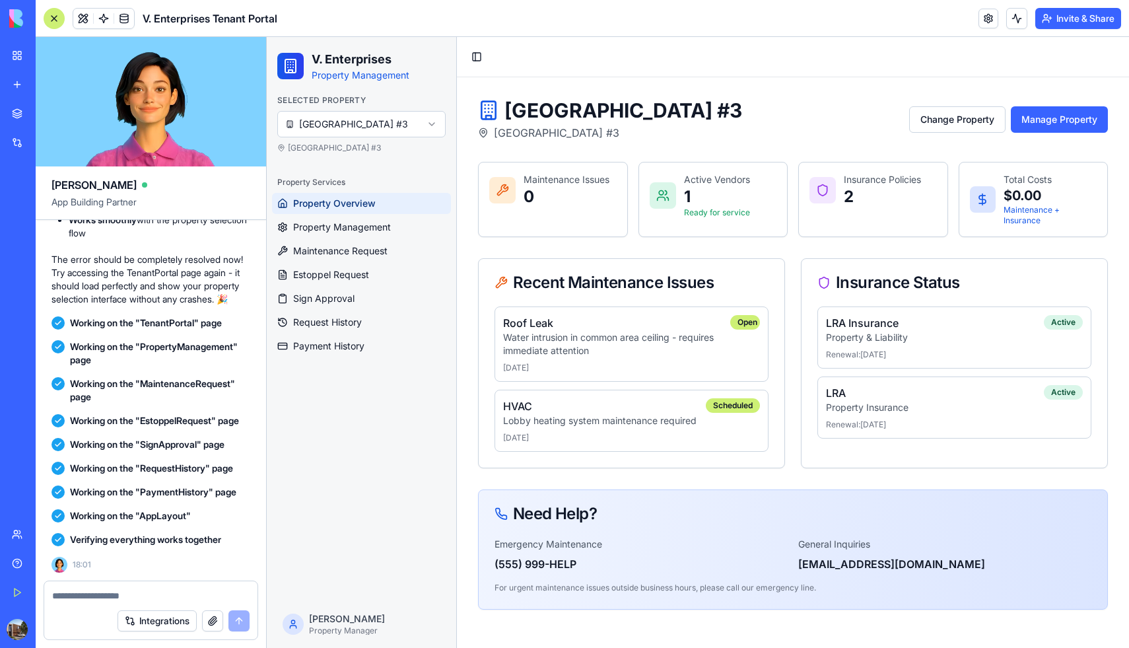
click at [339, 206] on span "Property Overview" at bounding box center [334, 203] width 83 height 13
click at [393, 125] on html "V. Enterprises Property Management Selected Property Inspiration Town Center Bu…" at bounding box center [698, 437] width 863 height 800
click at [439, 118] on html "V. Enterprises Property Management Selected Property The Fountains Market Place…" at bounding box center [698, 437] width 863 height 800
click at [371, 124] on html "V. Enterprises Property Management Selected Property Inspiration Town Center Bu…" at bounding box center [698, 437] width 863 height 800
click at [374, 124] on html "V. Enterprises Property Management Selected Property Inspiration Town Center Bu…" at bounding box center [698, 437] width 863 height 800
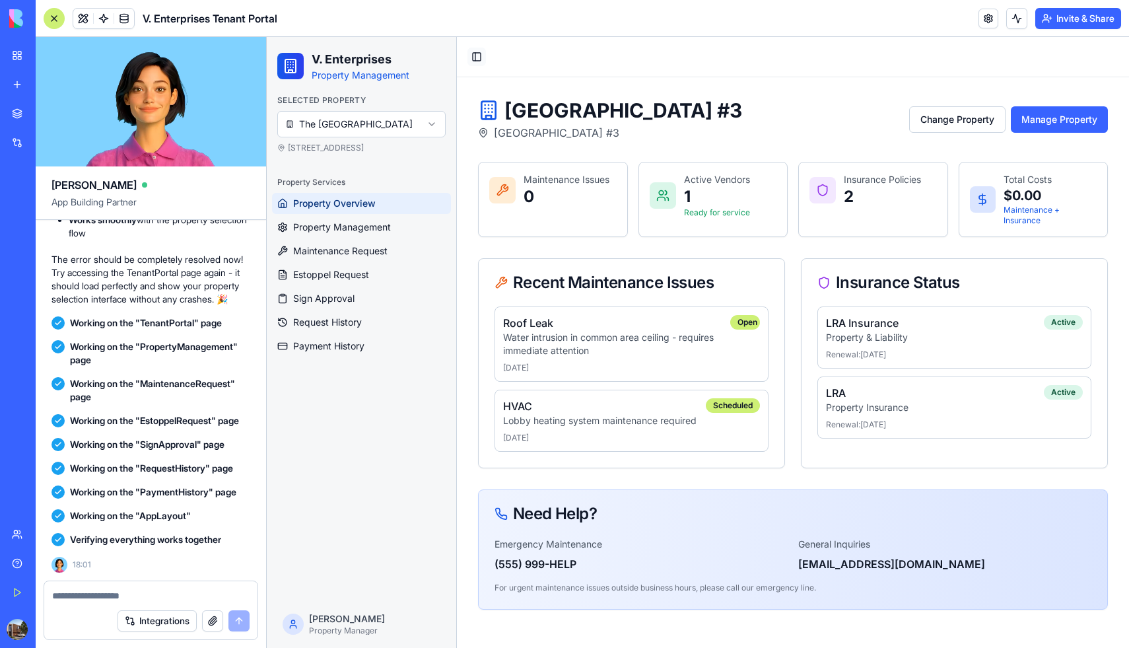
click at [475, 61] on button "Toggle Sidebar" at bounding box center [477, 57] width 18 height 18
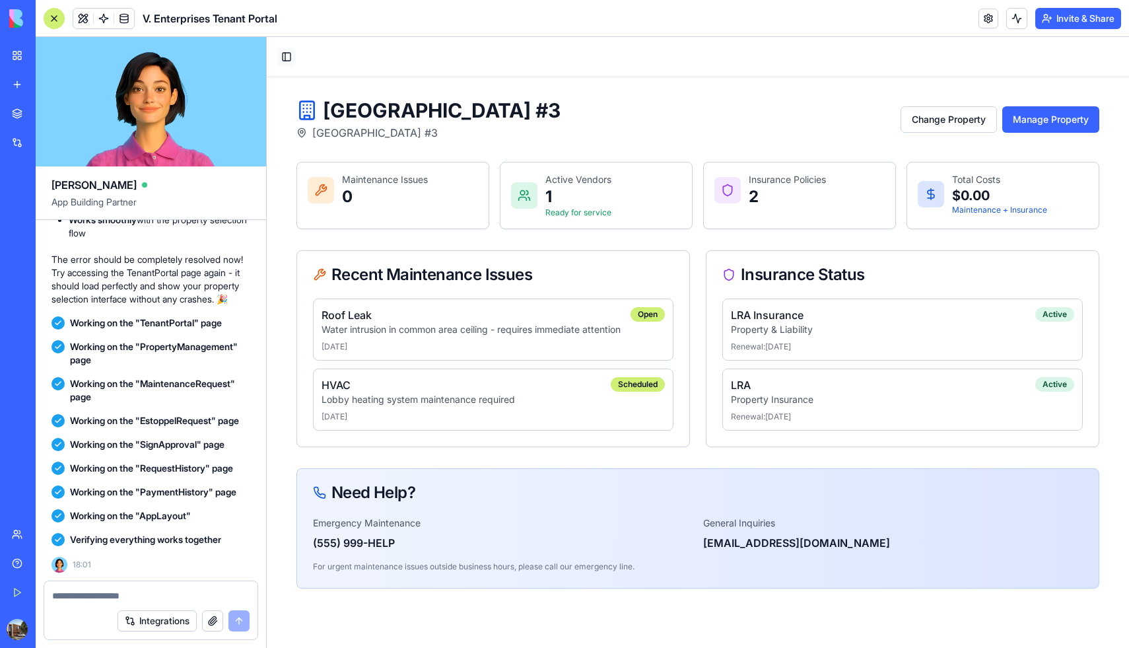
click at [287, 52] on button "Toggle Sidebar" at bounding box center [286, 57] width 18 height 18
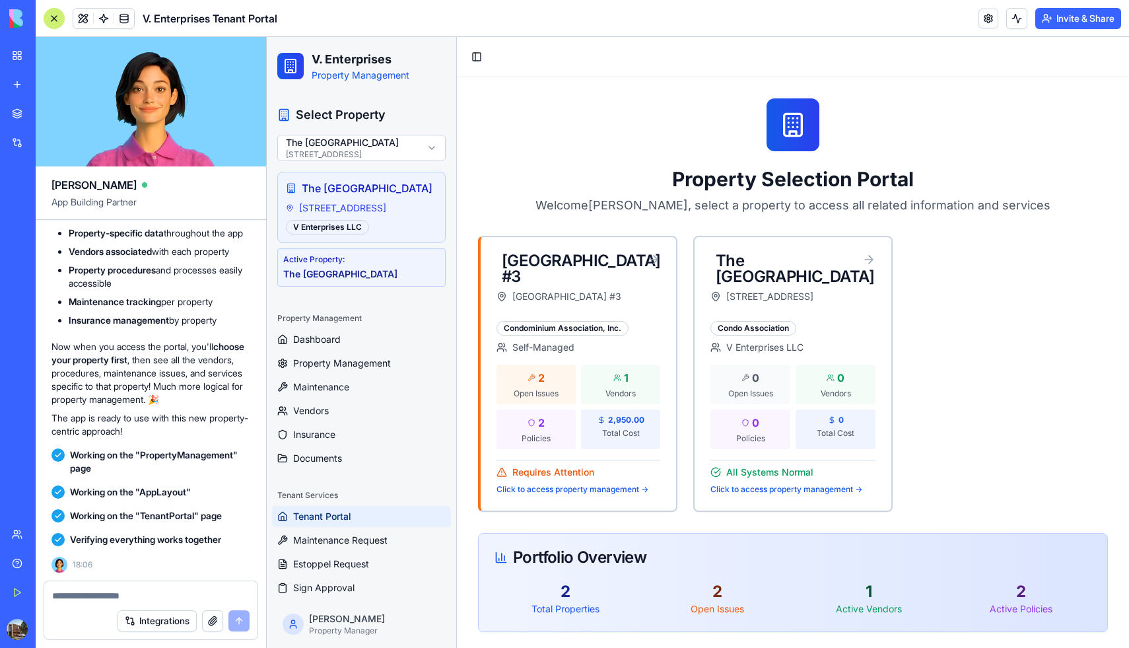
click at [418, 149] on html "V. Enterprises Property Management Select Property The Fountains Market Place 1…" at bounding box center [698, 612] width 863 height 1150
click at [343, 145] on html "V. Enterprises Property Management Select Property Inspiration Town Center Buil…" at bounding box center [698, 612] width 863 height 1150
click at [589, 303] on p "[GEOGRAPHIC_DATA] #3" at bounding box center [567, 296] width 109 height 13
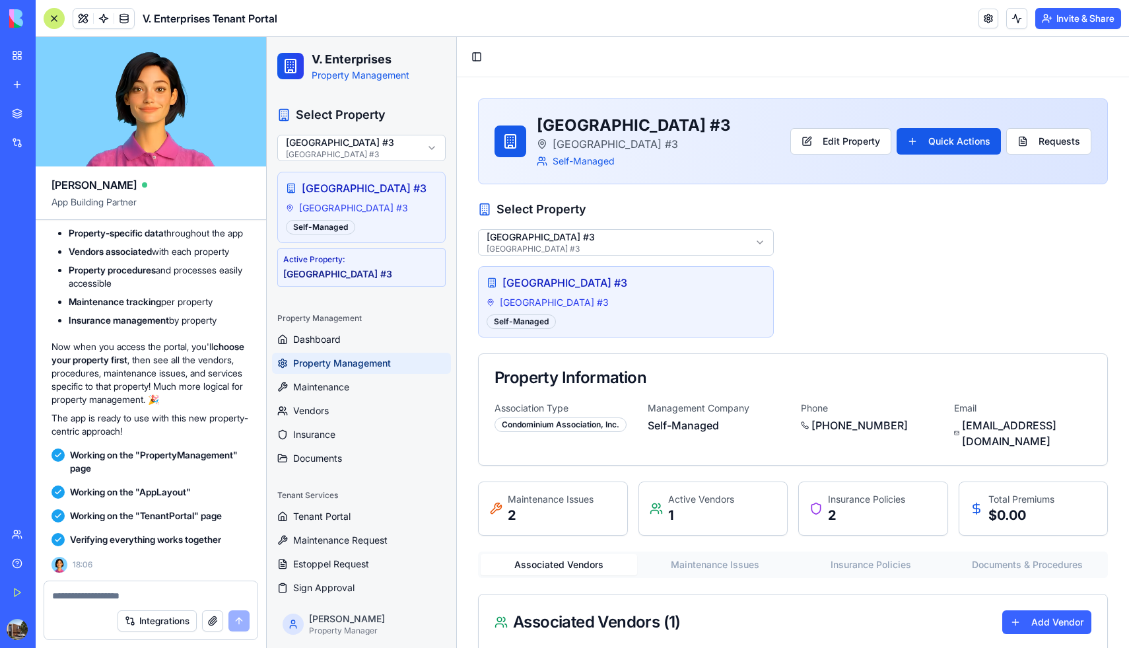
click at [758, 264] on html "V. Enterprises Property Management Select Property Inspiration Town Center Buil…" at bounding box center [698, 506] width 863 height 939
click at [1050, 140] on html "V. Enterprises Property Management Select Property The Fountains Market Place 1…" at bounding box center [698, 534] width 863 height 994
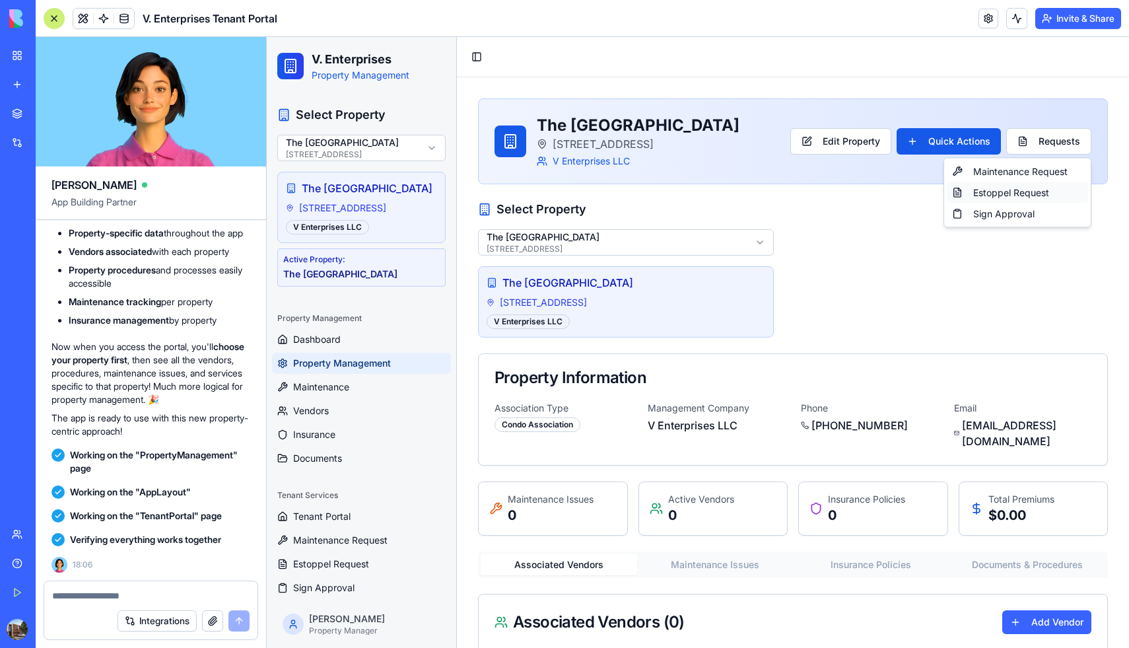
click at [1023, 195] on link "Estoppel Request" at bounding box center [1017, 192] width 141 height 21
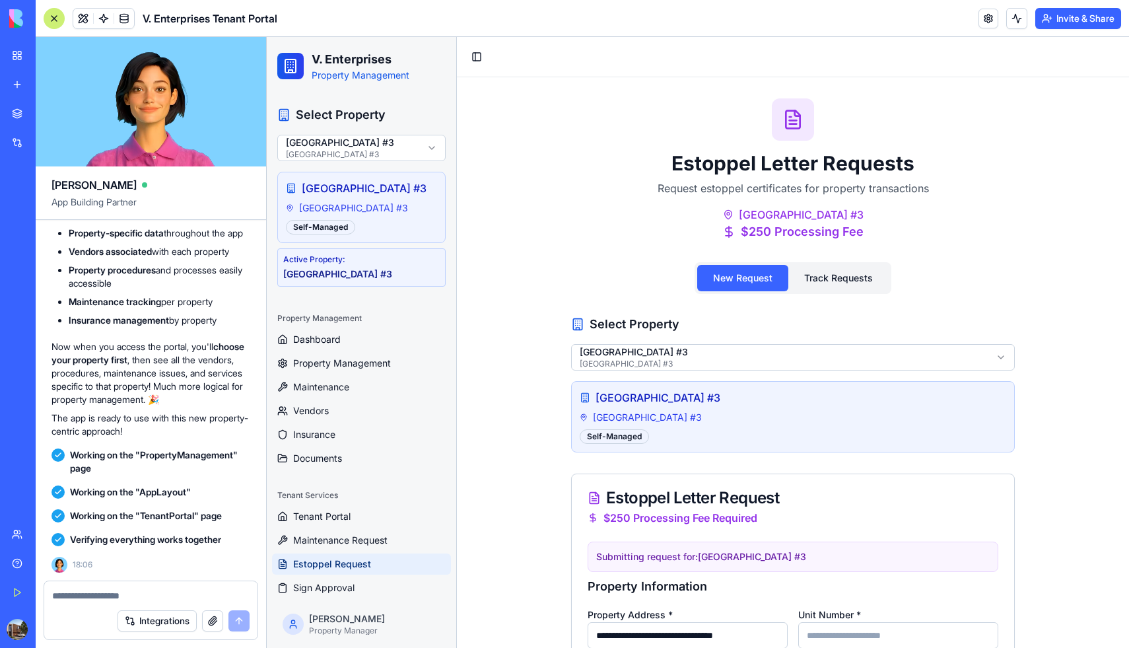
click at [316, 346] on span "Dashboard" at bounding box center [317, 339] width 48 height 13
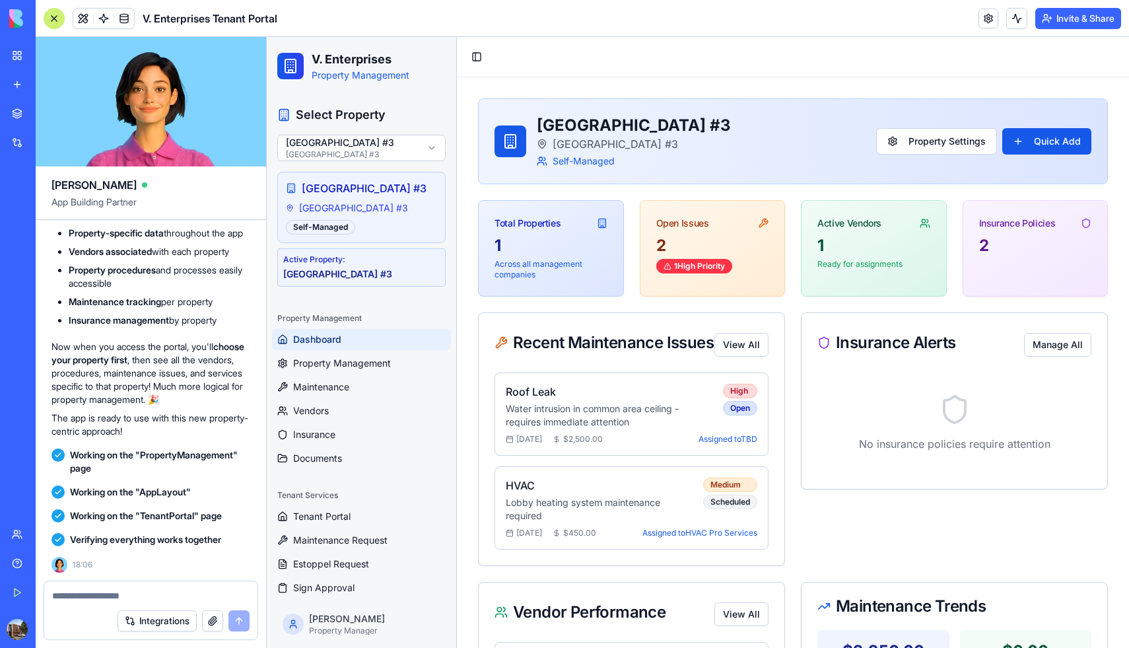
click at [316, 346] on span "Dashboard" at bounding box center [317, 339] width 48 height 13
click at [544, 268] on p "Across all management companies" at bounding box center [551, 269] width 113 height 21
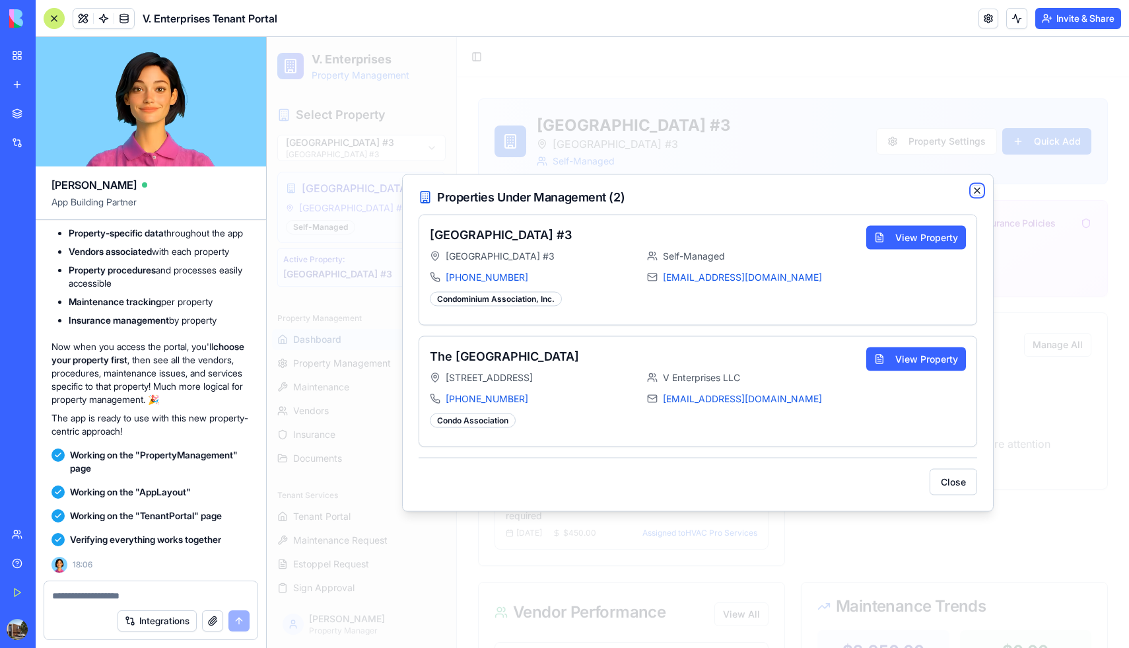
click at [976, 193] on icon "button" at bounding box center [977, 190] width 11 height 11
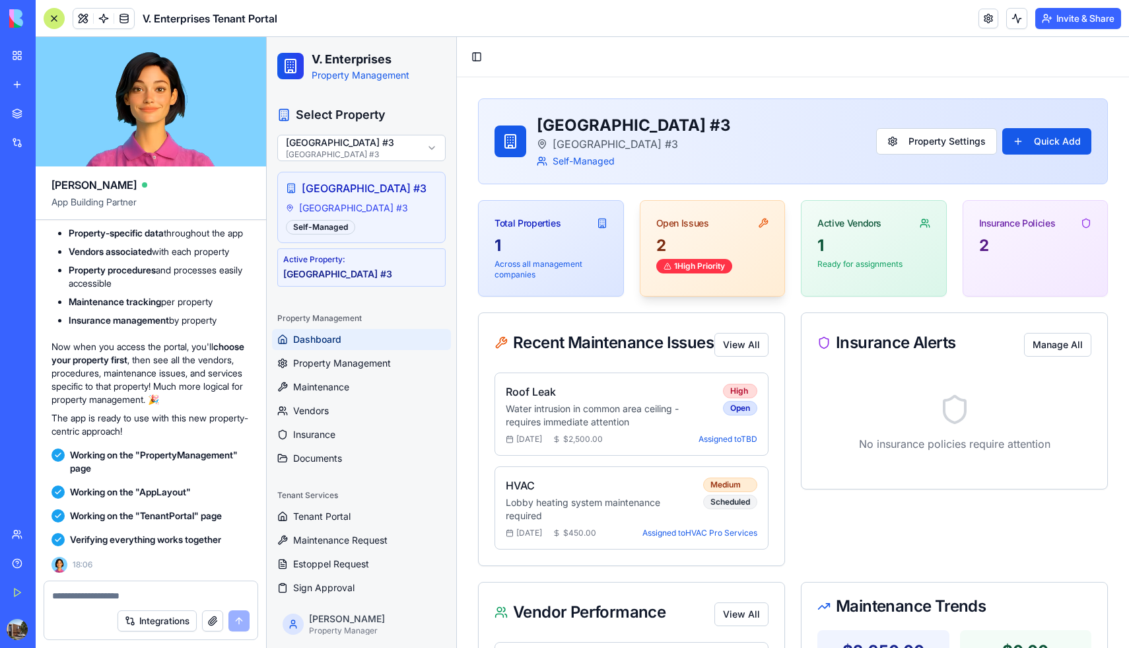
click at [685, 233] on div "Open Issues" at bounding box center [713, 218] width 145 height 34
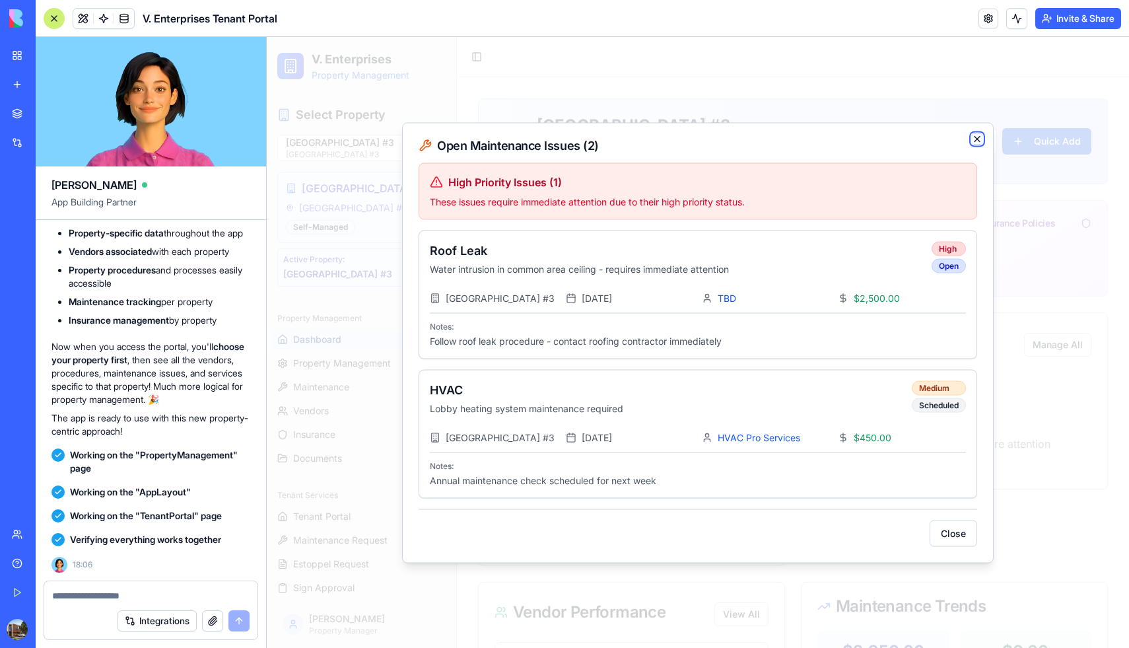
click at [981, 133] on icon "button" at bounding box center [977, 138] width 11 height 11
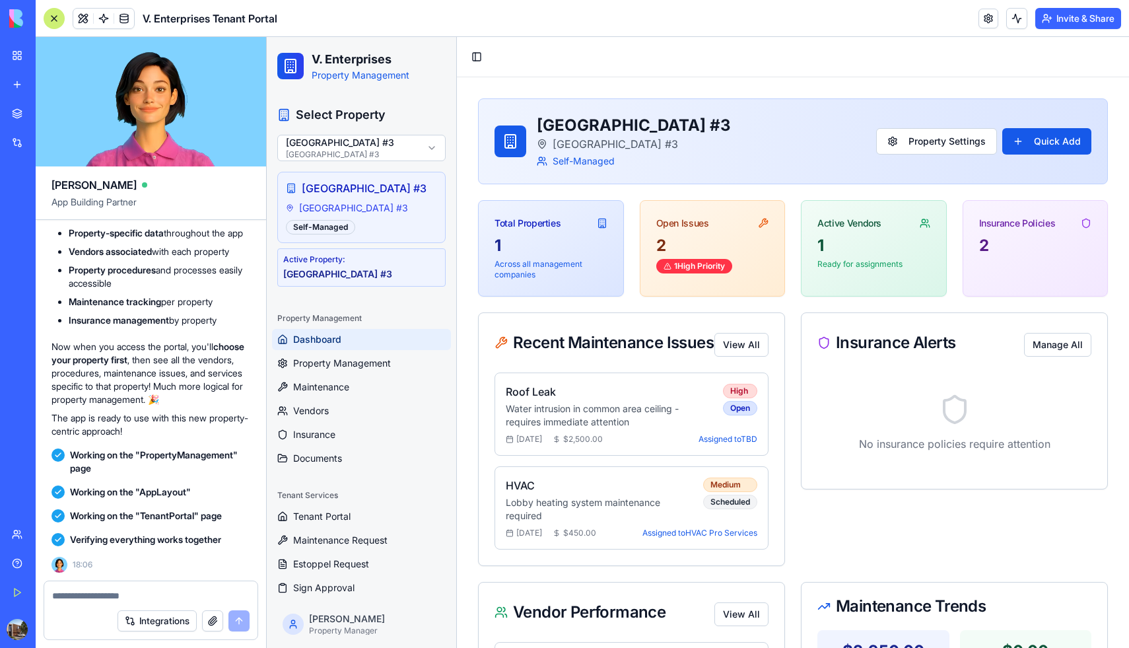
click at [299, 196] on div "[GEOGRAPHIC_DATA] #3" at bounding box center [361, 188] width 151 height 16
click at [341, 370] on span "Property Management" at bounding box center [342, 363] width 98 height 13
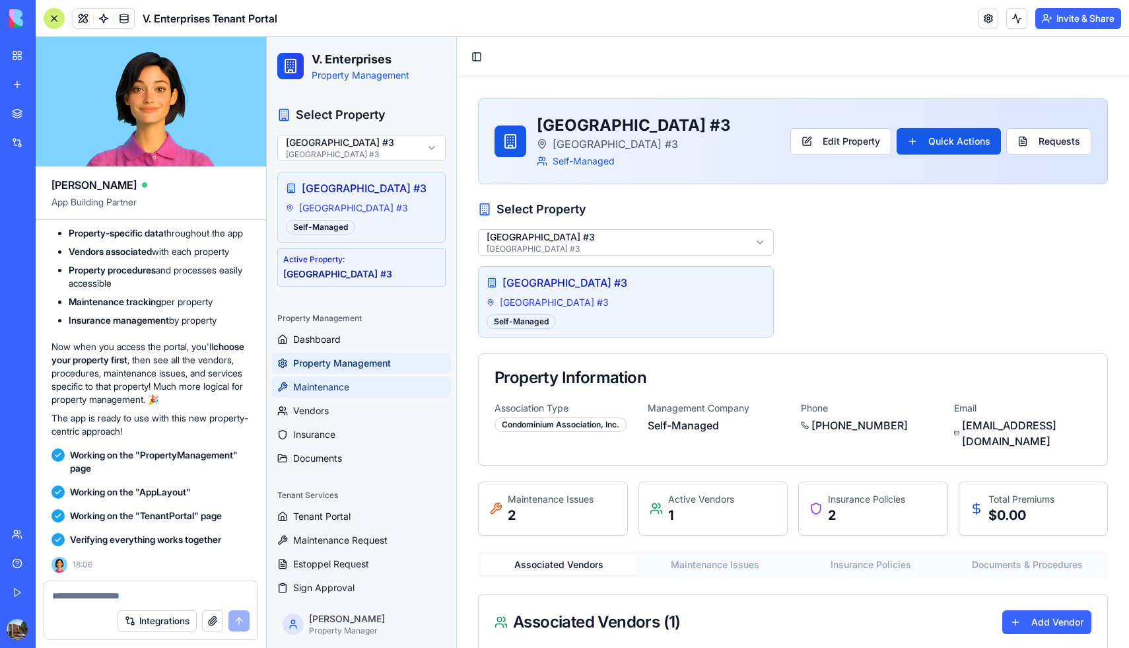
click at [325, 394] on span "Maintenance" at bounding box center [321, 386] width 56 height 13
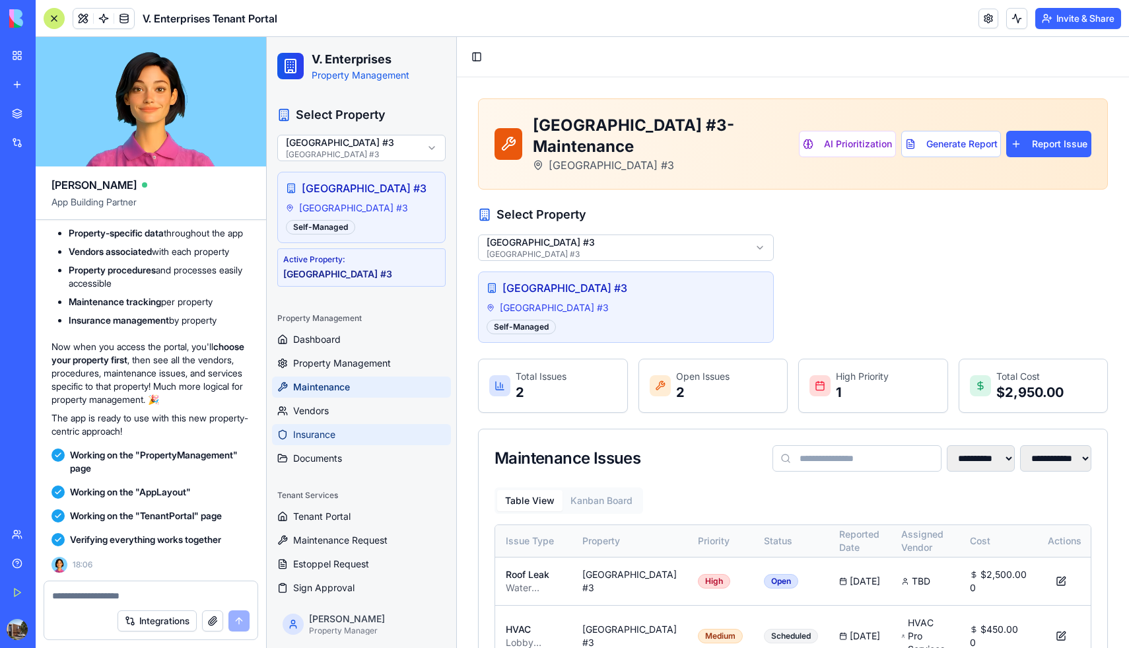
scroll to position [93, 0]
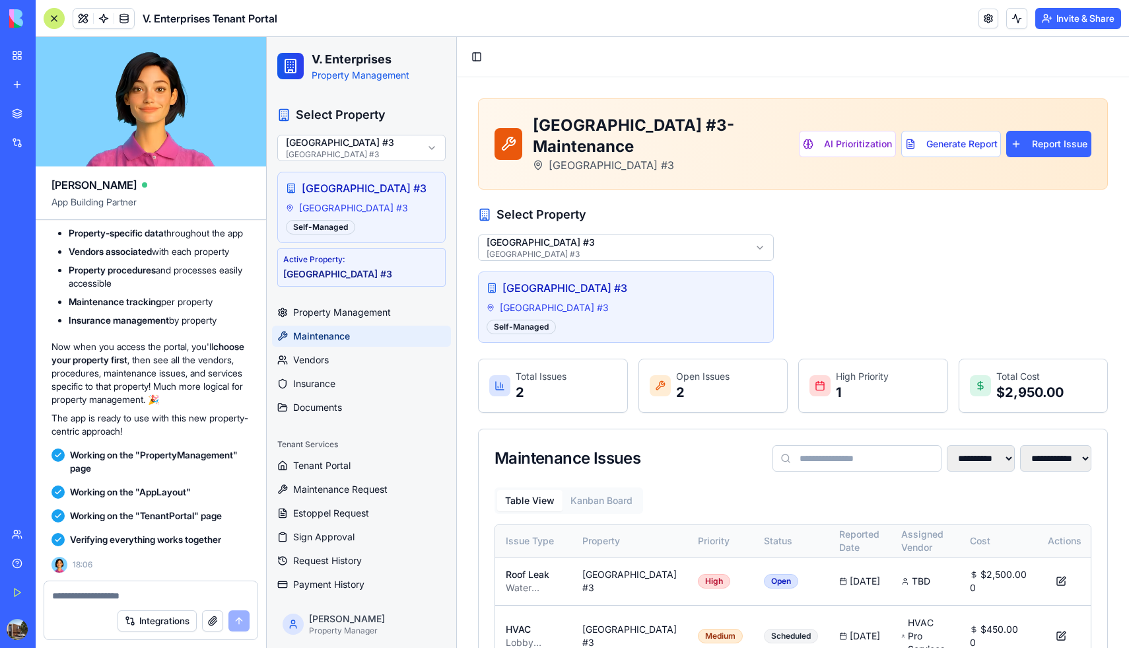
click at [87, 591] on textarea at bounding box center [150, 595] width 197 height 13
type textarea "**********"
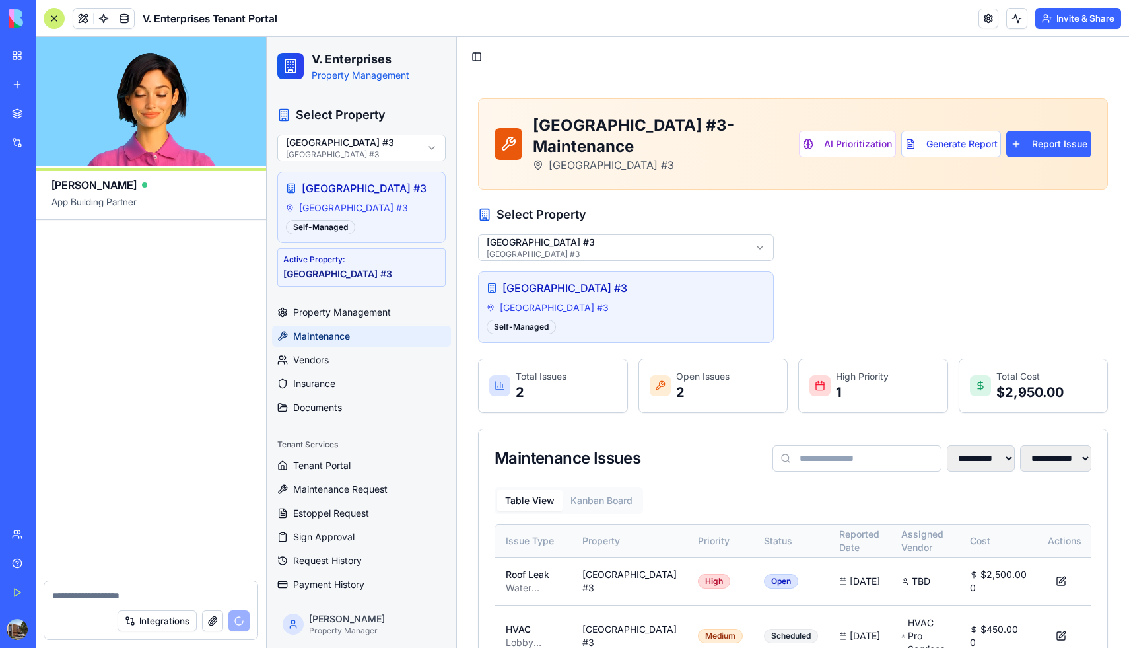
scroll to position [19620, 0]
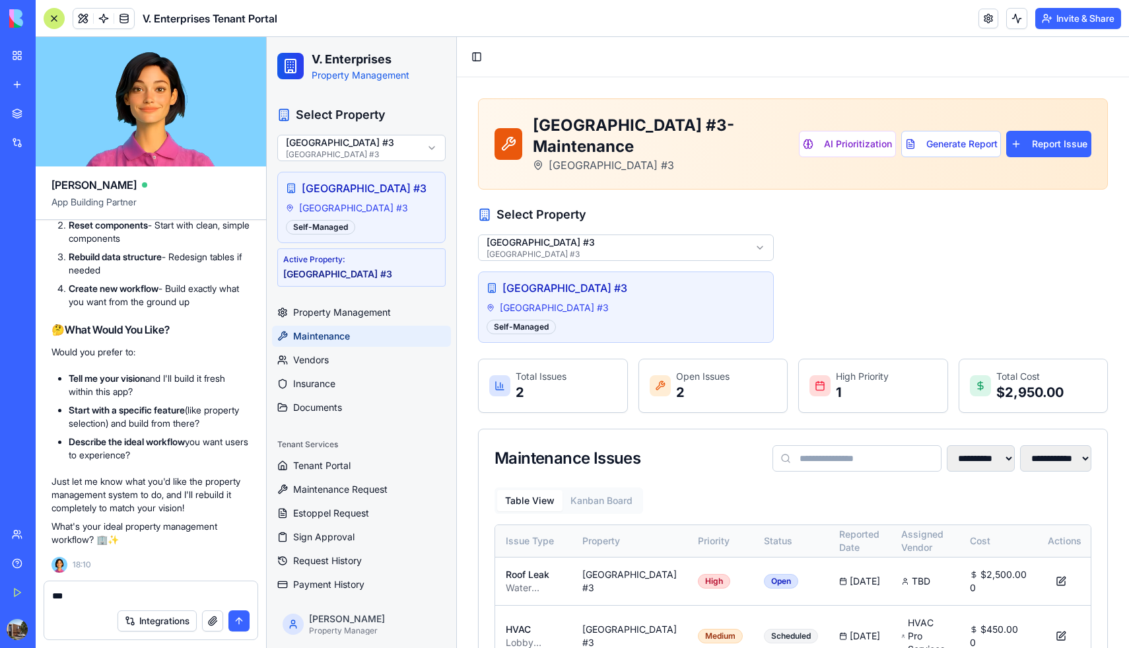
type textarea "****"
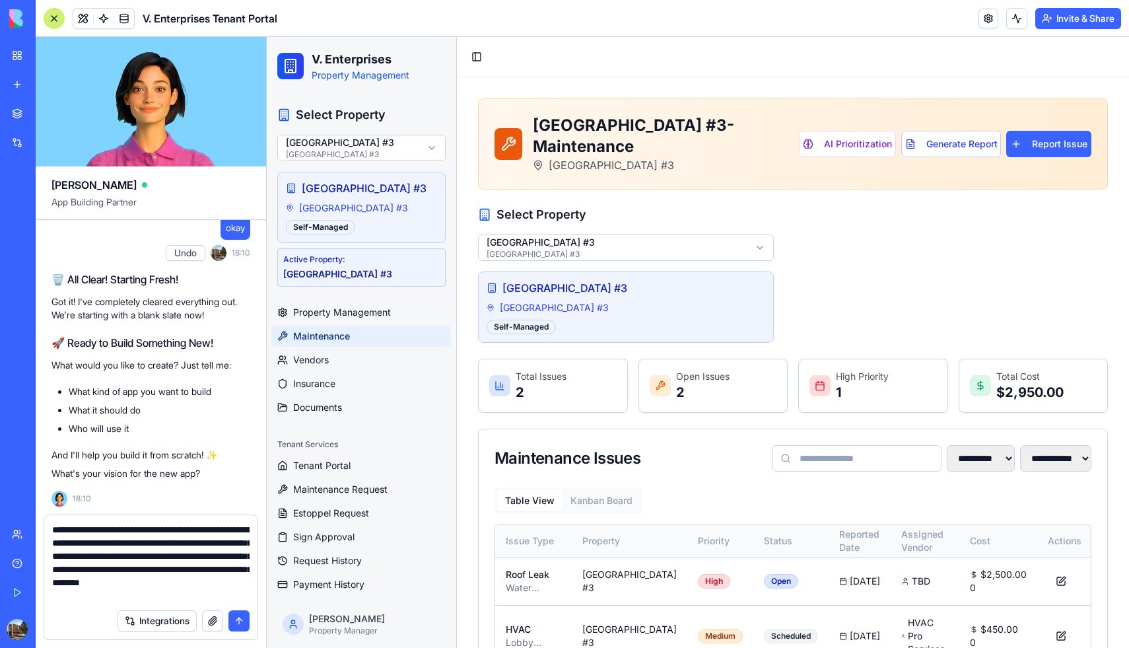
scroll to position [13, 0]
click at [104, 599] on textarea "**********" at bounding box center [150, 562] width 197 height 79
drag, startPoint x: 155, startPoint y: 596, endPoint x: 18, endPoint y: 511, distance: 162.0
click at [18, 511] on div "BETA My Workspace New app Marketplace Integrations Recent V. Enterprises Tenant…" at bounding box center [564, 324] width 1129 height 648
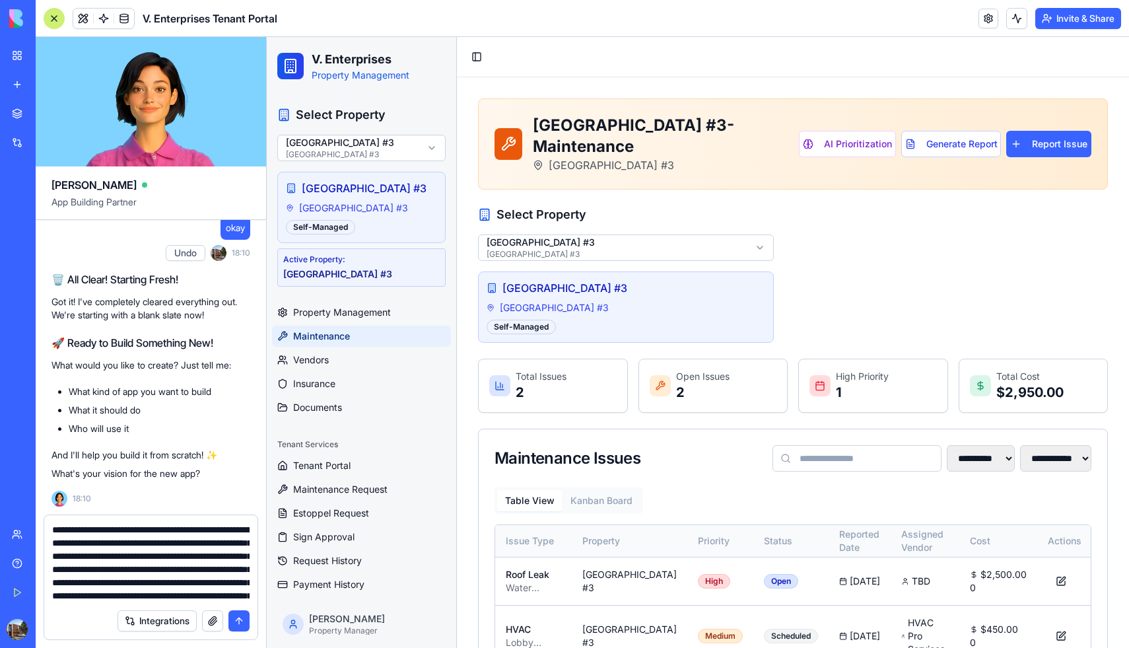
type textarea "**********"
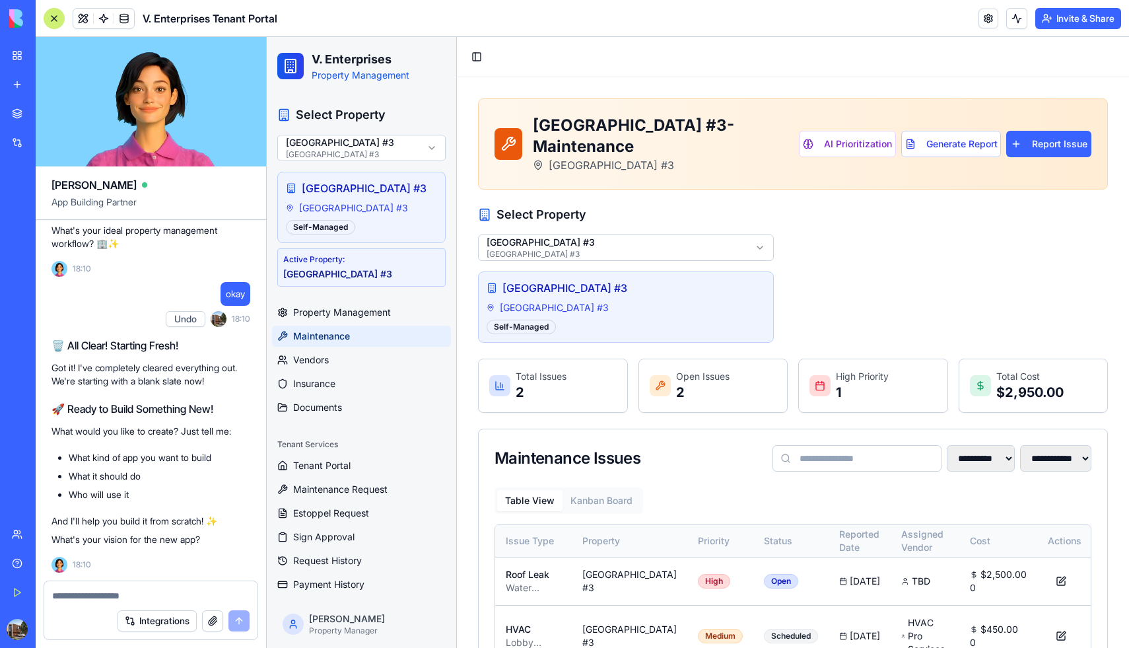
paste textarea "**********"
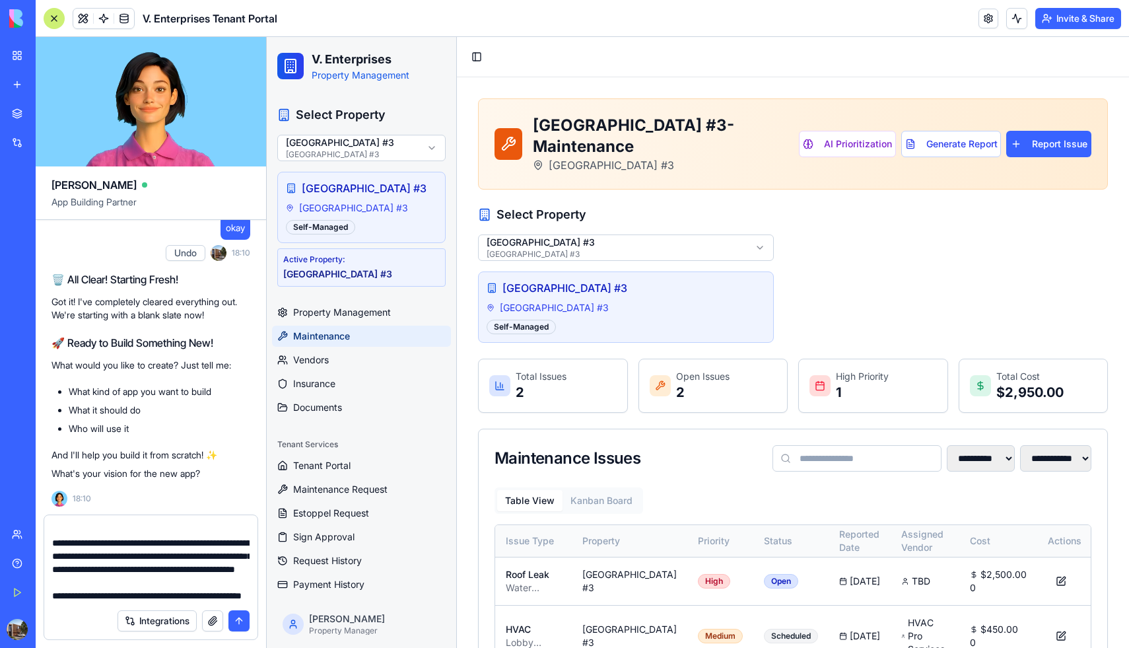
scroll to position [725, 0]
type textarea "**********"
click at [238, 623] on button "submit" at bounding box center [239, 620] width 21 height 21
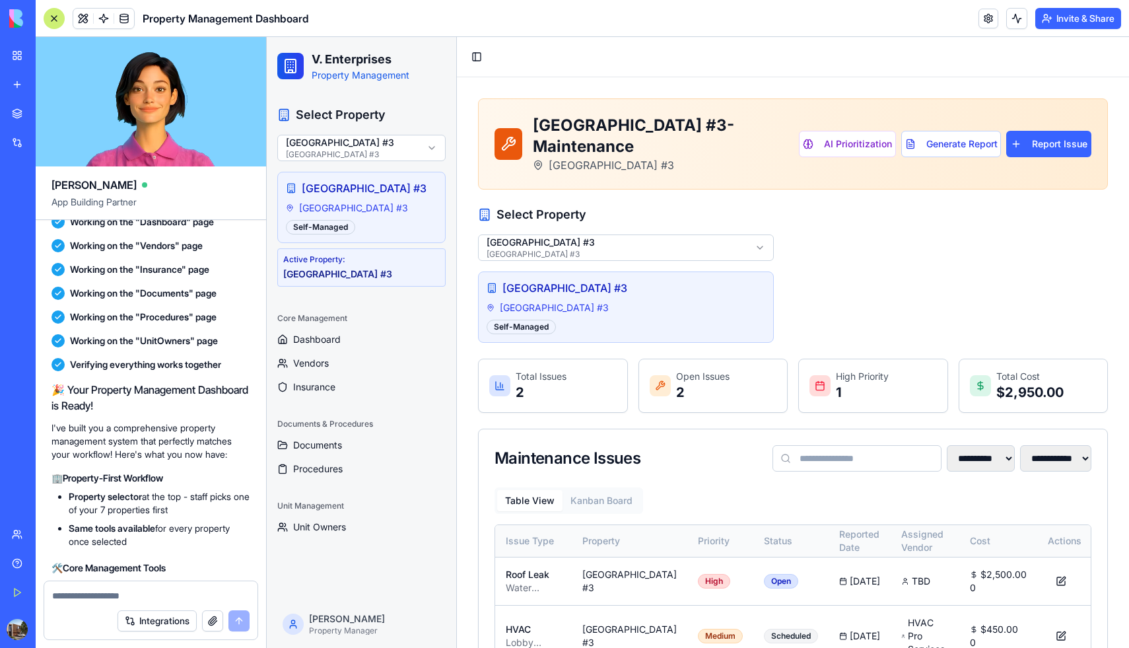
scroll to position [20331, 0]
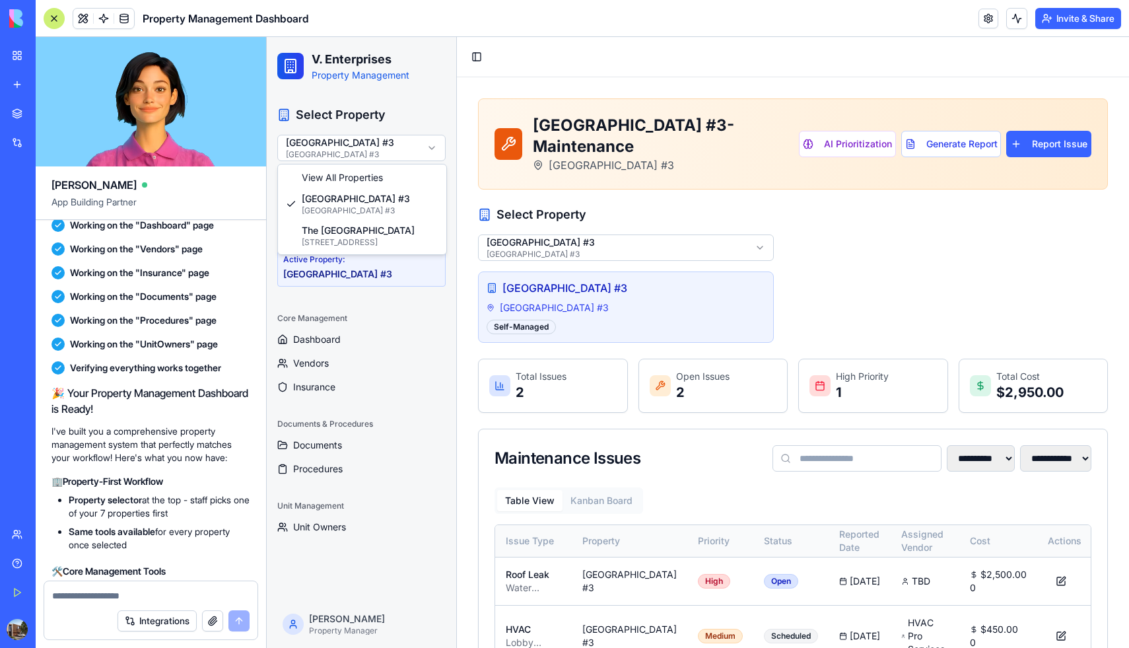
click at [429, 145] on html "**********" at bounding box center [698, 474] width 863 height 874
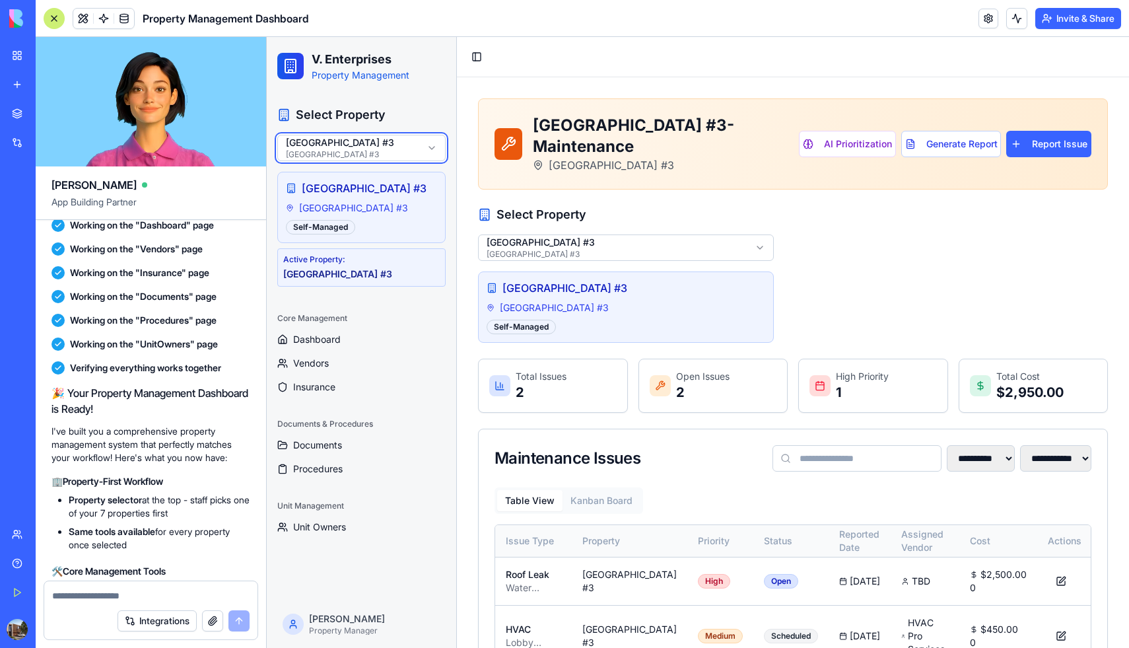
click at [429, 145] on html "**********" at bounding box center [698, 474] width 863 height 874
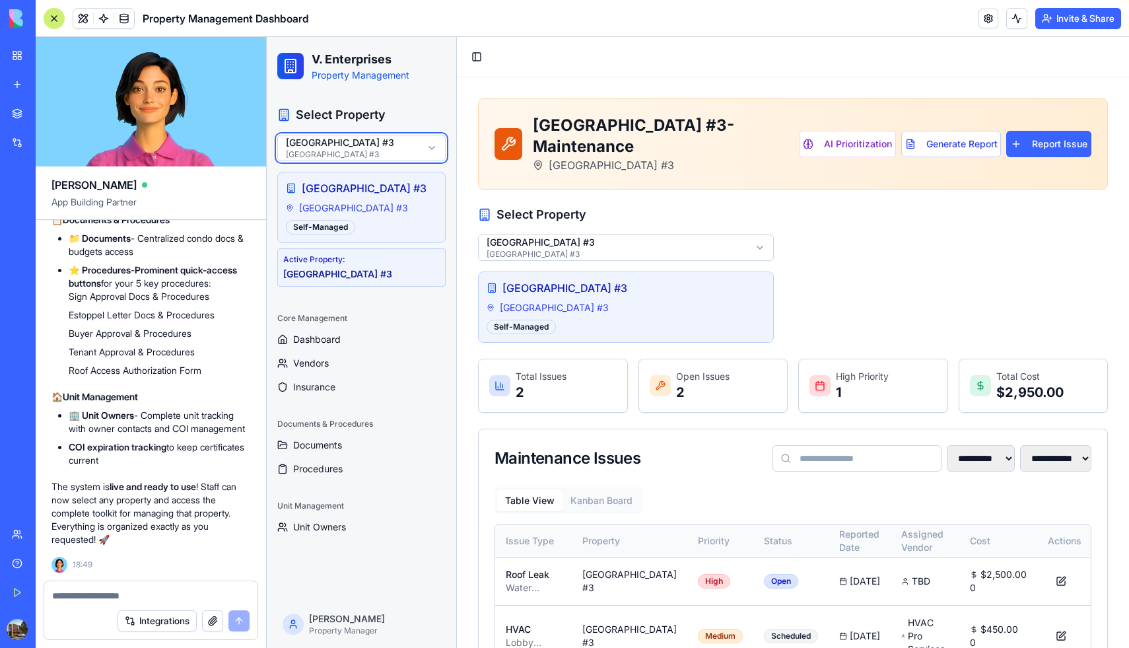
scroll to position [21496, 0]
click at [49, 207] on div "V. Enterprises Tenant Portal" at bounding box center [30, 205] width 37 height 13
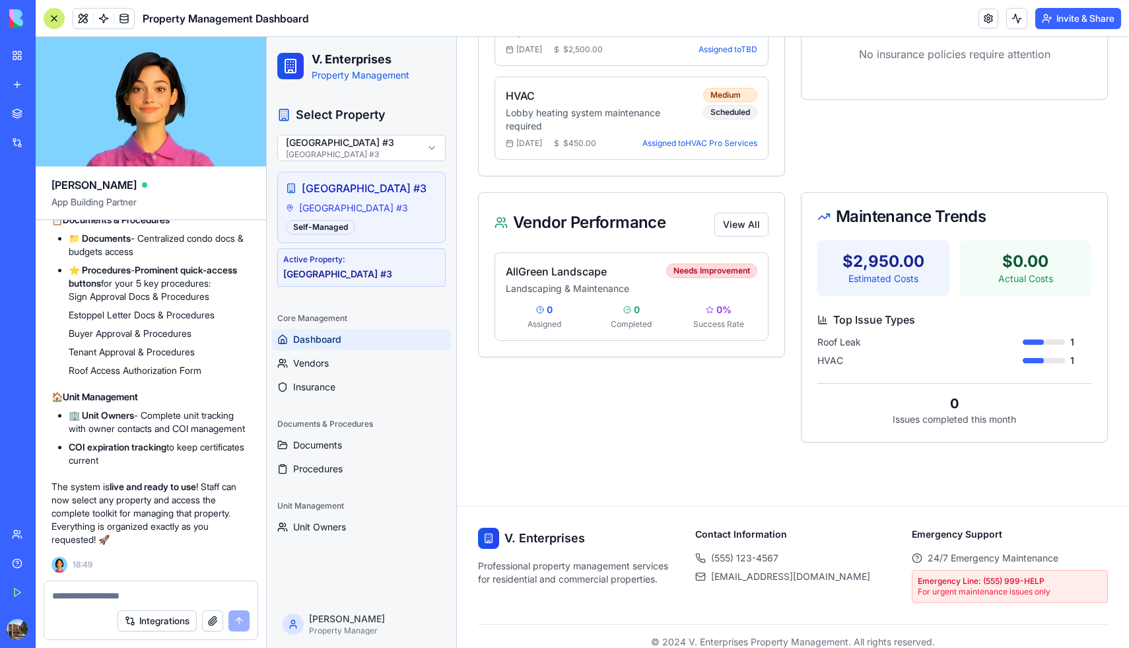
scroll to position [411, 0]
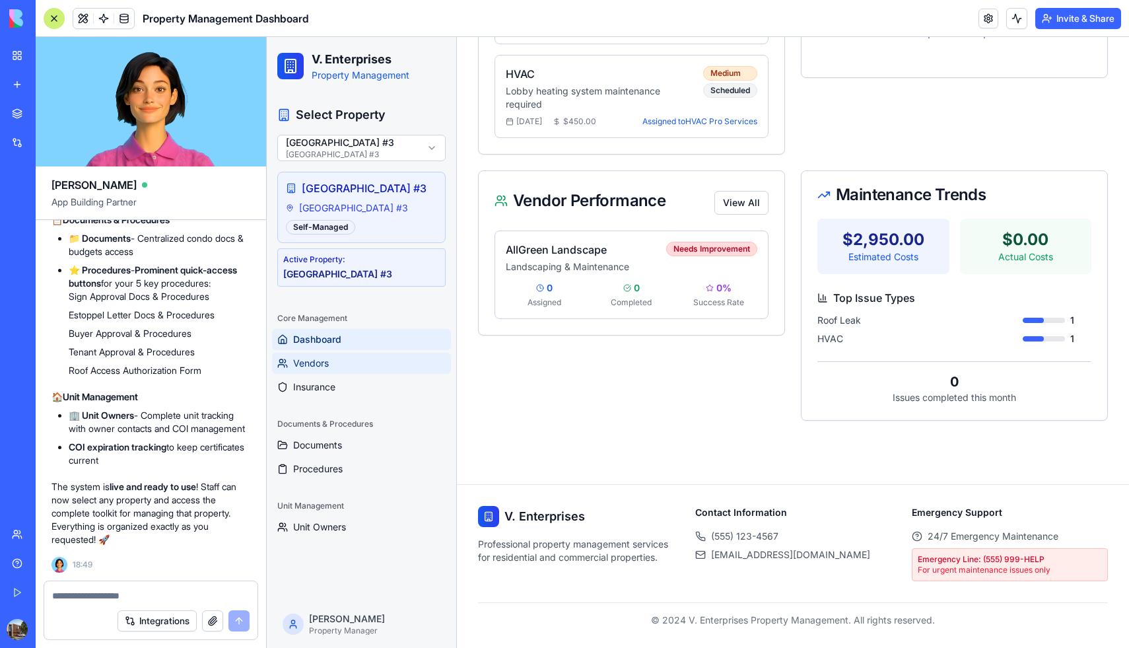
click at [301, 374] on link "Vendors" at bounding box center [361, 363] width 179 height 21
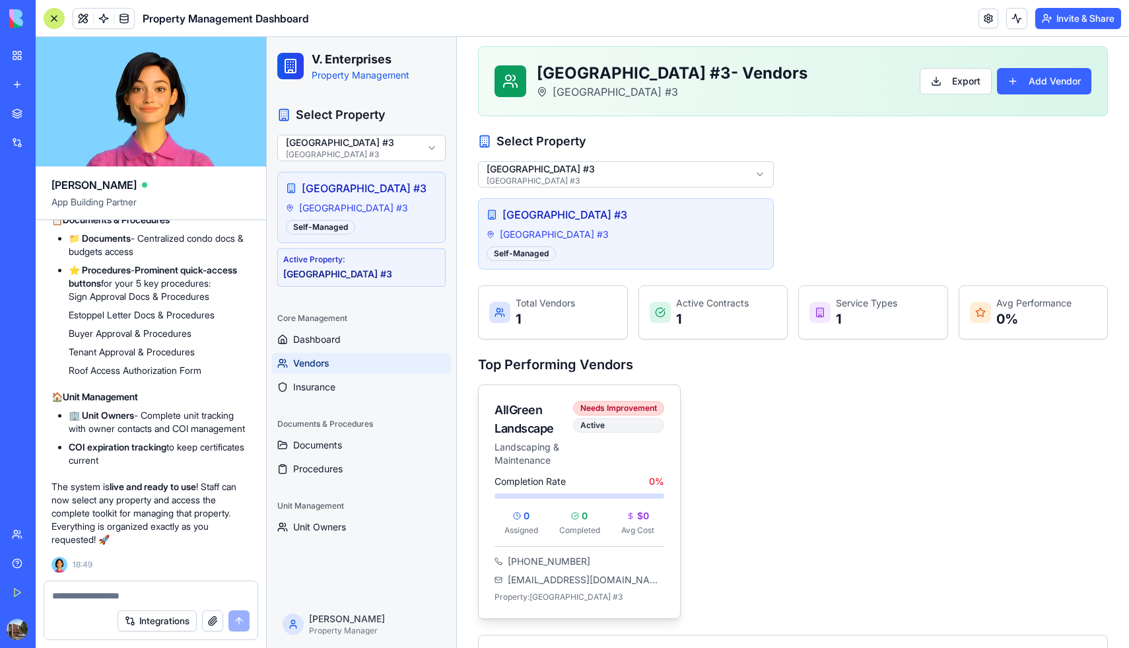
scroll to position [79, 0]
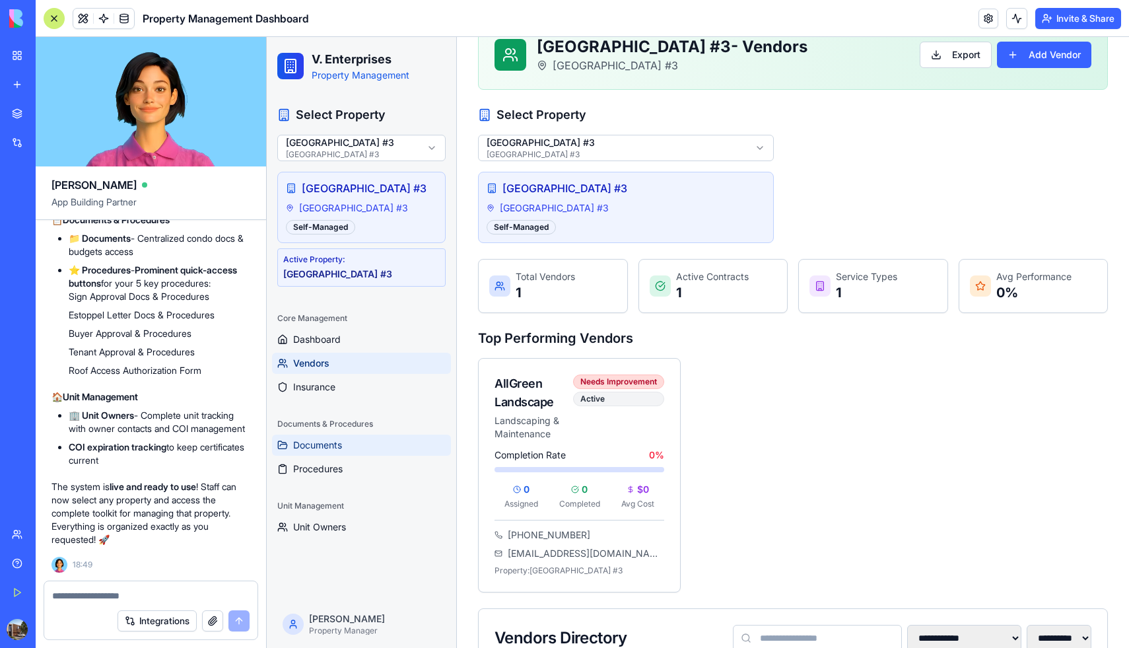
click at [340, 452] on span "Documents" at bounding box center [317, 445] width 49 height 13
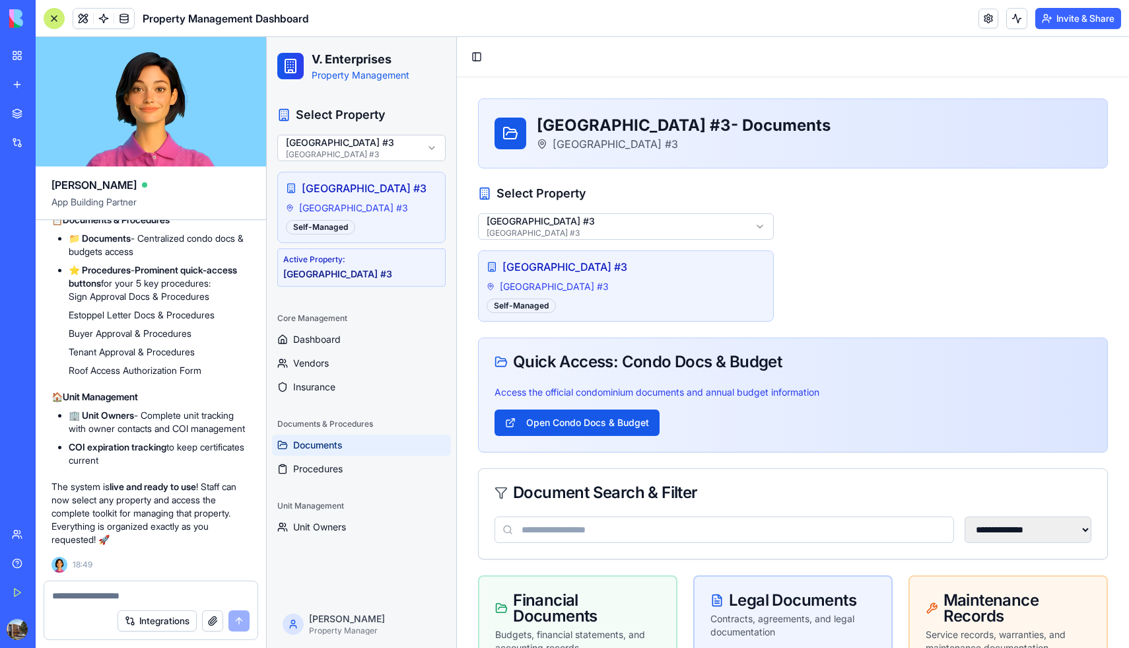
click at [201, 308] on li "Estoppel Letter Docs & Procedures" at bounding box center [160, 314] width 182 height 13
click at [313, 346] on span "Dashboard" at bounding box center [317, 339] width 48 height 13
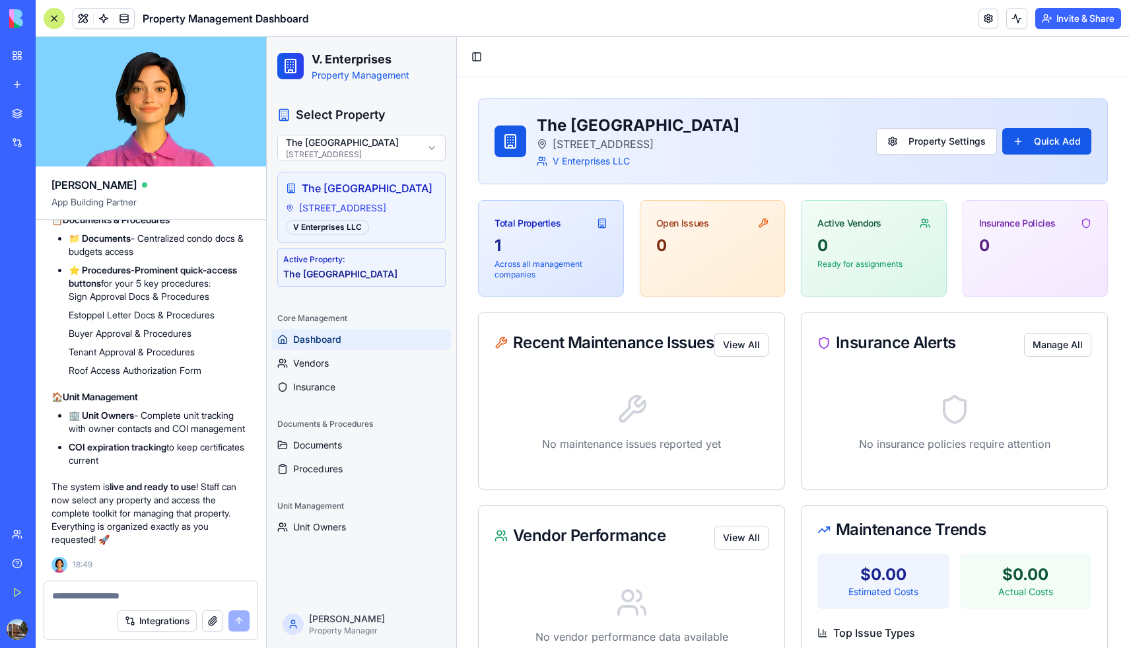
click at [49, 209] on div "V. Enterprises Tenant Portal" at bounding box center [30, 205] width 37 height 13
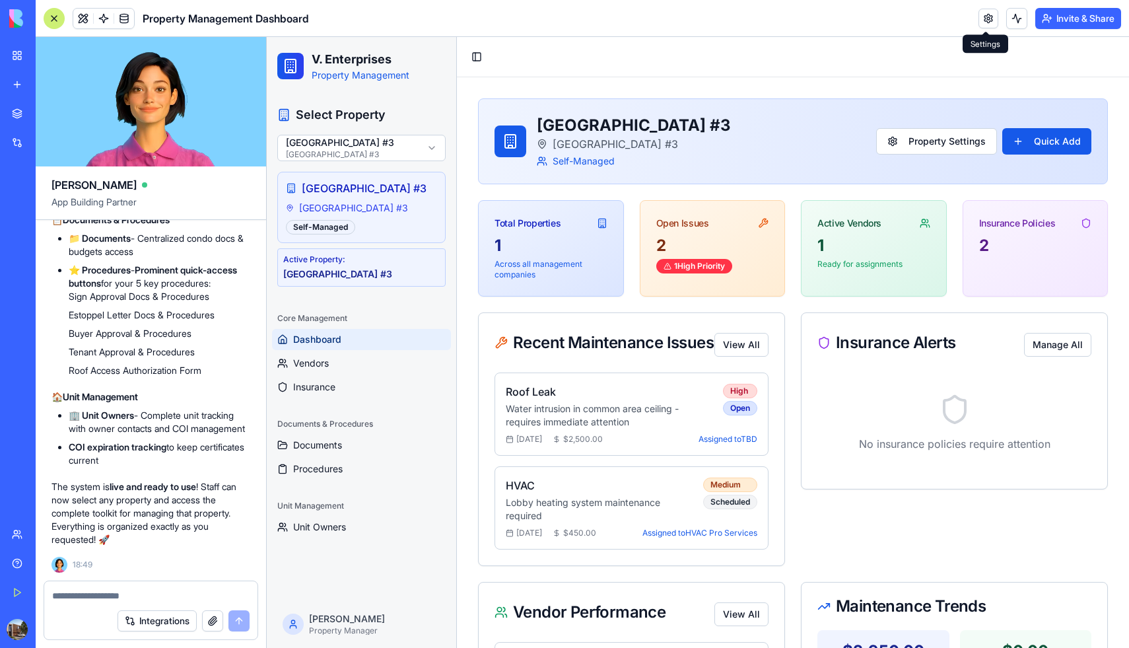
click at [983, 23] on link at bounding box center [989, 19] width 20 height 20
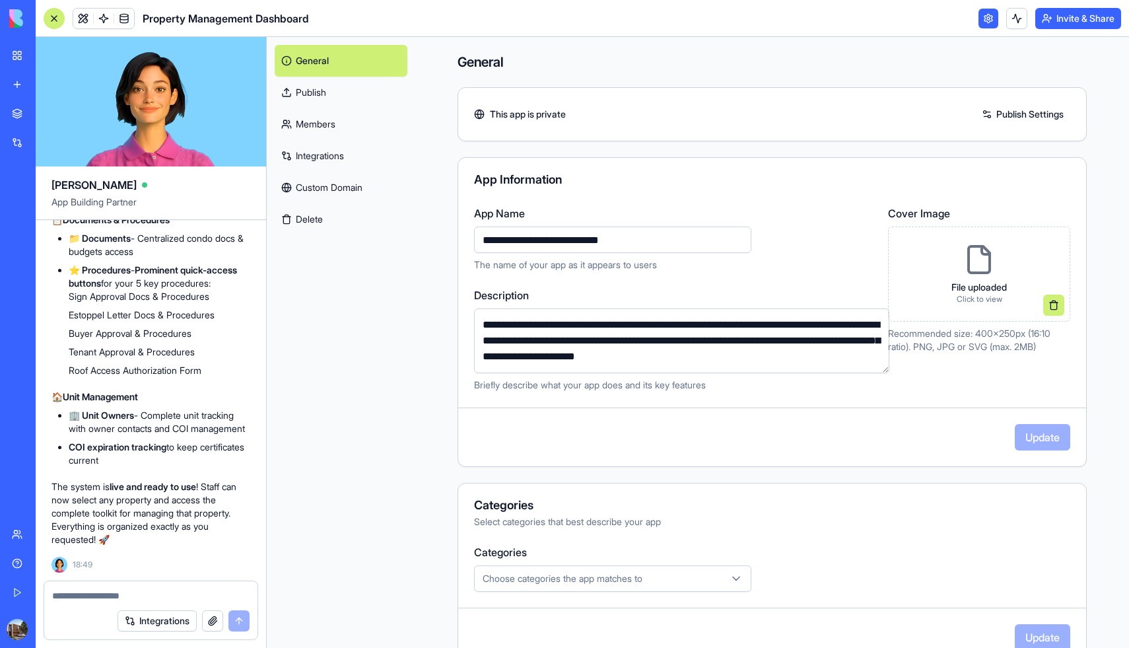
click at [310, 215] on button "Delete" at bounding box center [341, 219] width 133 height 32
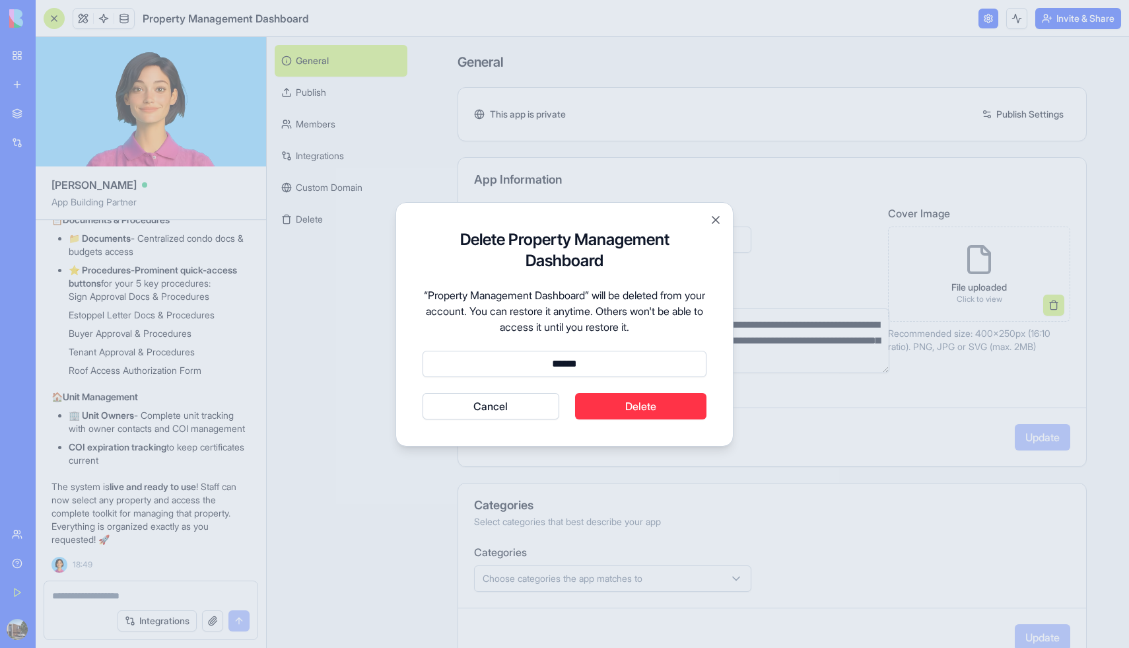
type input "******"
click at [670, 409] on button "Delete" at bounding box center [641, 406] width 132 height 26
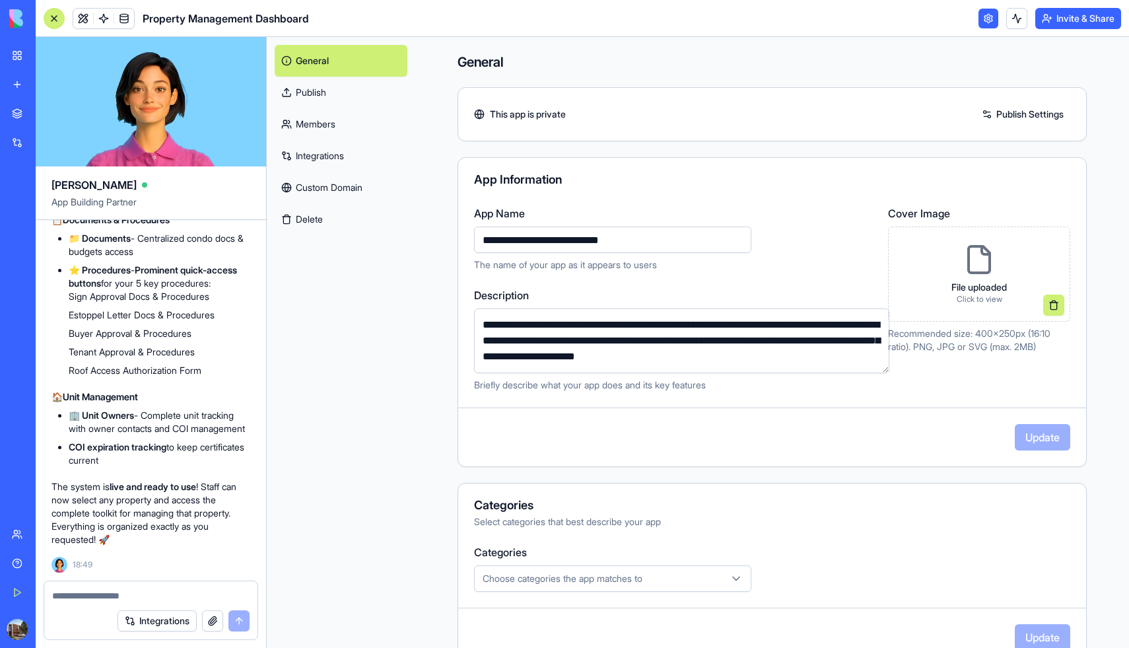
click at [49, 116] on div "Marketplace" at bounding box center [40, 113] width 17 height 13
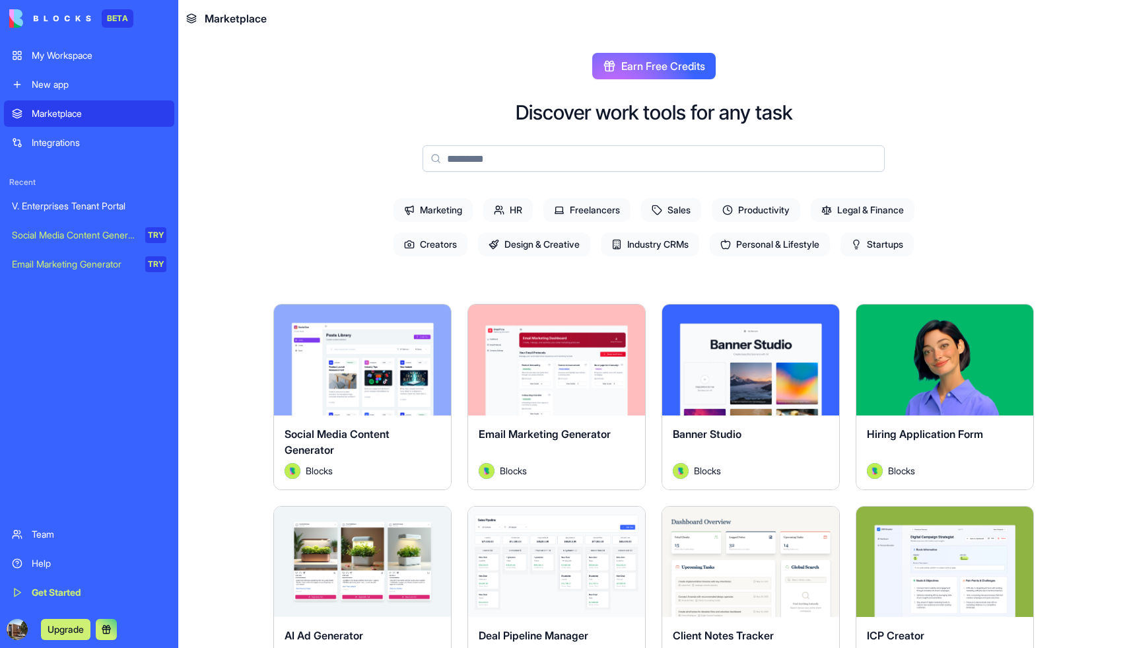
click at [102, 203] on div "V. Enterprises Tenant Portal" at bounding box center [89, 205] width 155 height 13
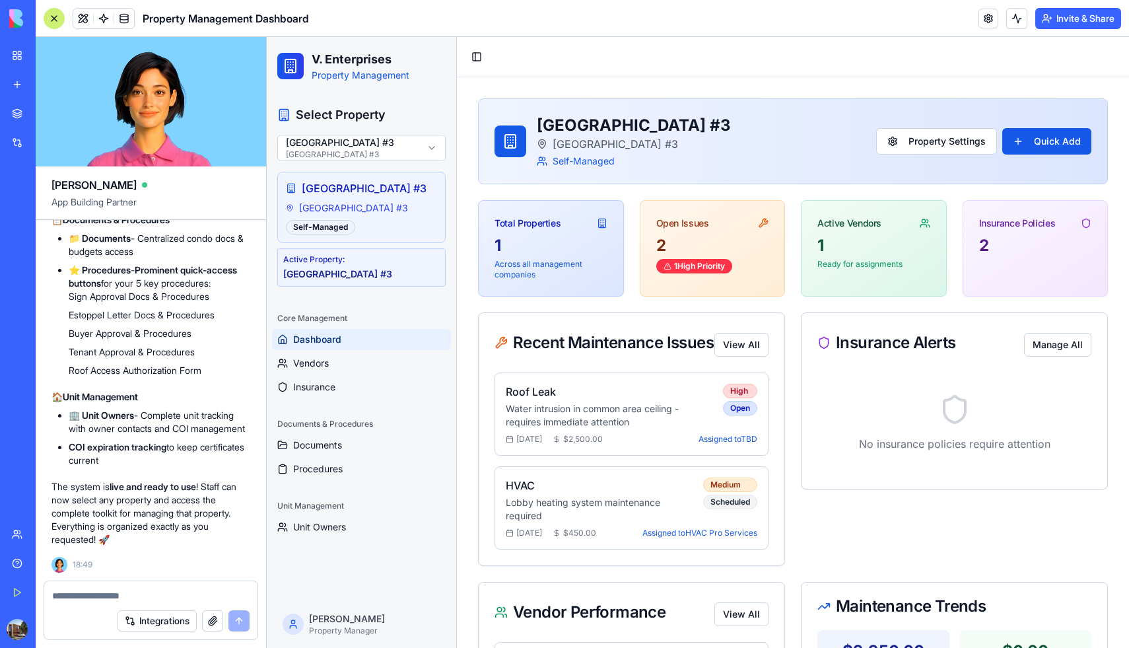
click at [49, 201] on div "V. Enterprises Tenant Portal" at bounding box center [30, 205] width 37 height 13
click at [983, 20] on link at bounding box center [989, 19] width 20 height 20
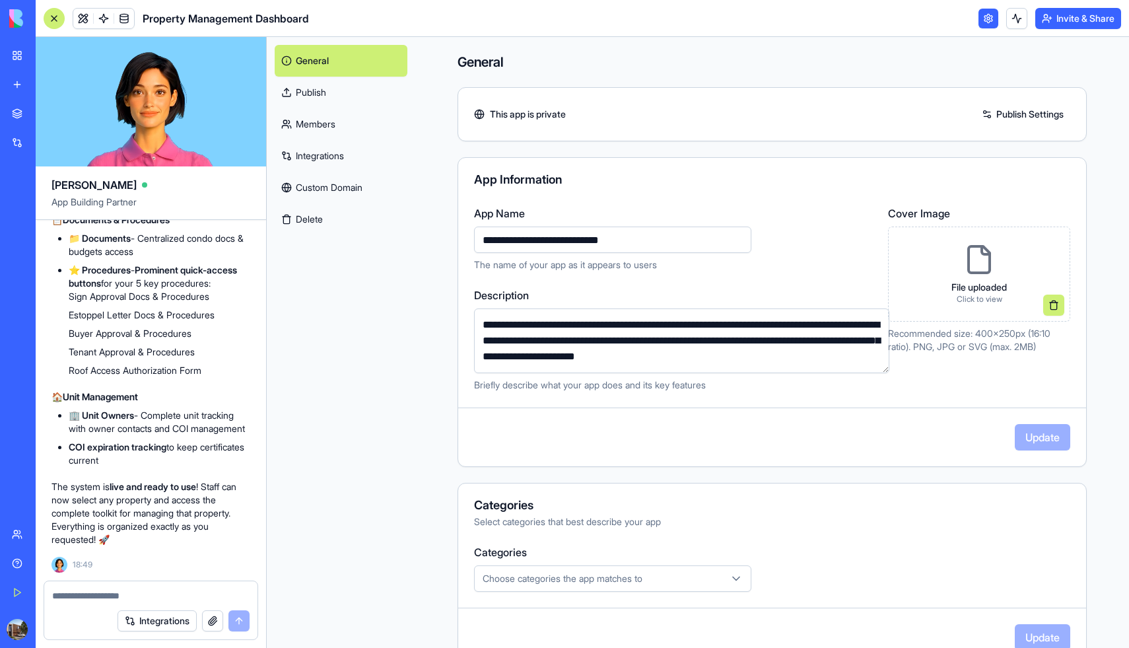
click at [307, 210] on button "Delete" at bounding box center [341, 219] width 133 height 32
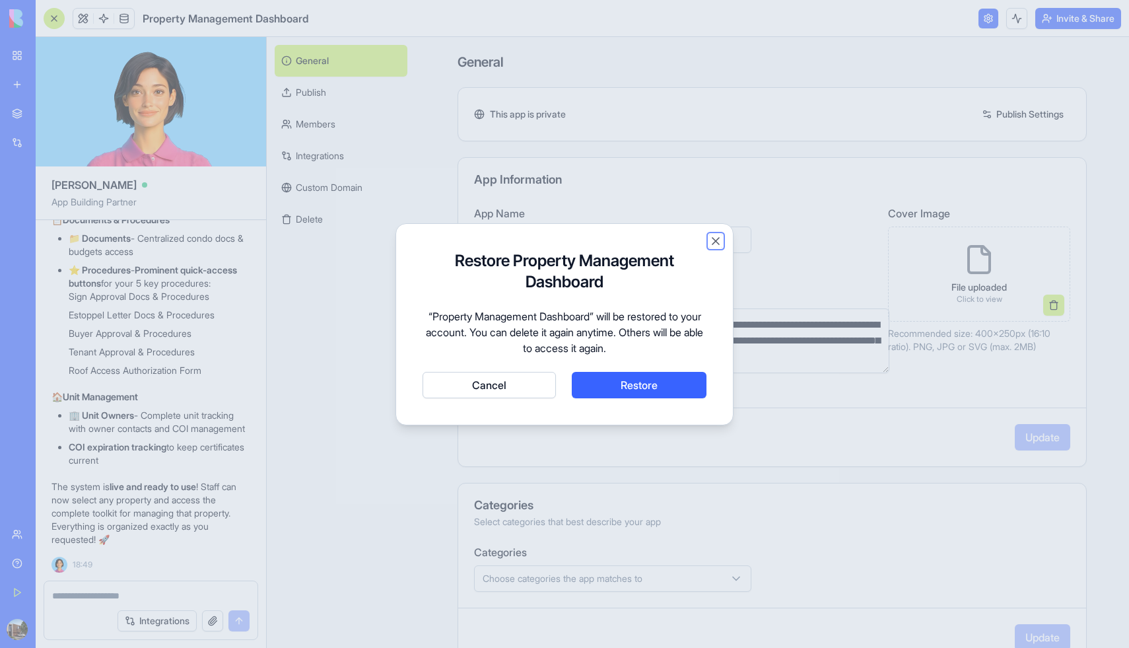
click at [712, 243] on button "Close" at bounding box center [715, 240] width 13 height 13
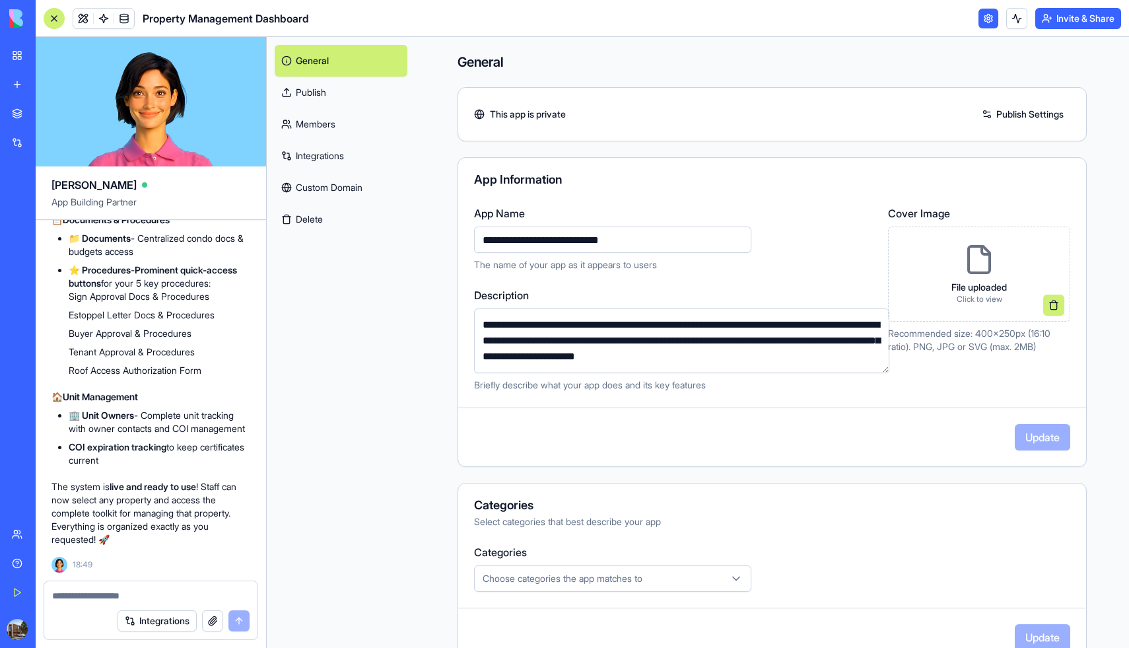
click at [18, 27] on img at bounding box center [50, 18] width 82 height 18
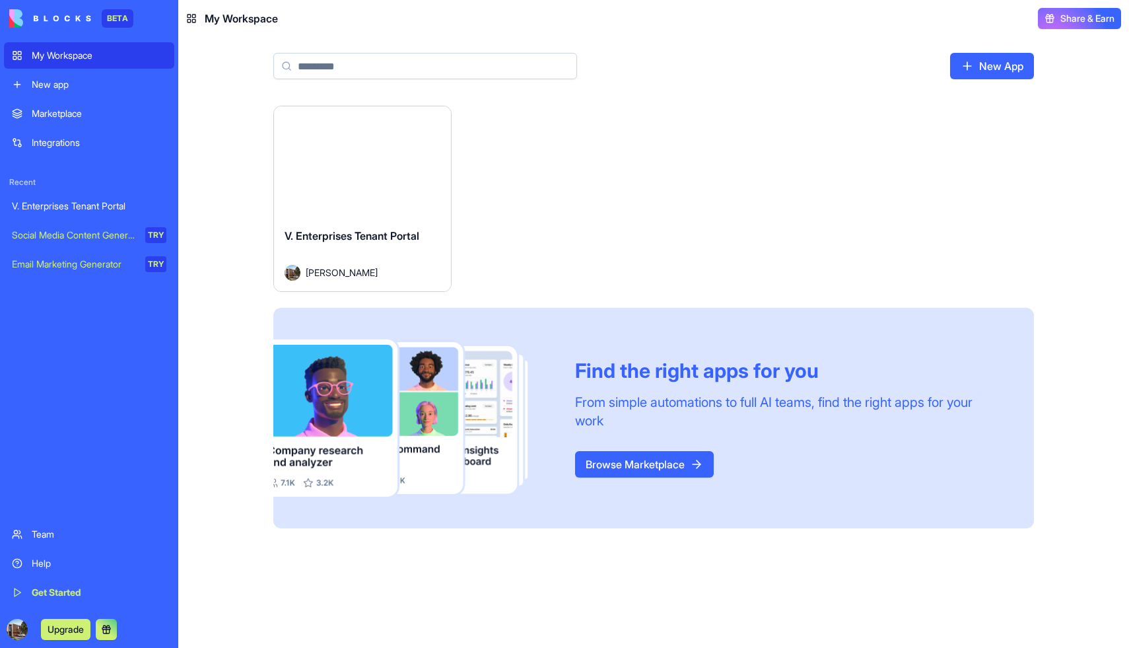
click at [542, 129] on div "Launch V. Enterprises Tenant Portal [PERSON_NAME] Find the right apps for you F…" at bounding box center [653, 317] width 761 height 423
click at [373, 181] on div "Launch" at bounding box center [362, 161] width 177 height 111
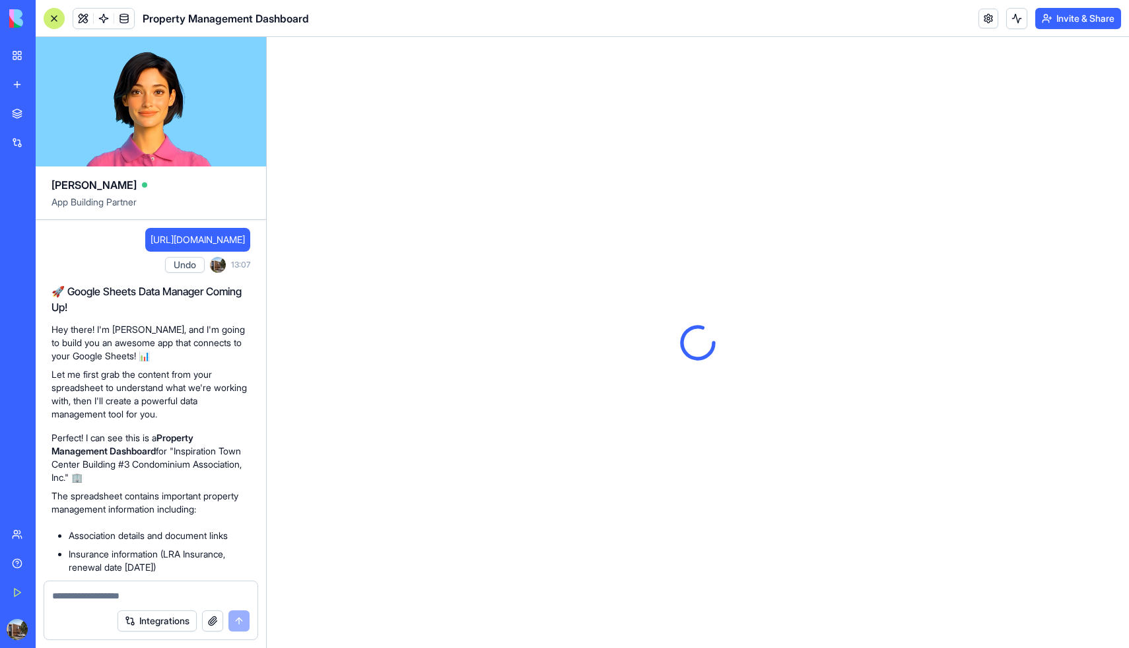
scroll to position [21496, 0]
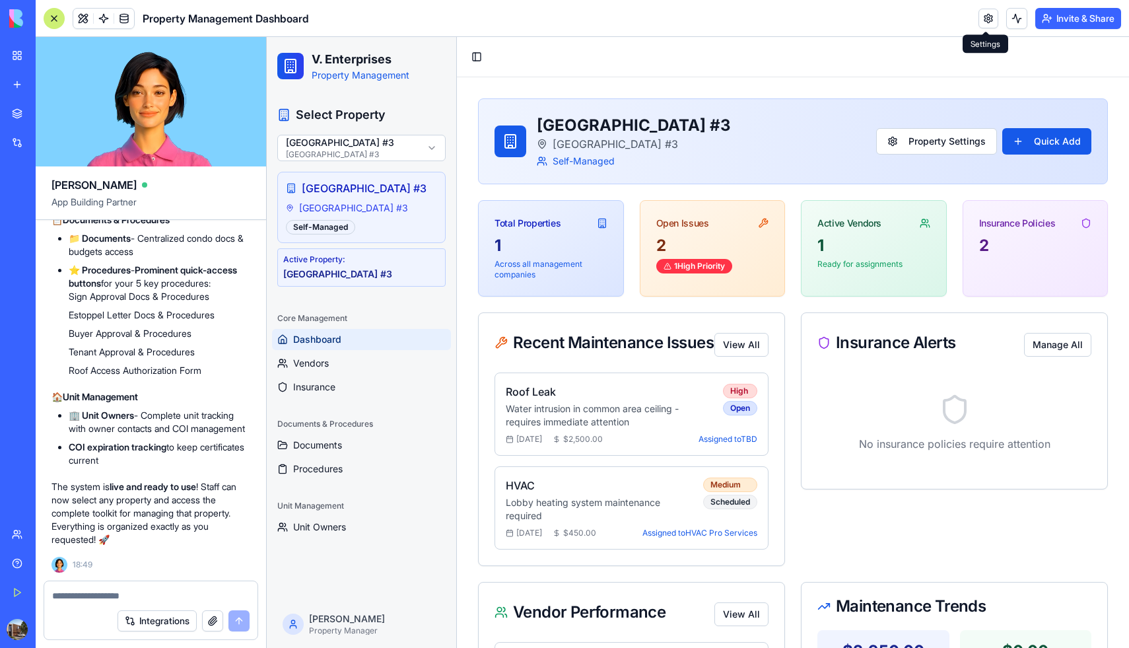
click at [991, 19] on link at bounding box center [989, 19] width 20 height 20
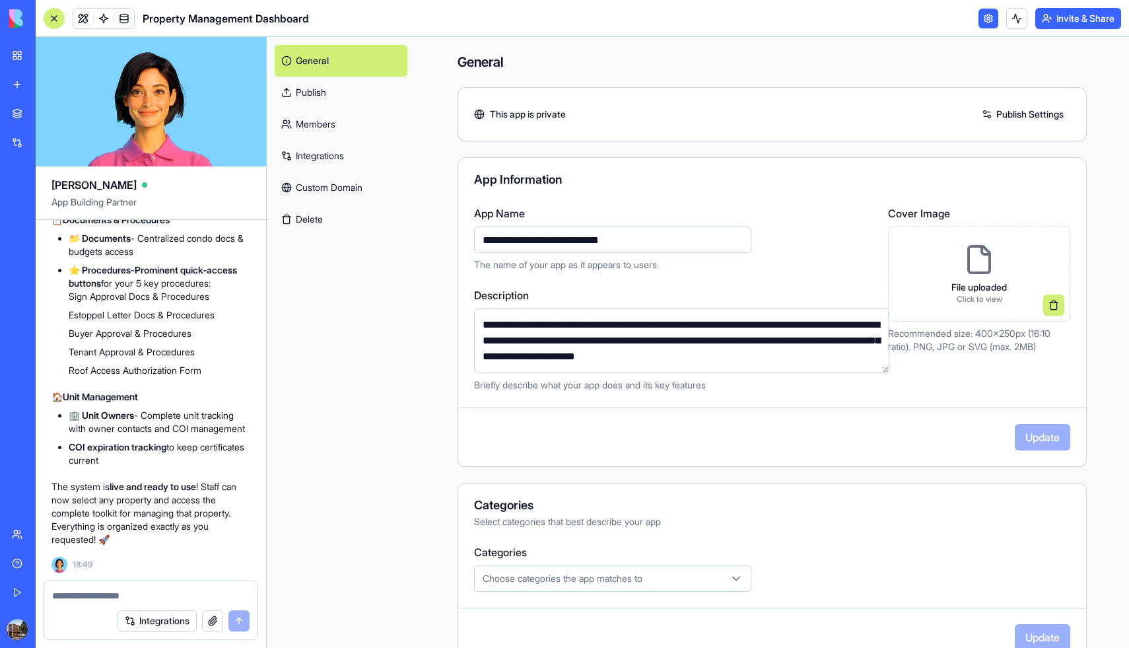
scroll to position [156, 0]
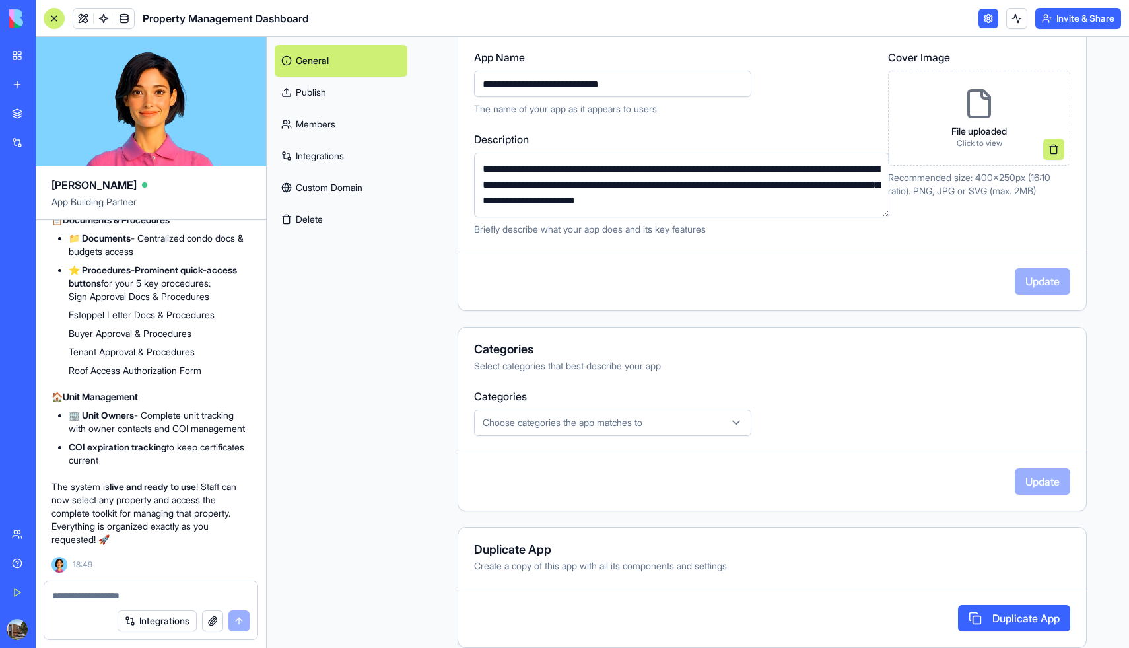
click at [299, 218] on button "Delete" at bounding box center [341, 219] width 133 height 32
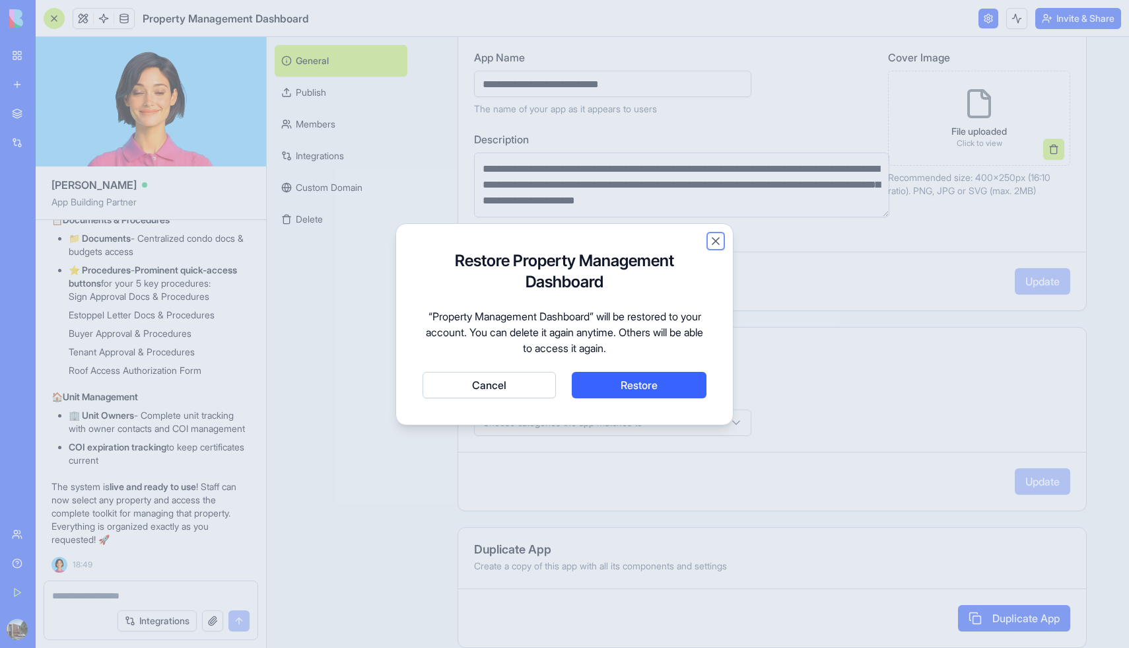
click at [716, 240] on button "Close" at bounding box center [715, 240] width 13 height 13
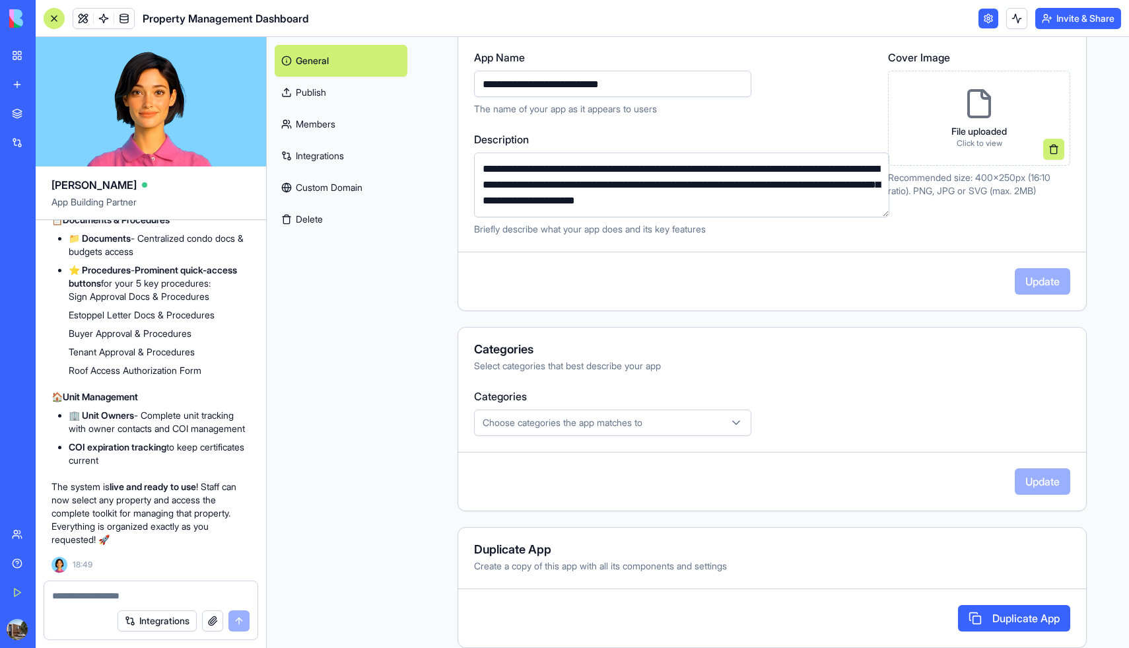
click at [310, 217] on button "Delete" at bounding box center [341, 219] width 133 height 32
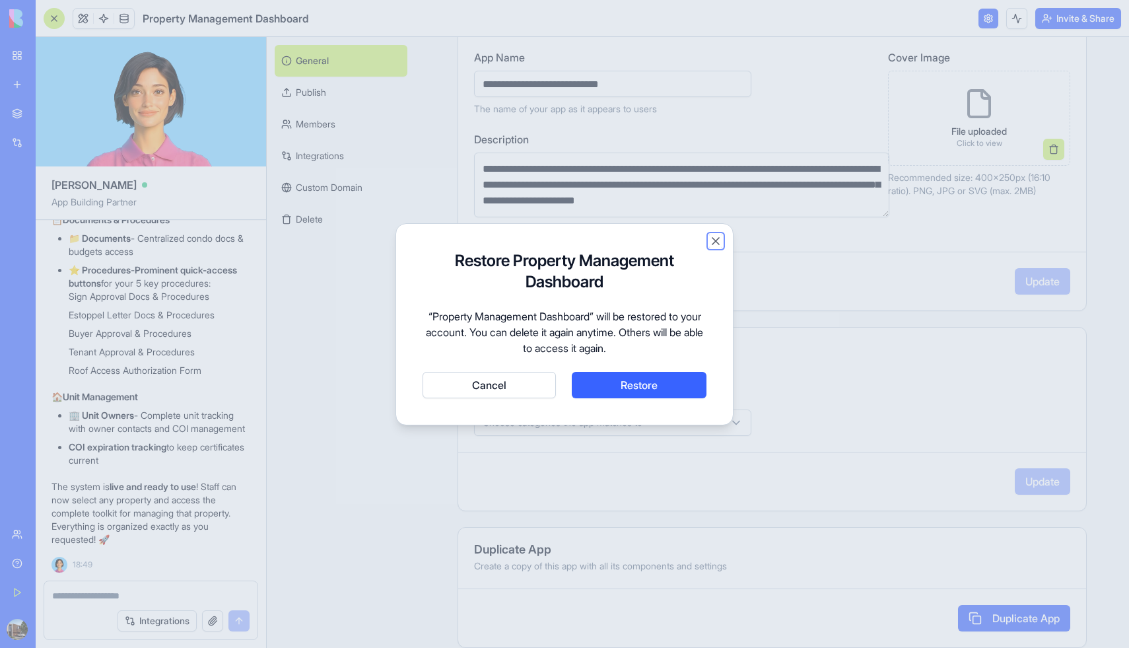
click at [715, 240] on button "Close" at bounding box center [715, 240] width 13 height 13
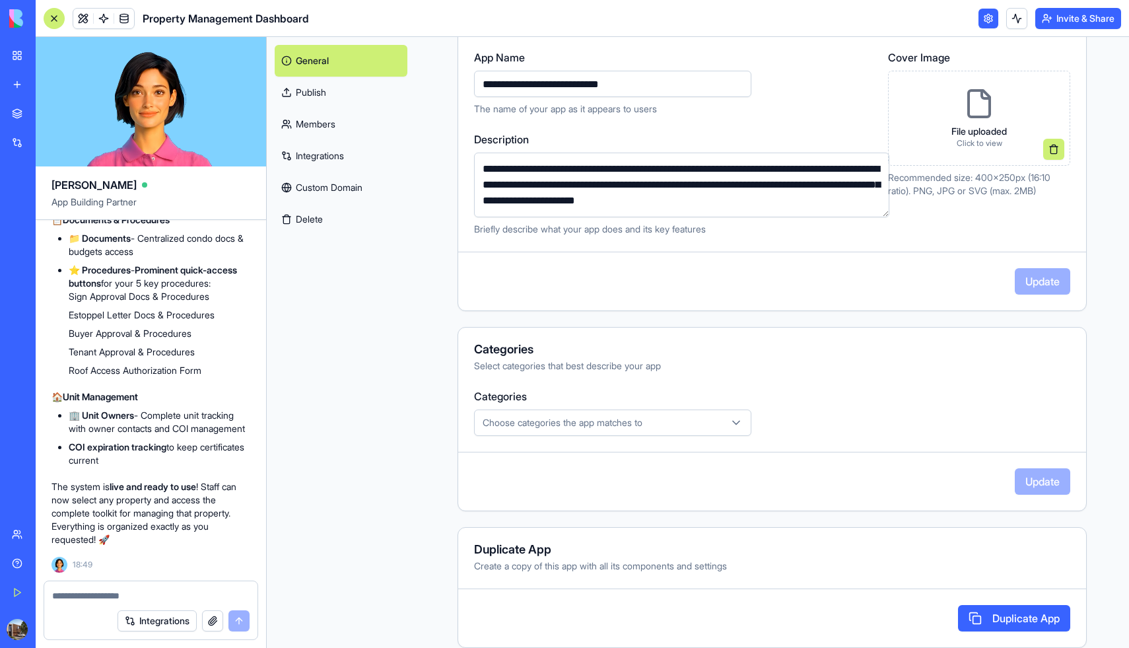
scroll to position [0, 0]
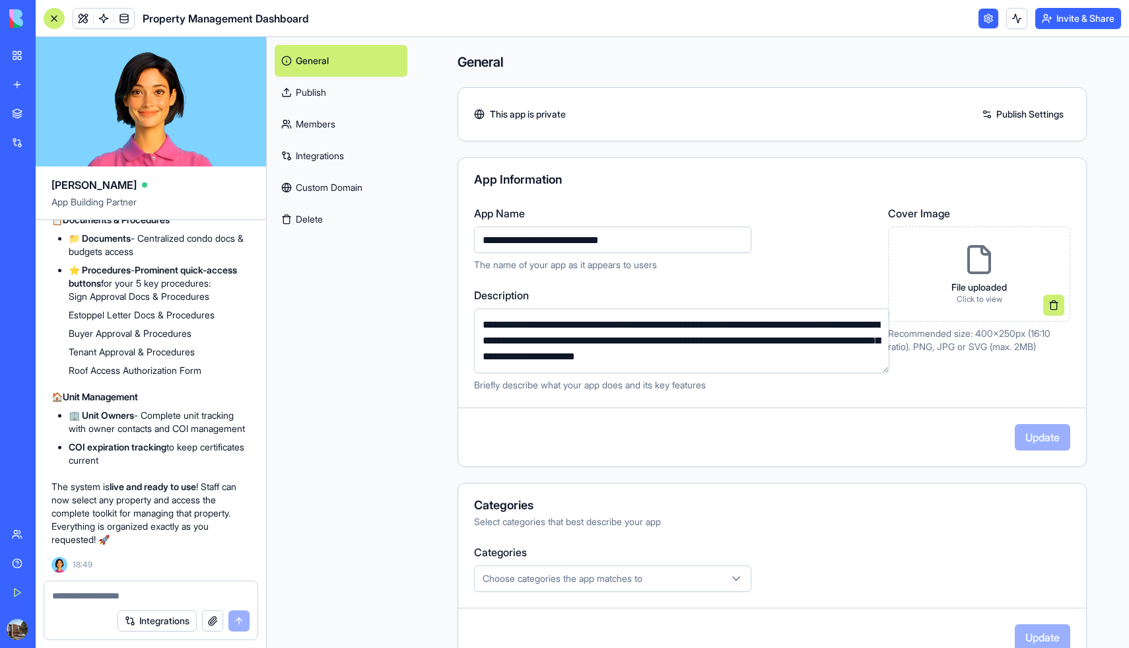
click at [16, 23] on img at bounding box center [50, 18] width 82 height 18
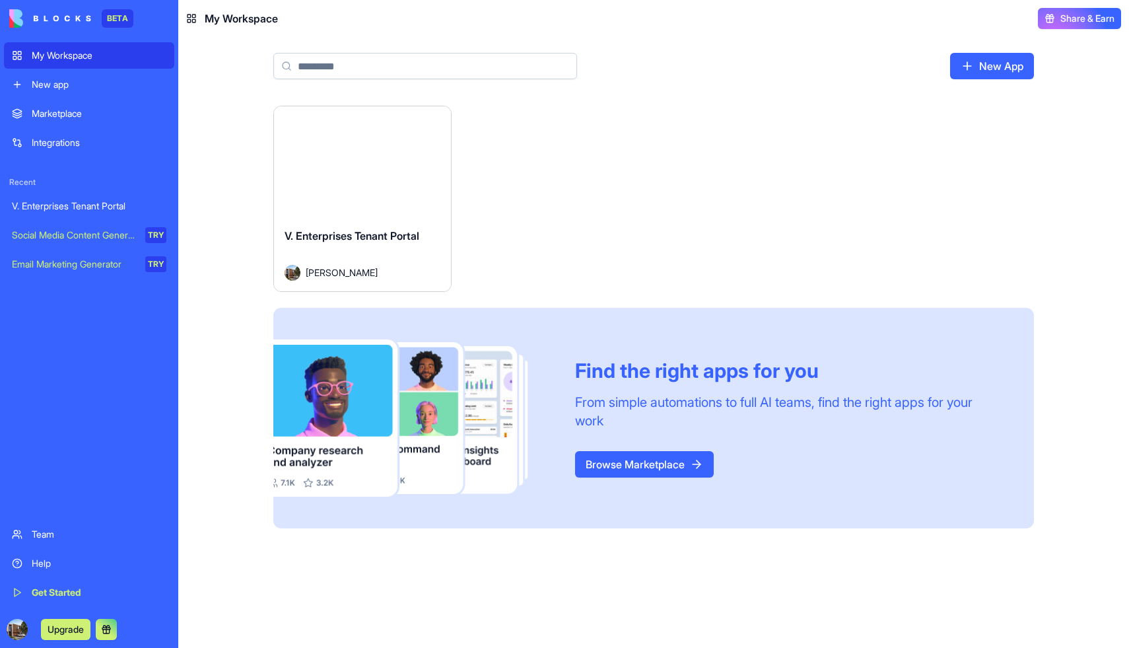
click at [16, 23] on img at bounding box center [50, 18] width 82 height 18
click at [623, 155] on div "Launch V. Enterprises Tenant Portal [PERSON_NAME] Find the right apps for you F…" at bounding box center [653, 317] width 761 height 423
click at [377, 146] on div "Launch" at bounding box center [362, 161] width 177 height 111
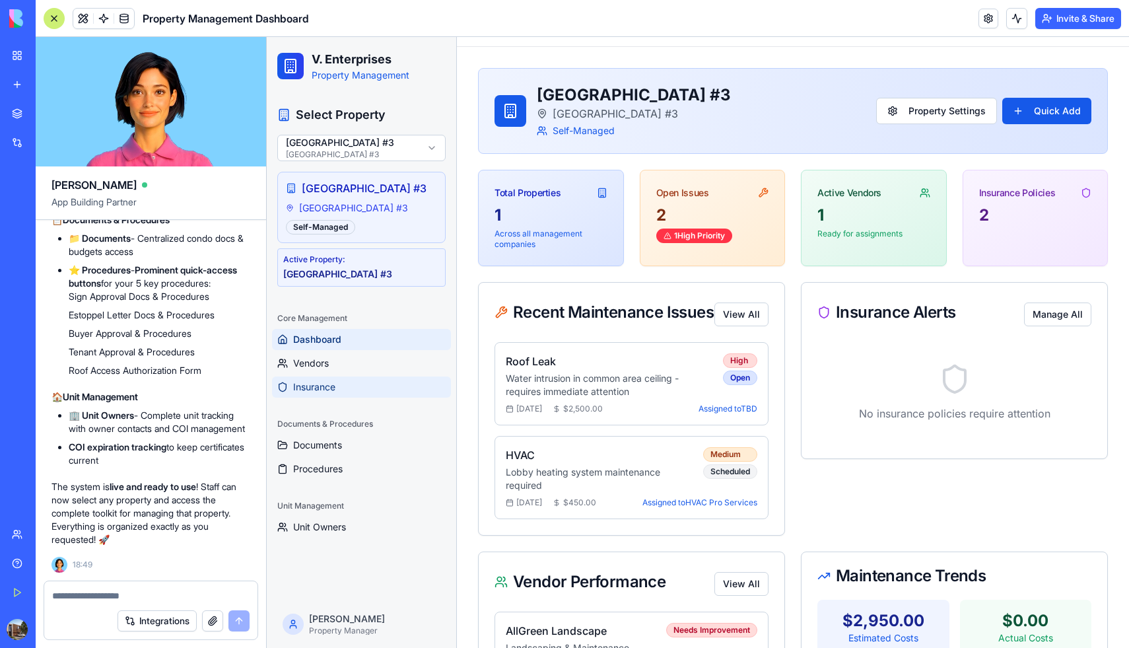
scroll to position [54, 0]
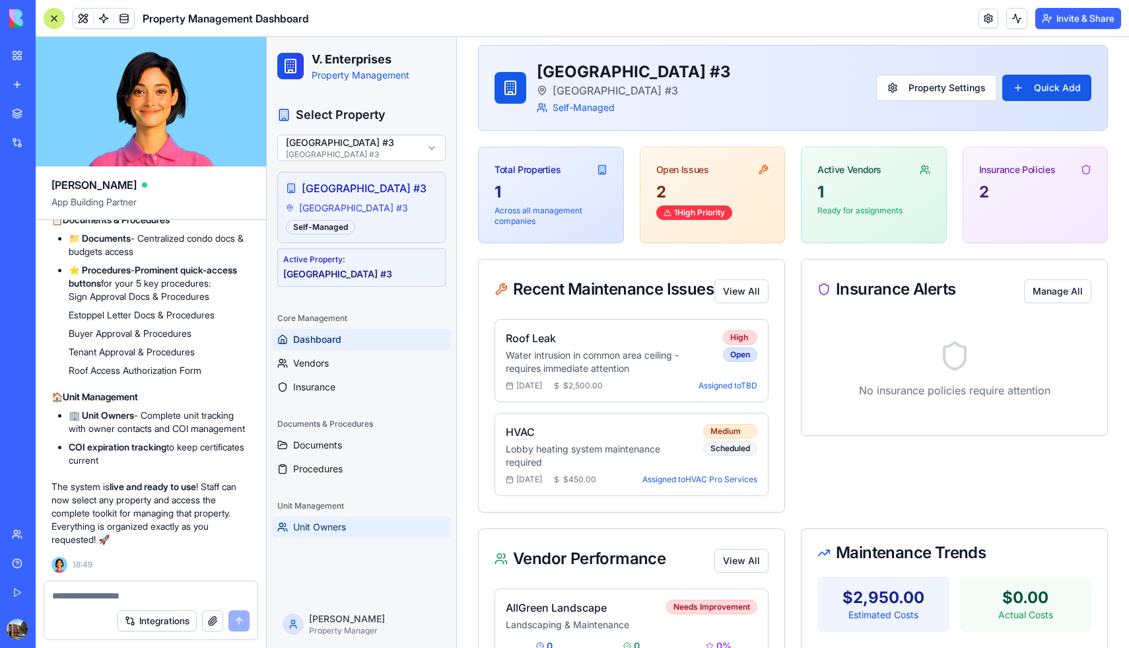
click at [311, 534] on span "Unit Owners" at bounding box center [319, 526] width 53 height 13
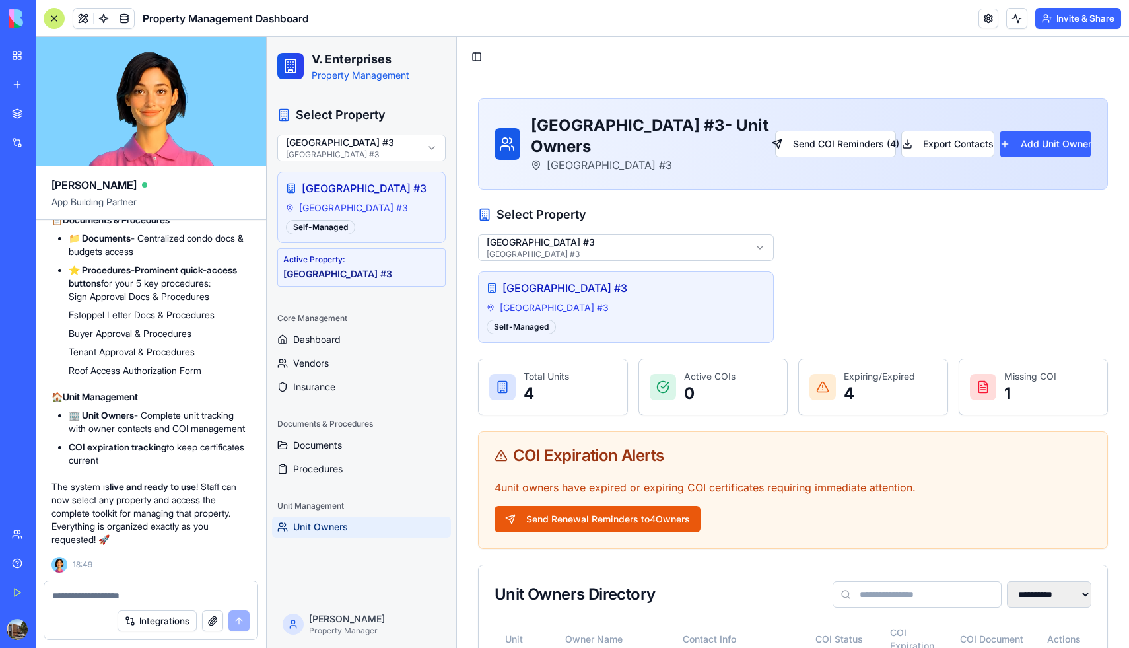
click at [29, 83] on link "New app" at bounding box center [30, 84] width 53 height 26
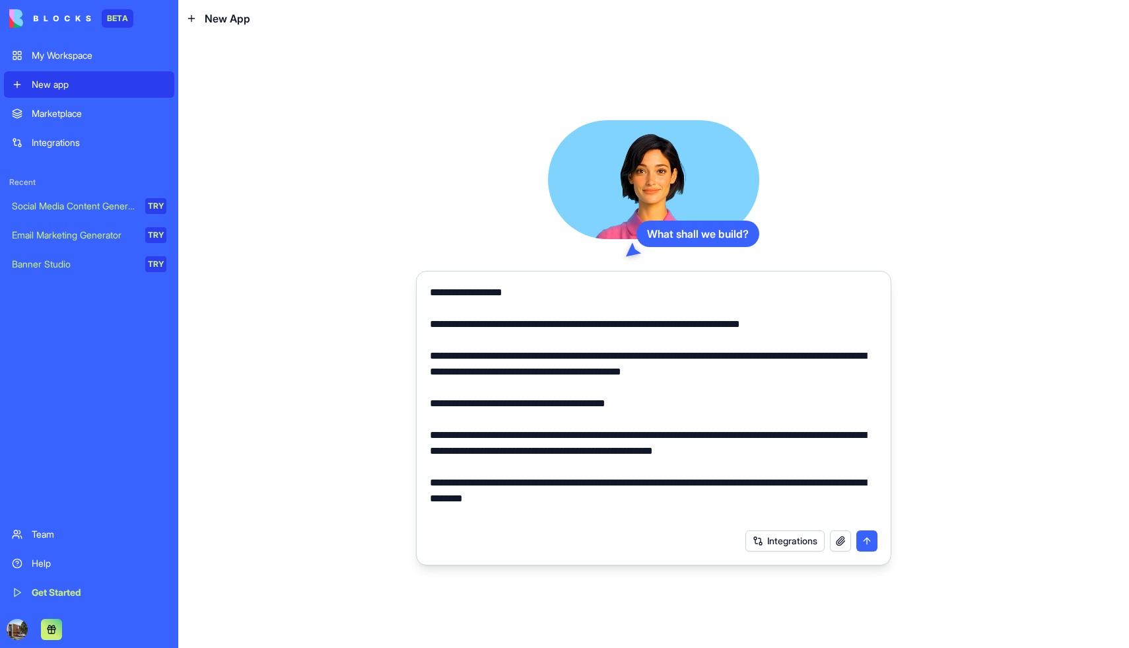
type textarea "**********"
click at [873, 542] on button "submit" at bounding box center [867, 540] width 21 height 21
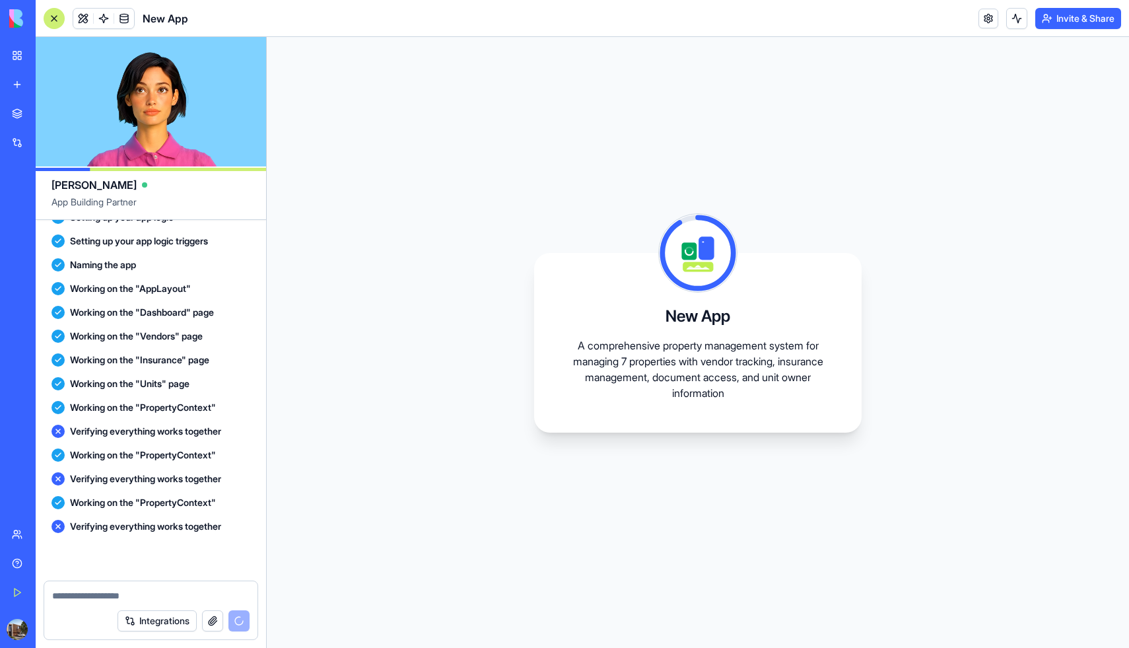
scroll to position [894, 0]
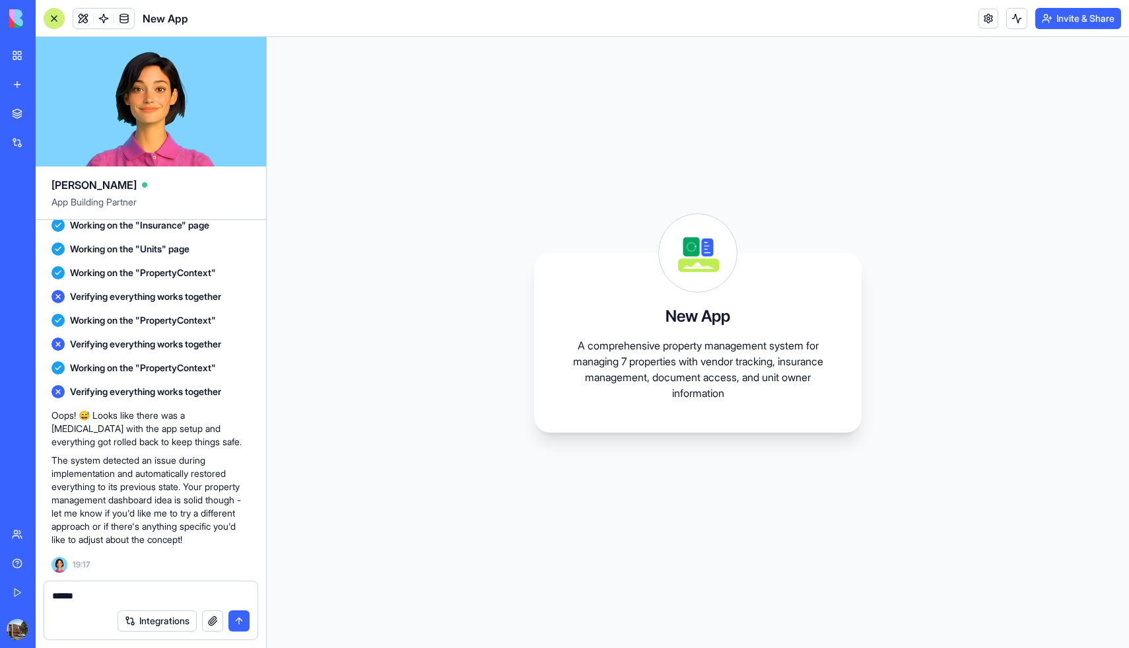
type textarea "*******"
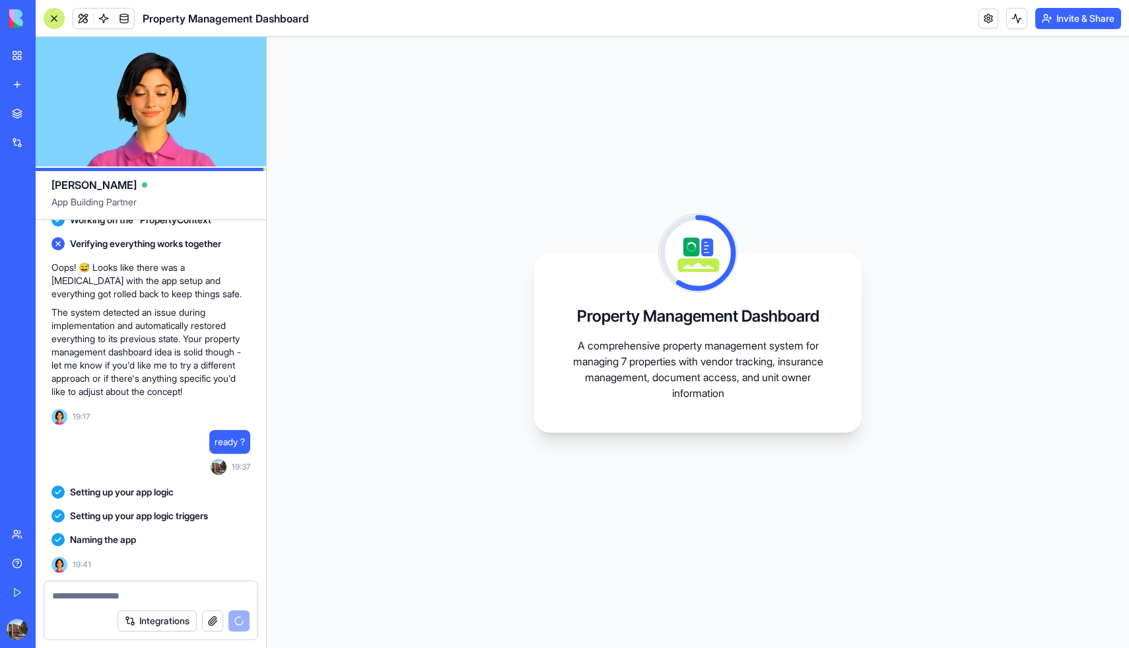
scroll to position [1161, 0]
